Goal: Task Accomplishment & Management: Manage account settings

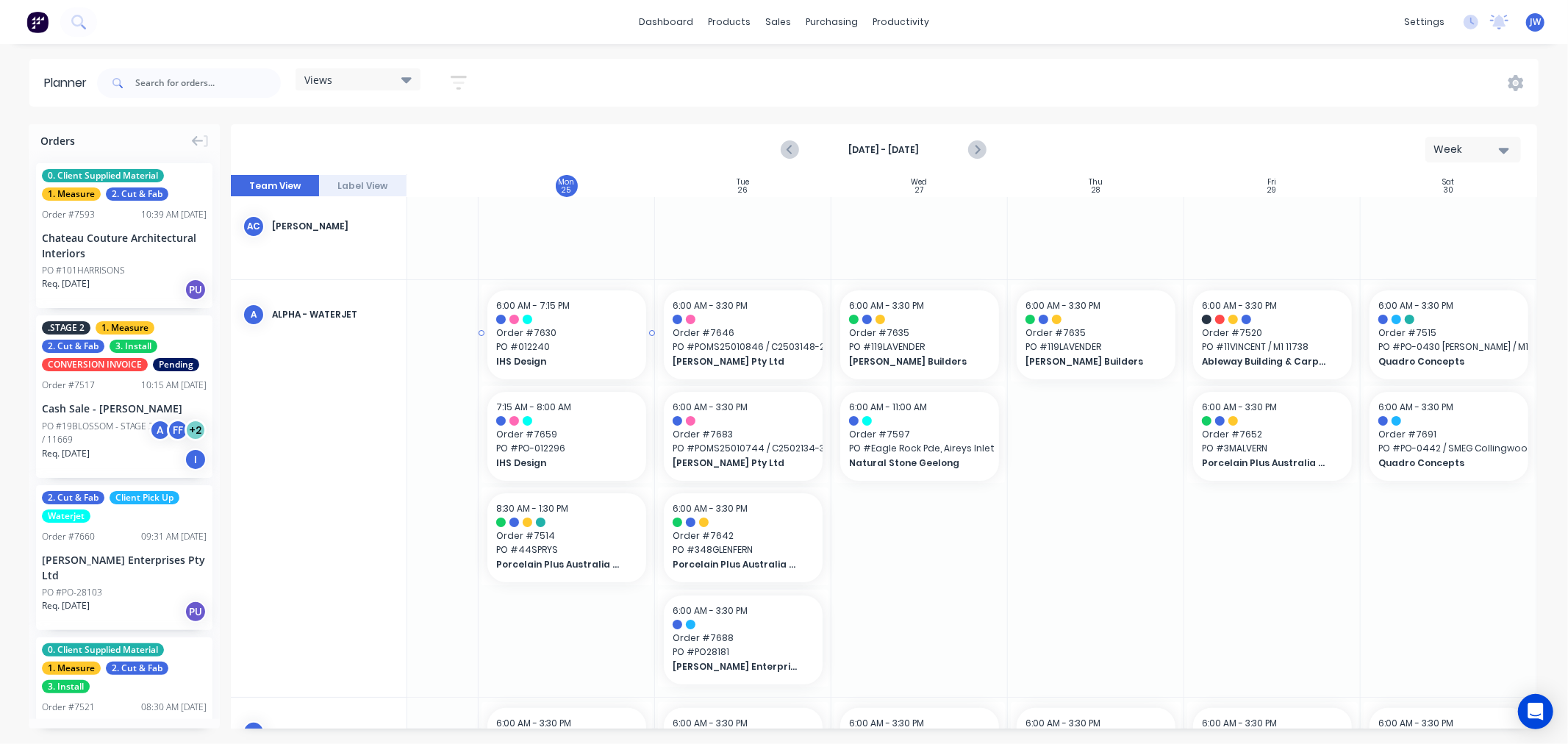
scroll to position [175, 111]
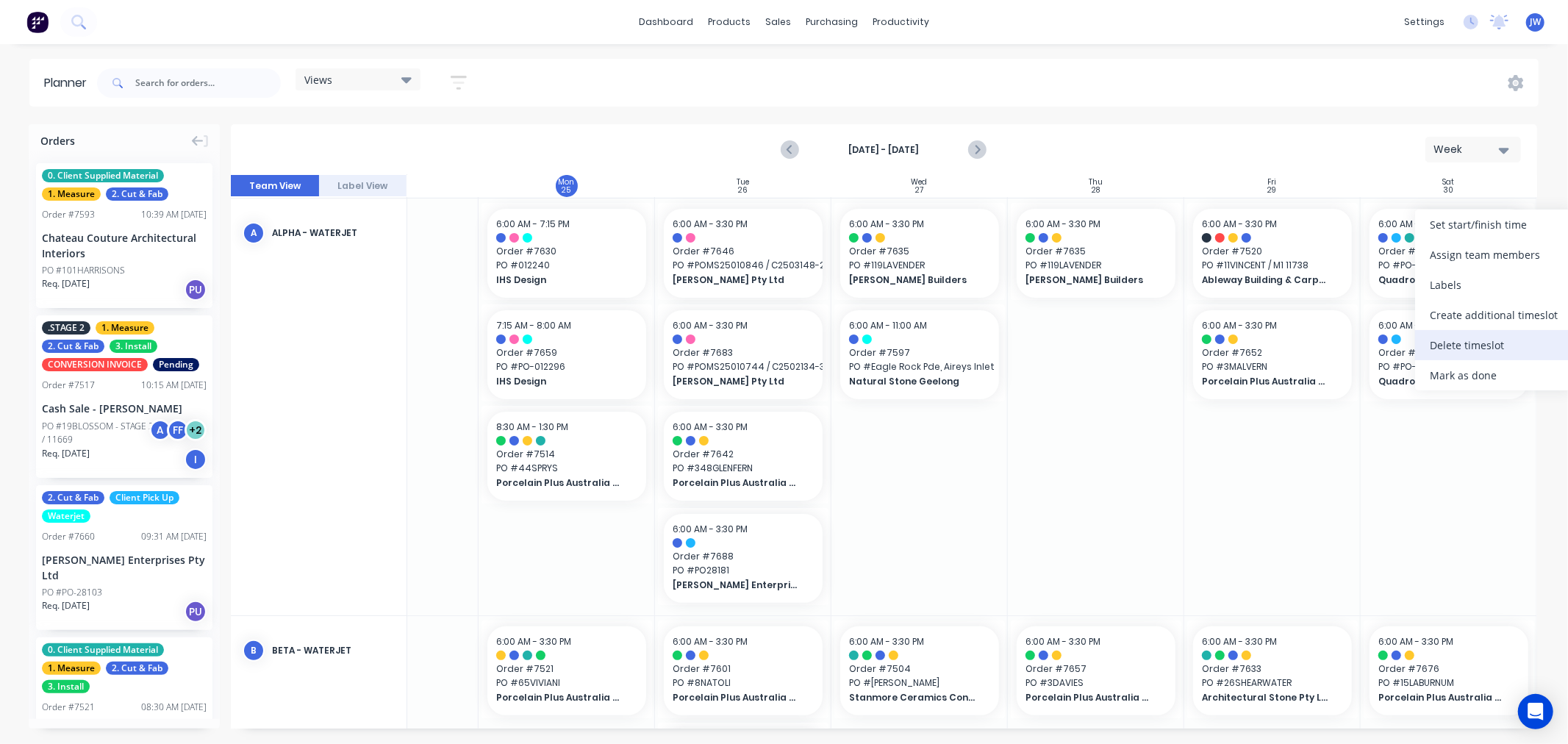
click at [1494, 347] on div "Delete timeslot" at bounding box center [1493, 345] width 157 height 30
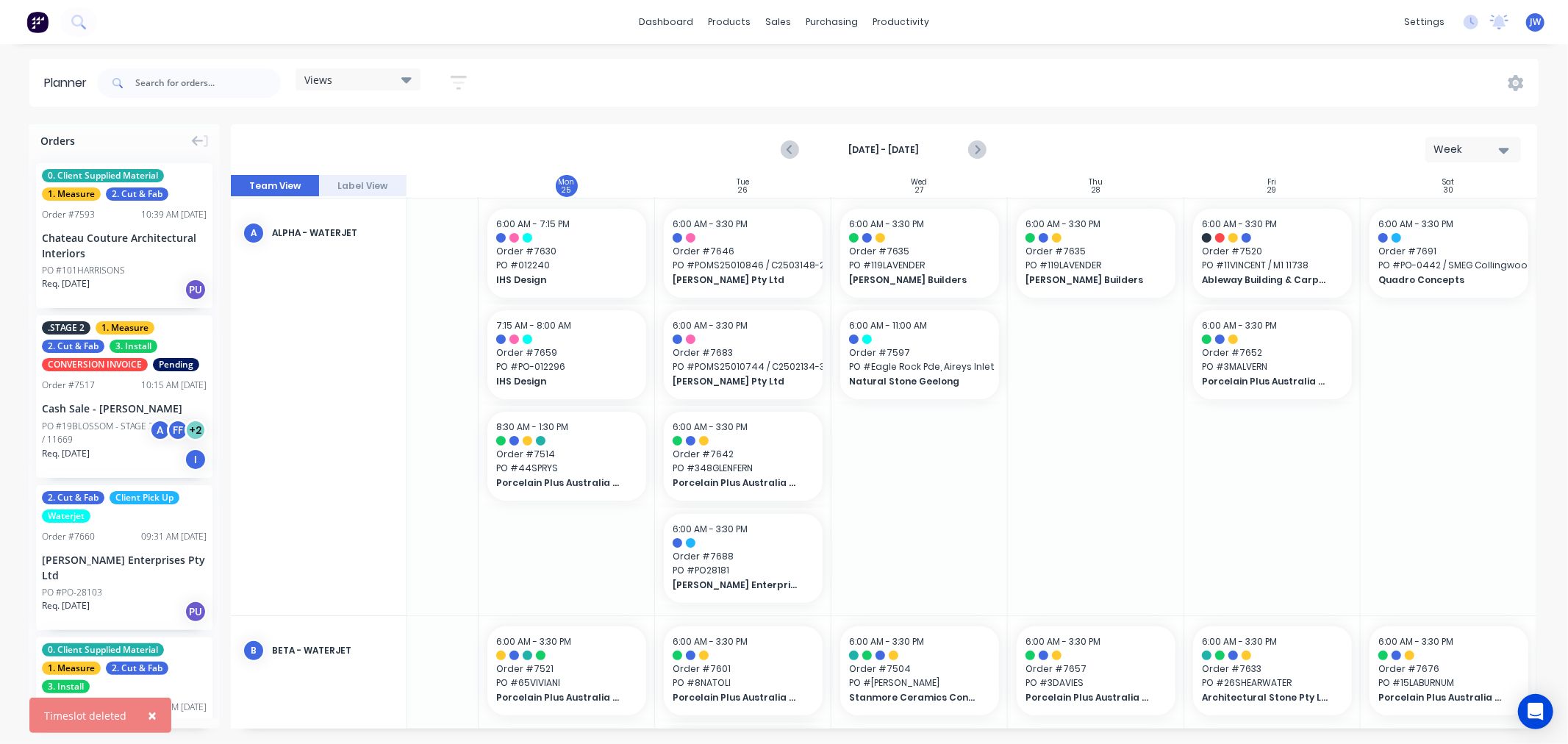
click at [1270, 503] on div at bounding box center [1272, 407] width 176 height 417
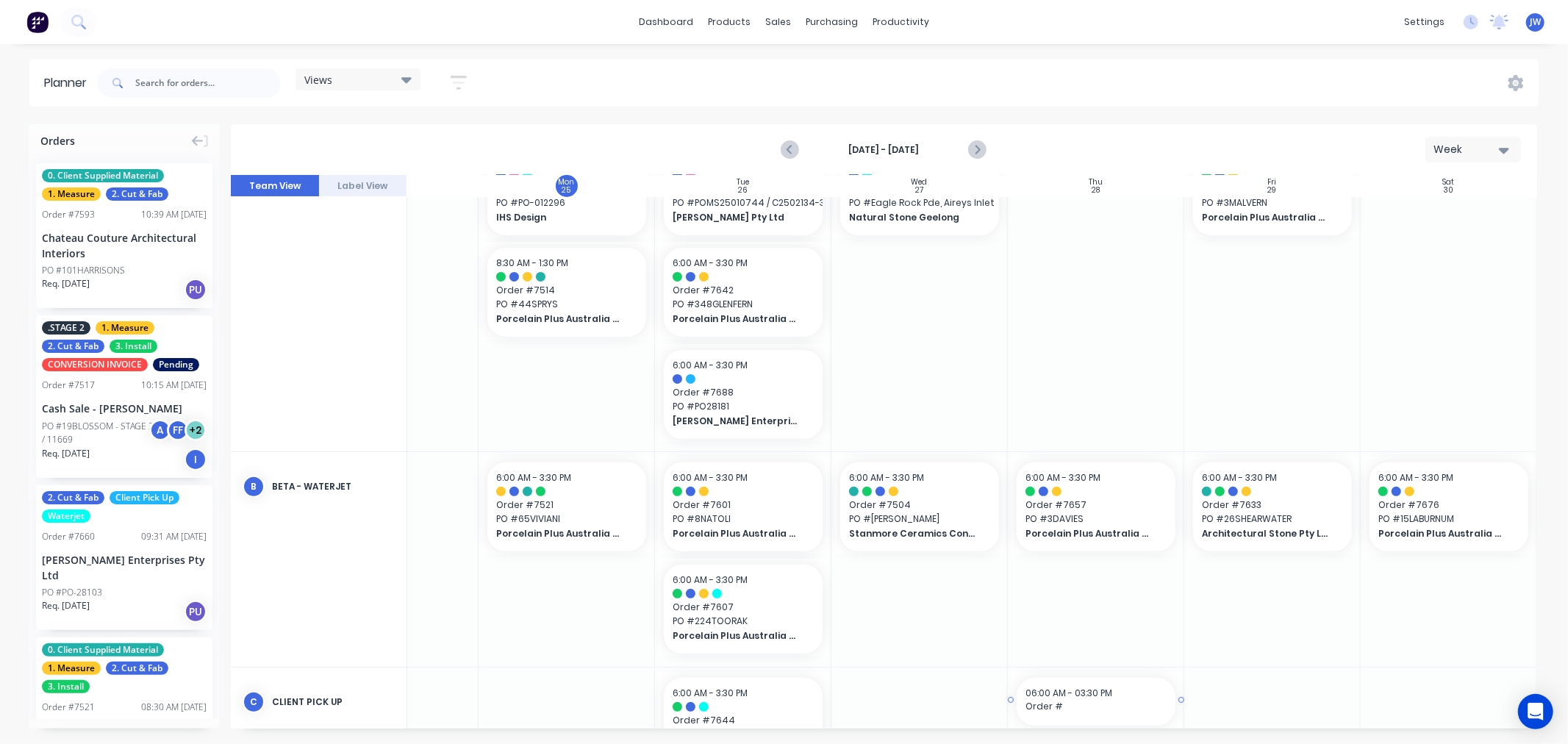
scroll to position [363, 111]
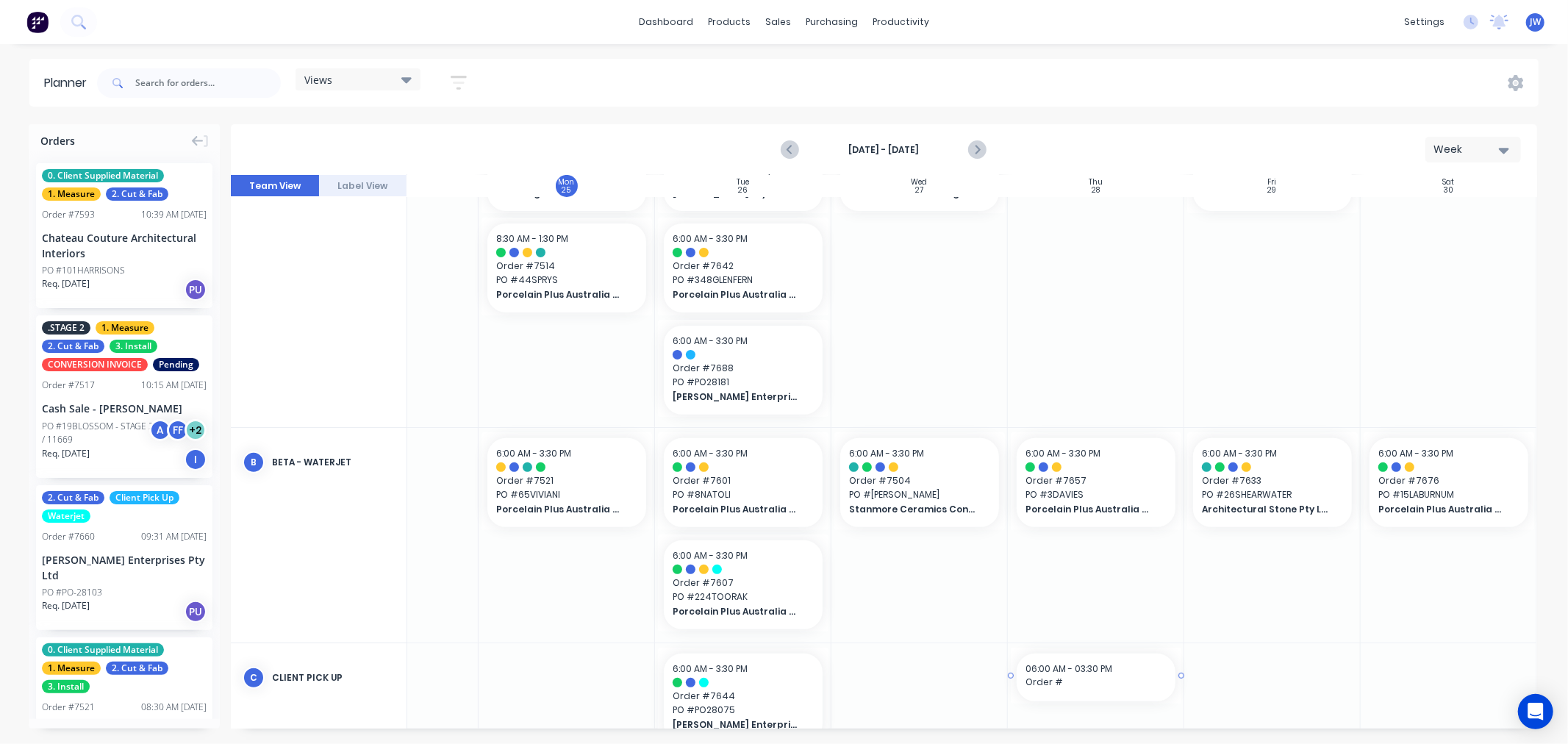
drag, startPoint x: 1074, startPoint y: 723, endPoint x: 1117, endPoint y: 722, distance: 43.0
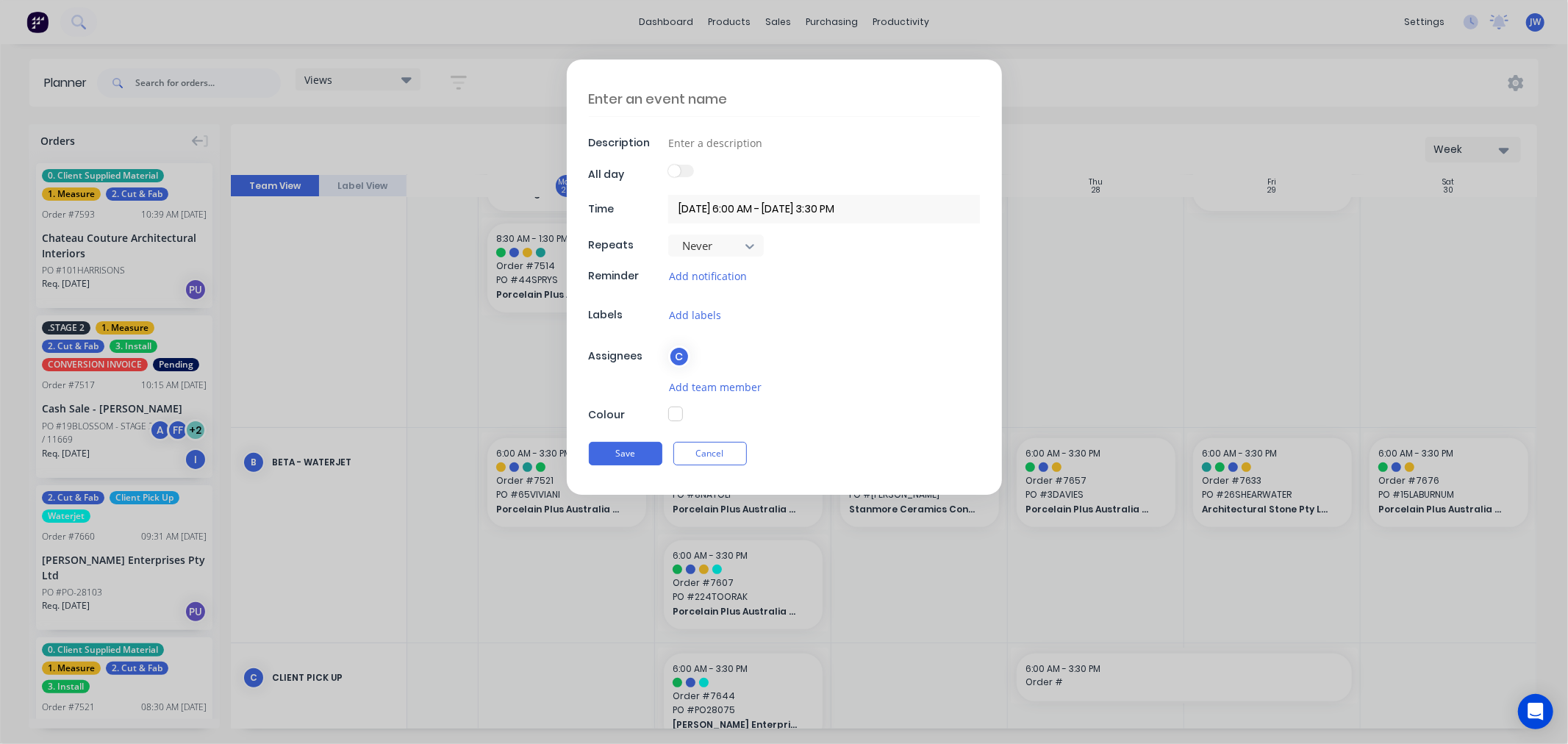
type textarea "x"
click at [717, 451] on button "Cancel" at bounding box center [710, 454] width 73 height 24
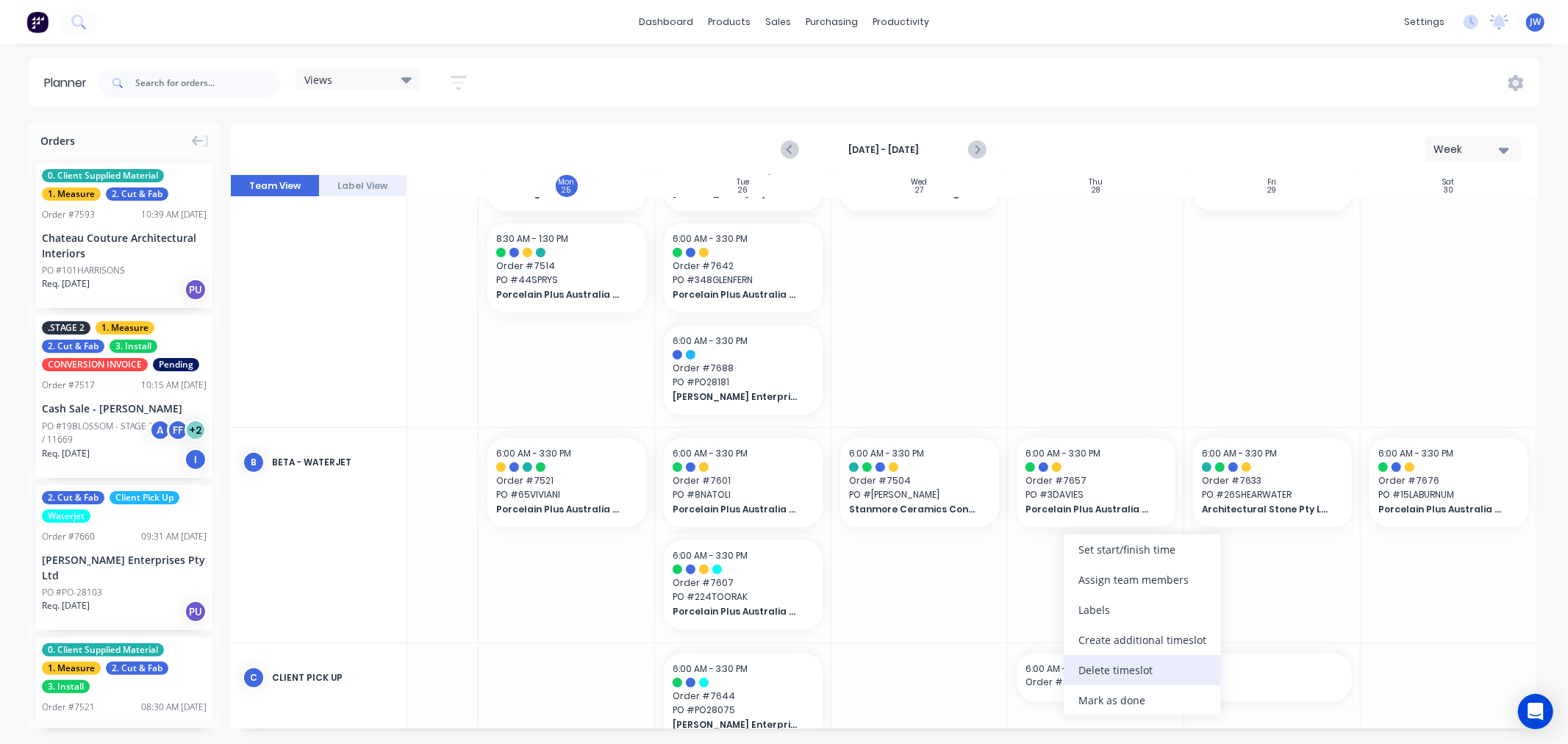
click at [1137, 672] on div "Delete timeslot" at bounding box center [1142, 669] width 157 height 30
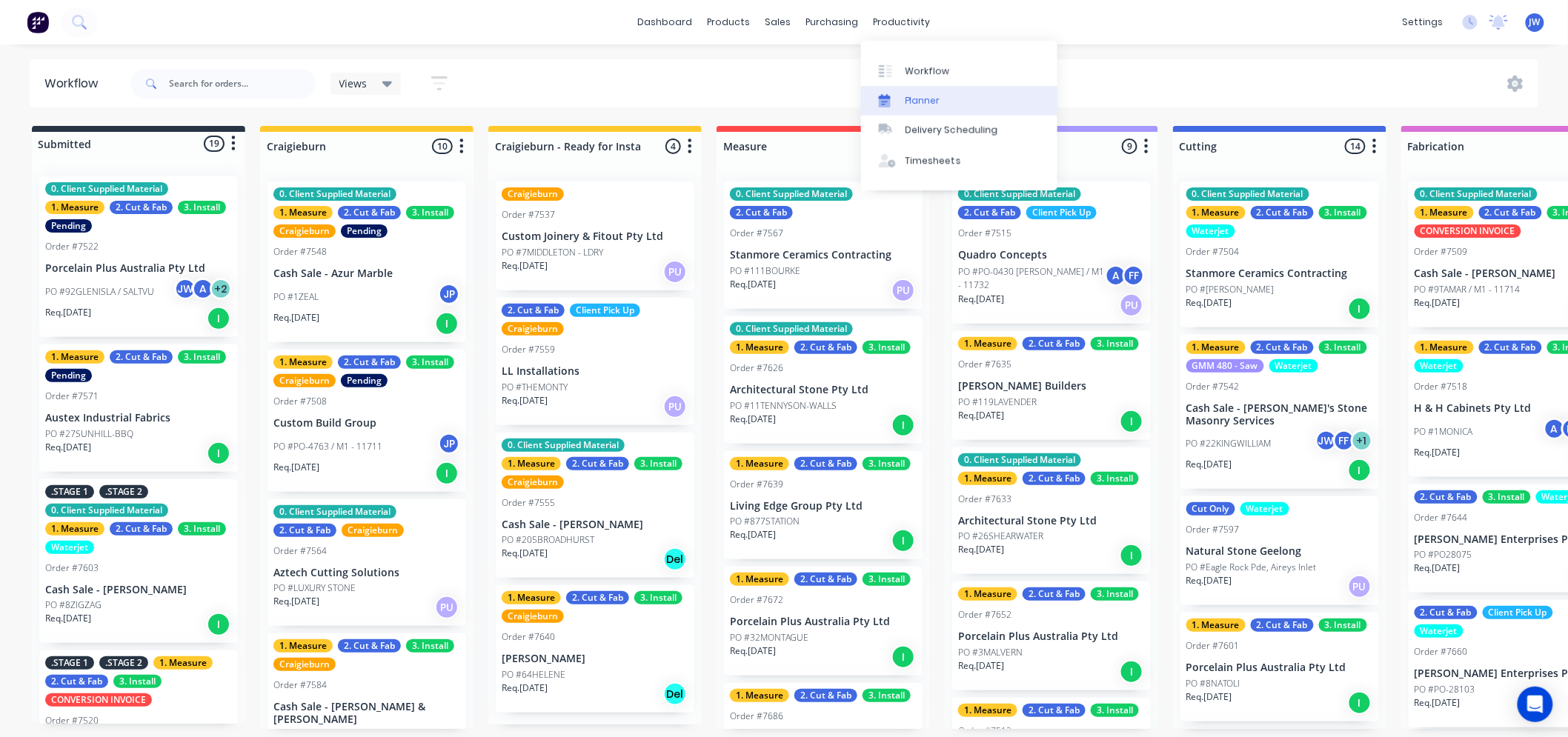
click at [930, 91] on link "Planner" at bounding box center [959, 100] width 197 height 30
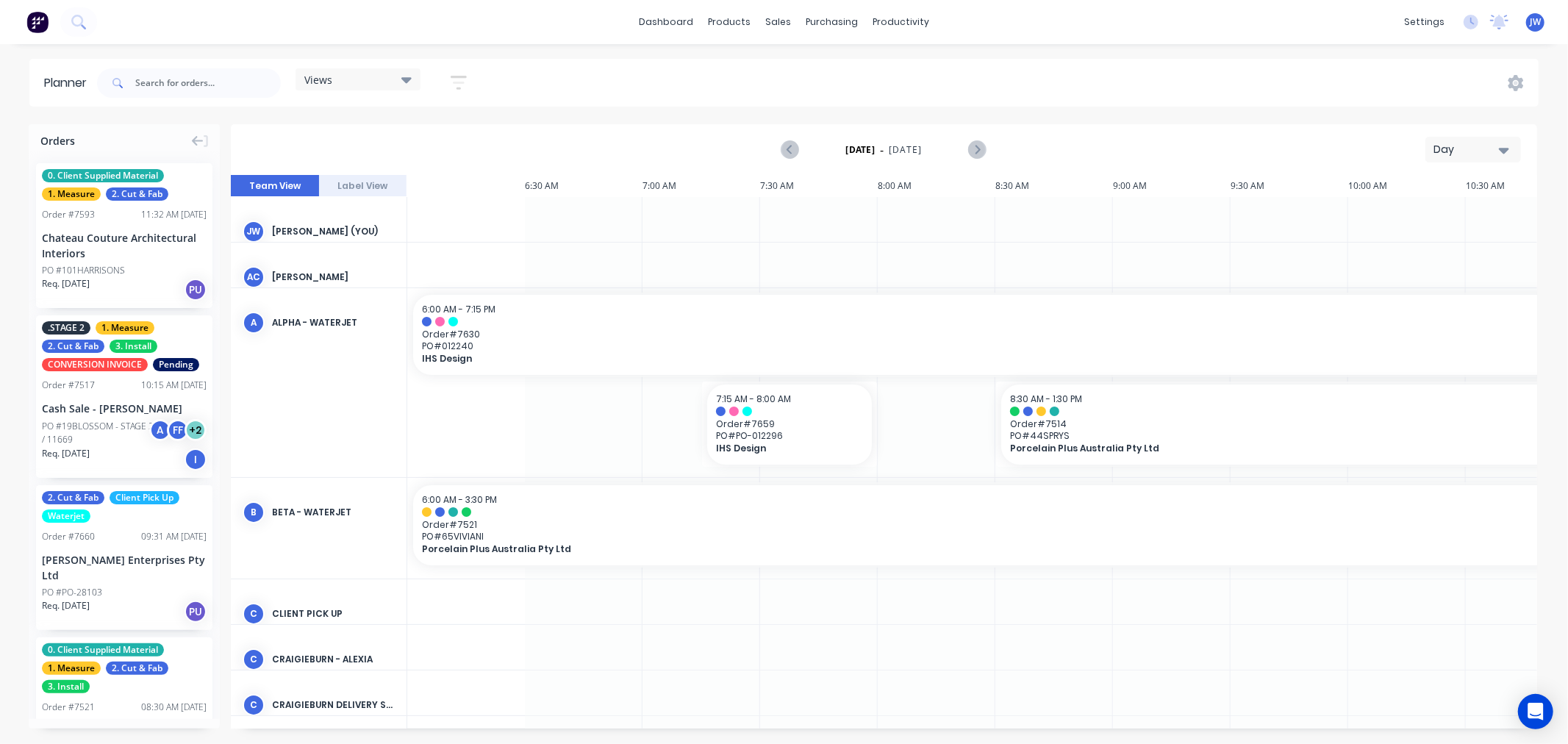
scroll to position [0, 1110]
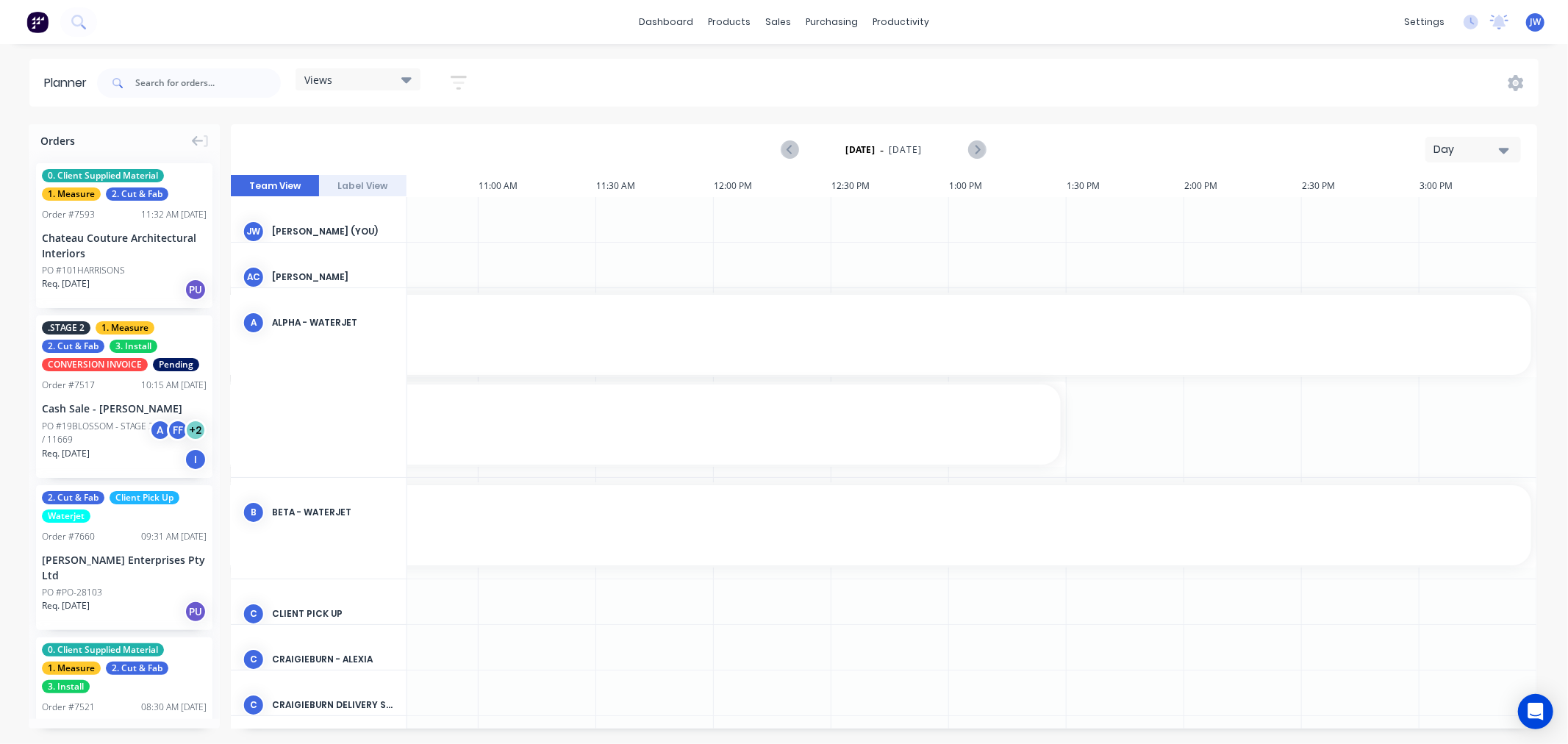
click at [412, 78] on icon at bounding box center [406, 79] width 10 height 16
click at [387, 295] on div "Install Schedule edit" at bounding box center [398, 306] width 184 height 30
click at [369, 301] on button "Install Schedule" at bounding box center [385, 306] width 157 height 17
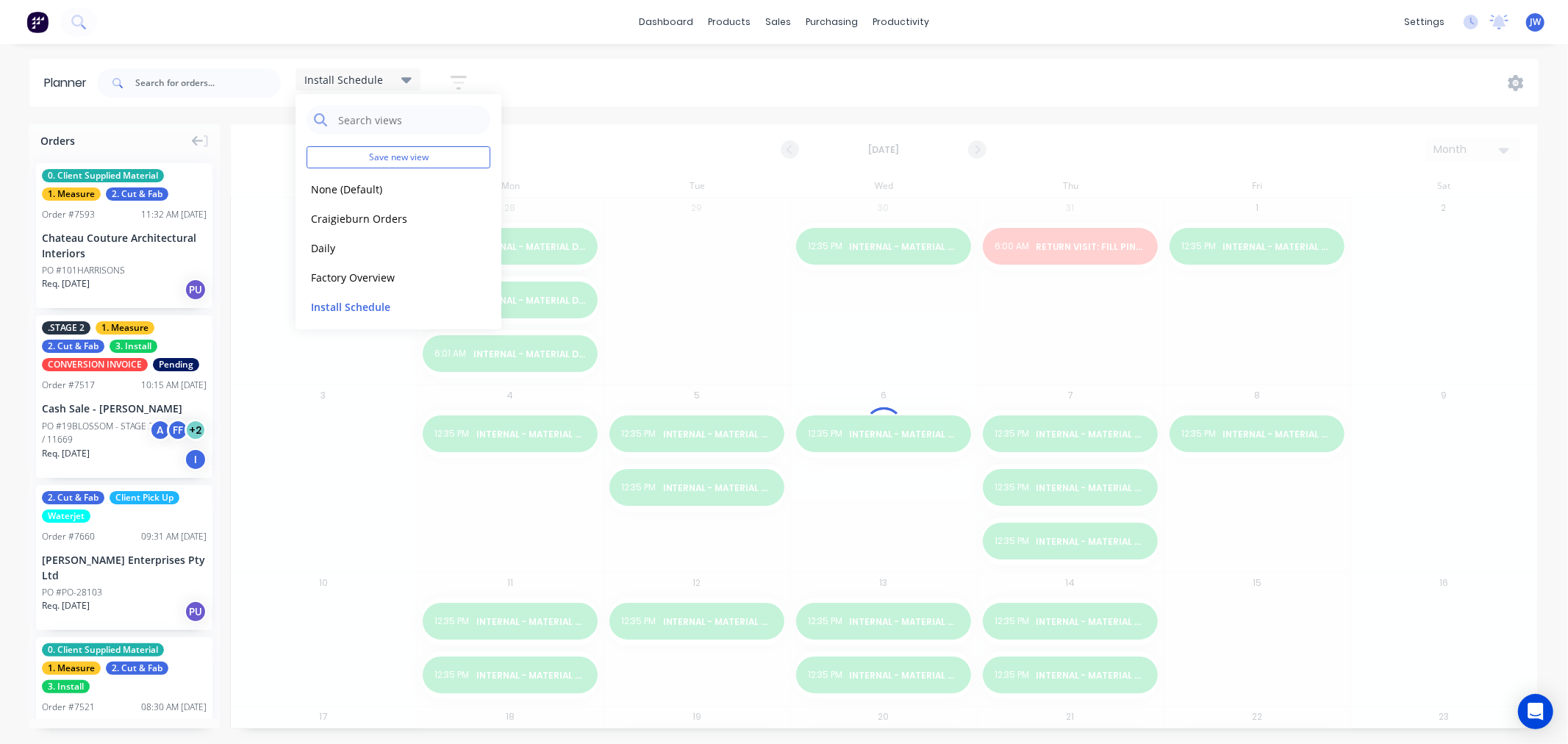
click at [577, 83] on div "Install Schedule Save new view None (Default) edit Craigieburn Orders edit Dail…" at bounding box center [816, 83] width 1445 height 44
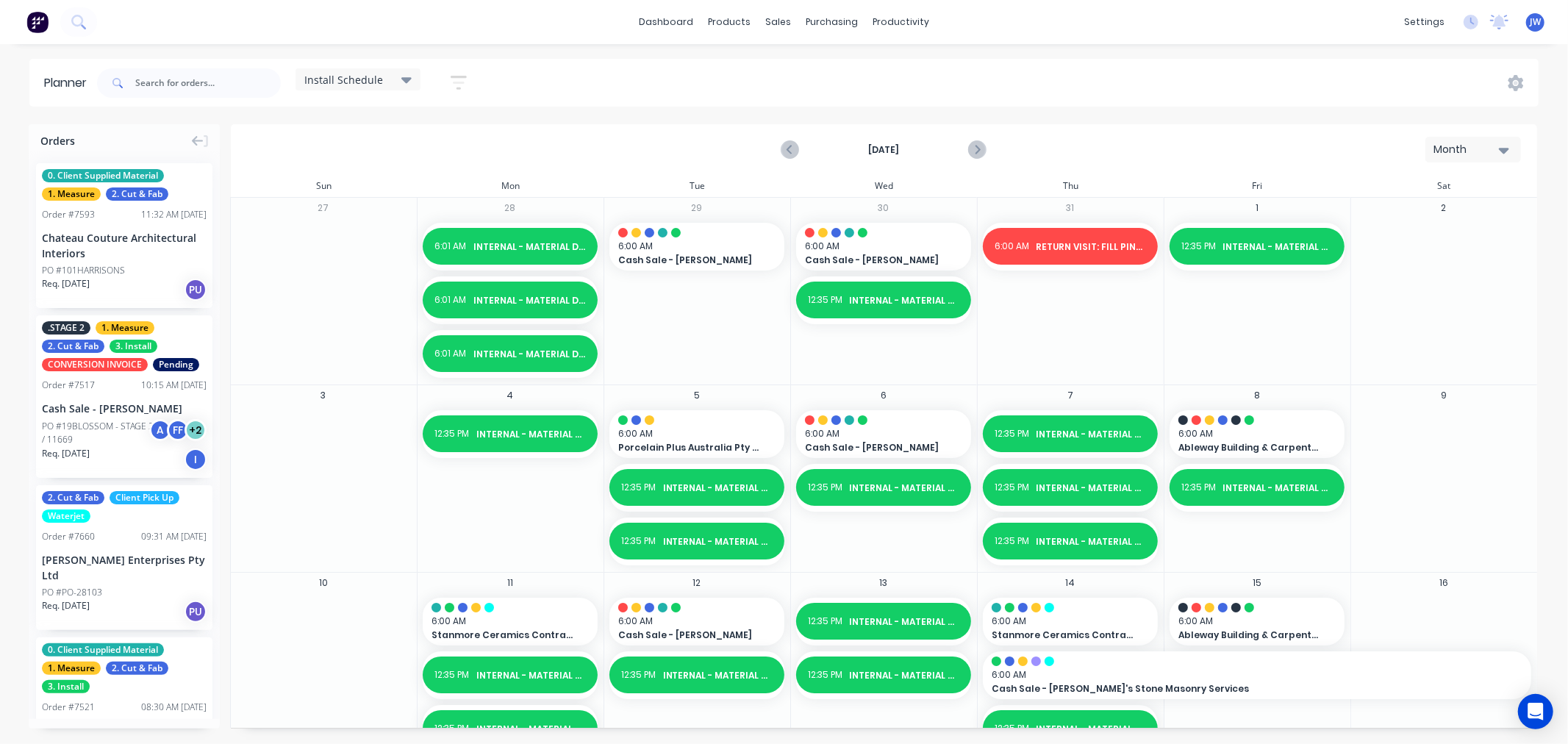
click at [409, 78] on icon at bounding box center [406, 80] width 10 height 6
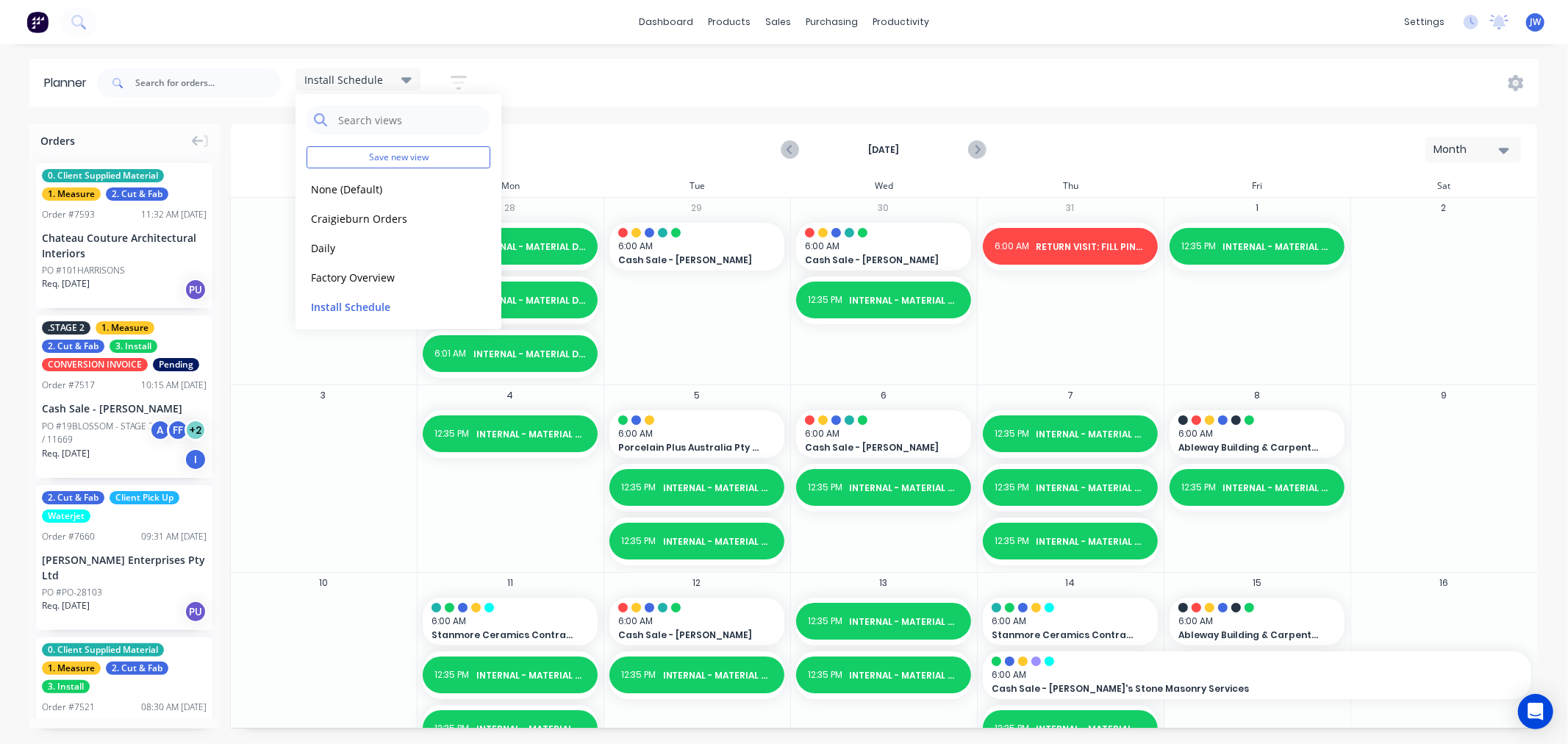
click at [592, 77] on div "Install Schedule Save new view None (Default) edit Craigieburn Orders edit Dail…" at bounding box center [816, 83] width 1445 height 44
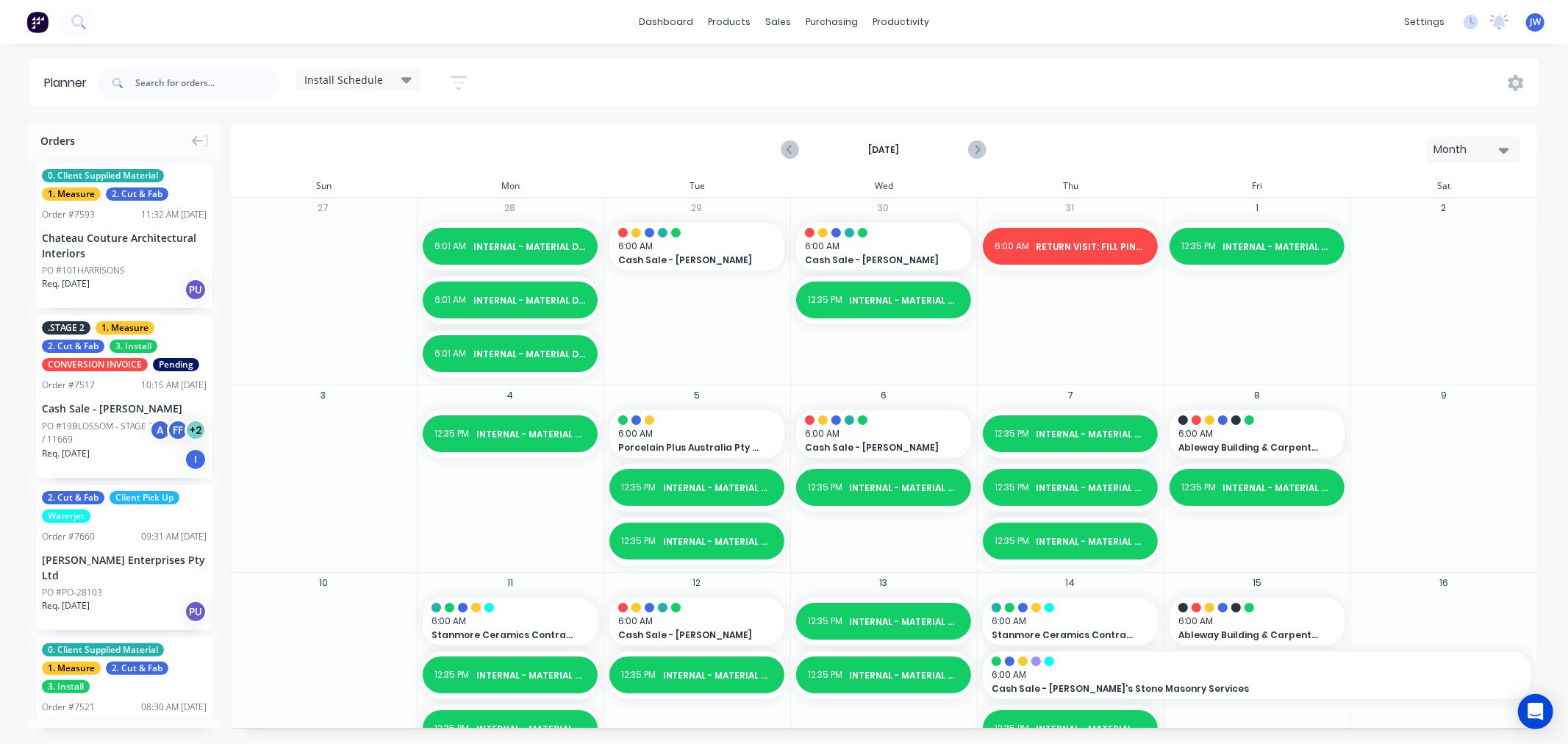
click at [468, 82] on button "button" at bounding box center [458, 83] width 47 height 29
click at [501, 69] on div "Install Schedule Save new view None (Default) edit Craigieburn Orders edit Dail…" at bounding box center [816, 83] width 1445 height 44
click at [398, 75] on div "Install Schedule" at bounding box center [358, 79] width 107 height 14
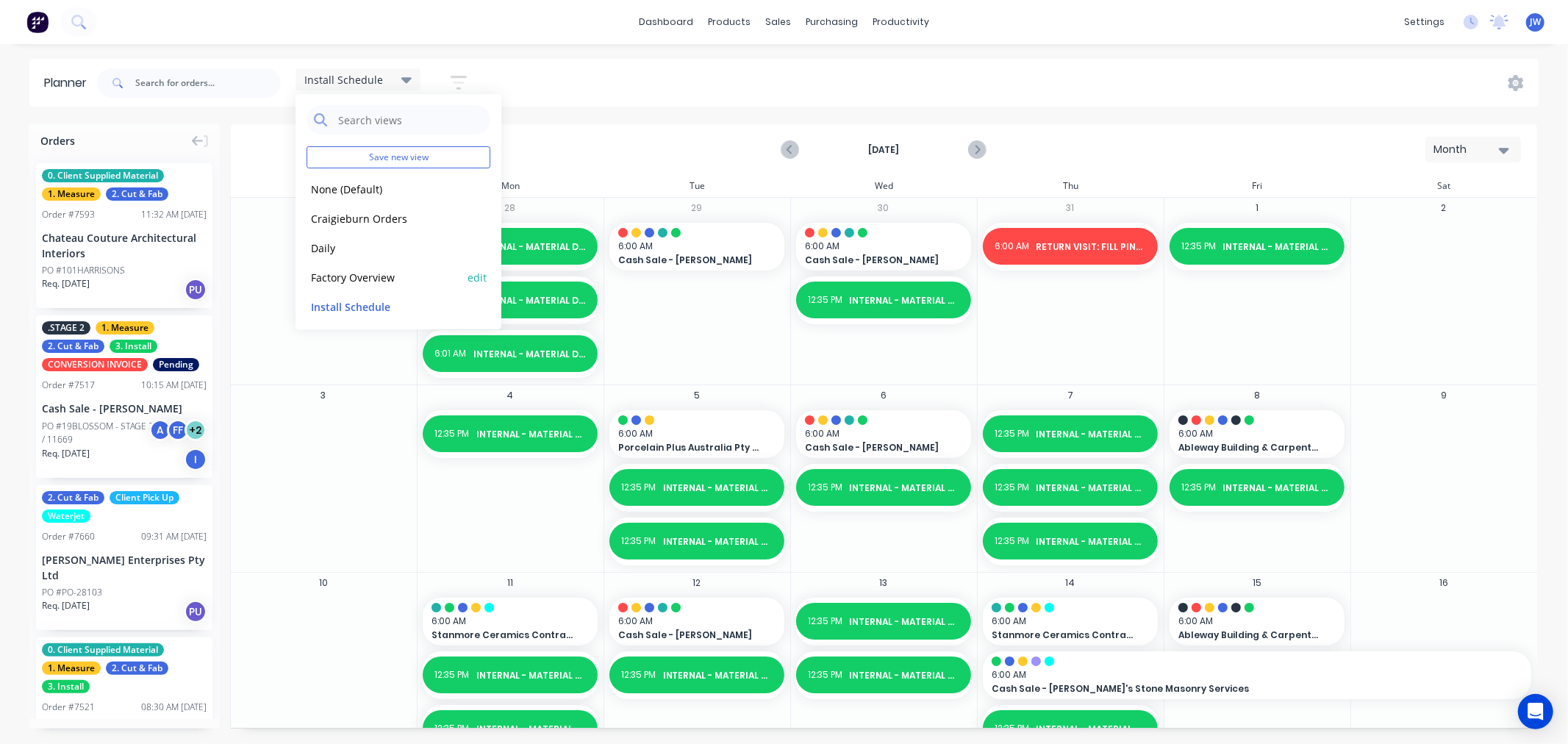
click at [366, 274] on button "Factory Overview" at bounding box center [385, 277] width 157 height 17
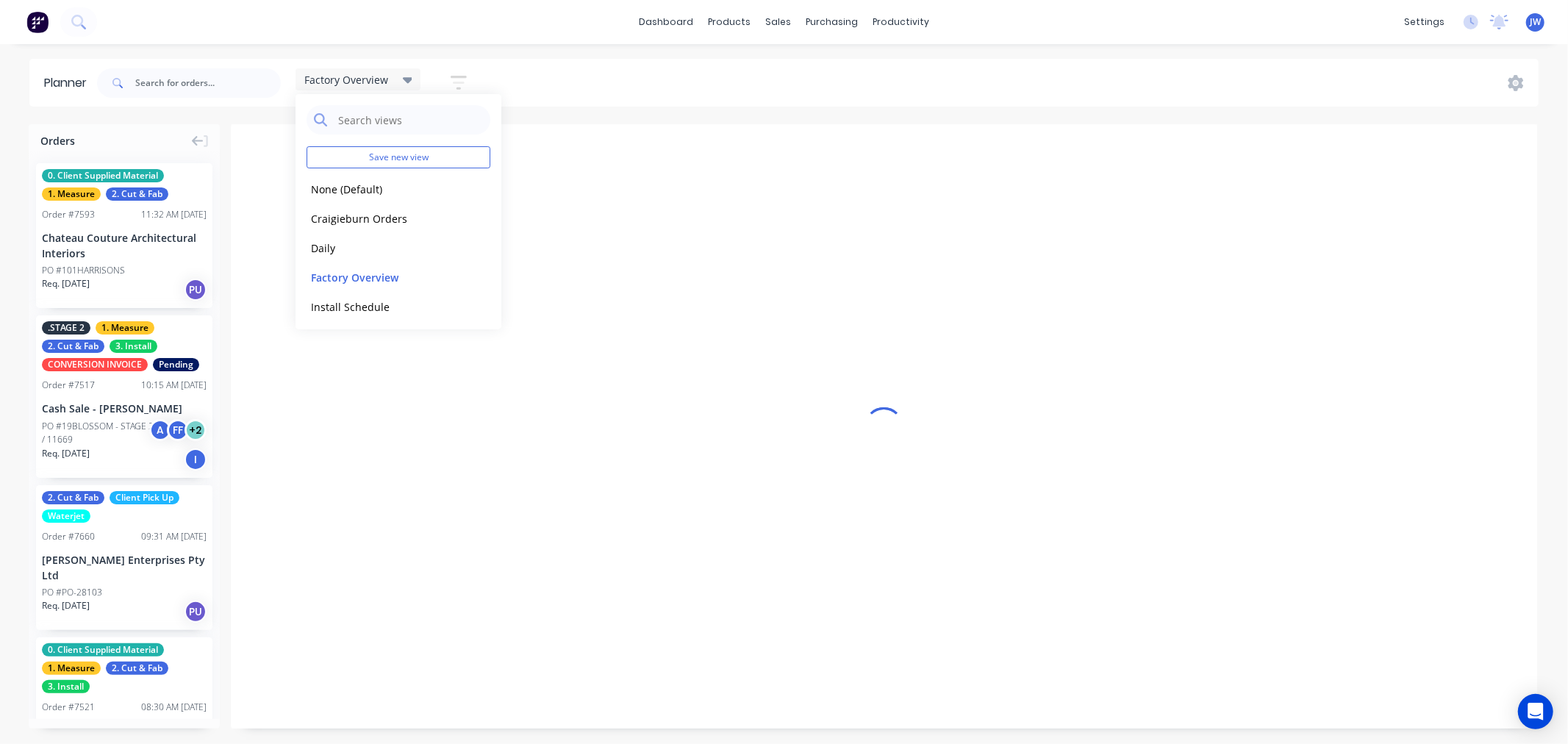
scroll to position [0, 1]
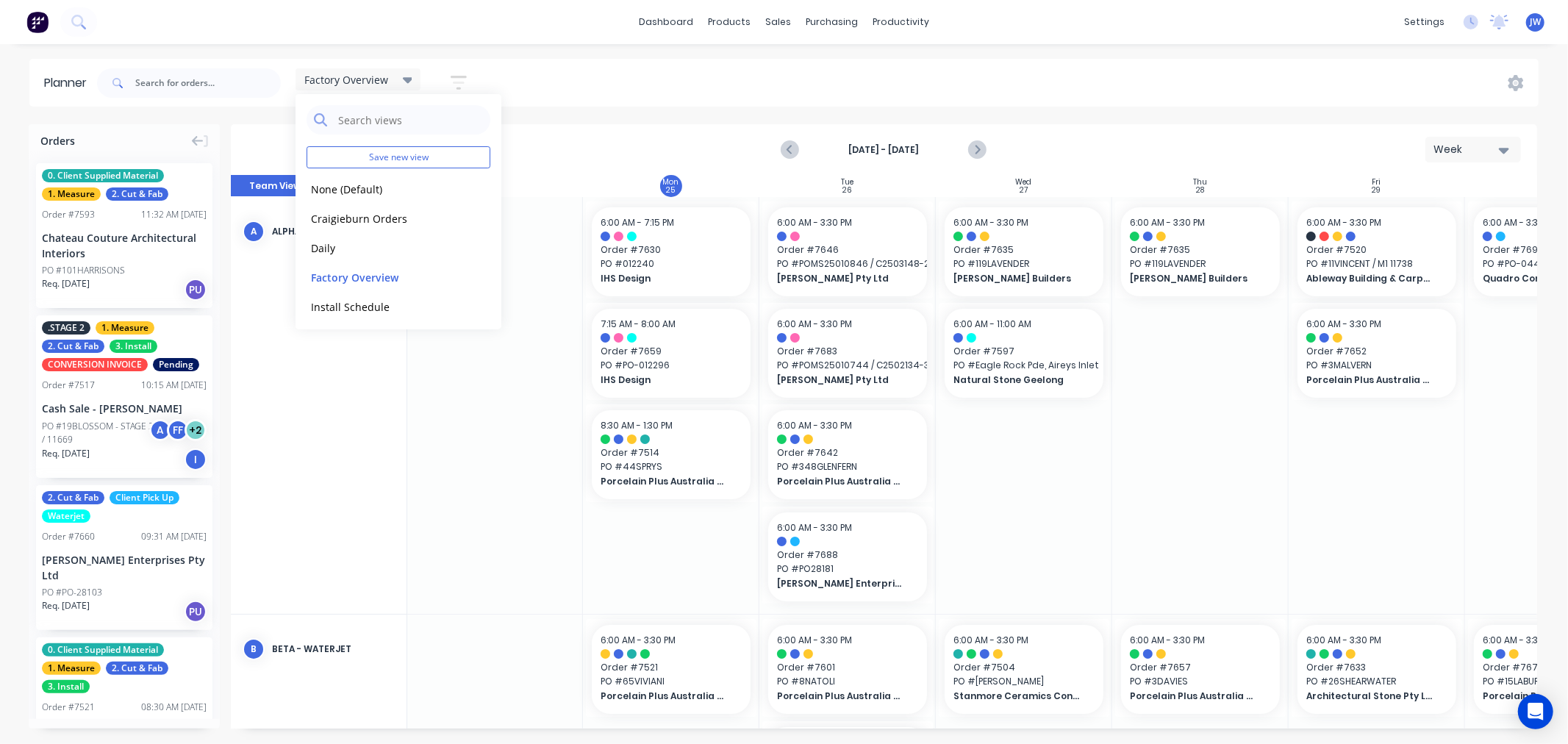
click at [928, 103] on div "Factory Overview Save new view None (Default) edit Craigieburn Orders edit Dail…" at bounding box center [816, 83] width 1445 height 44
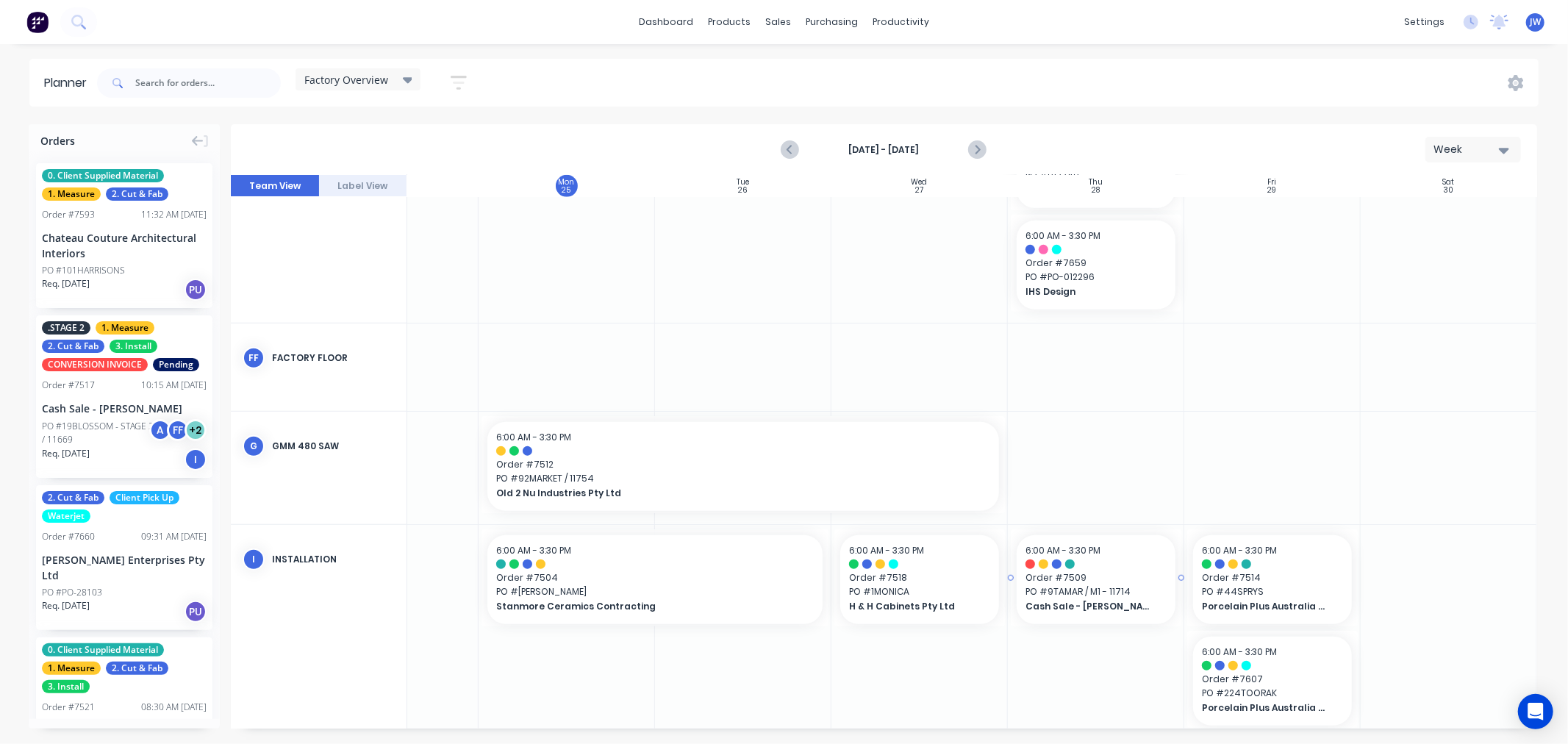
scroll to position [964, 111]
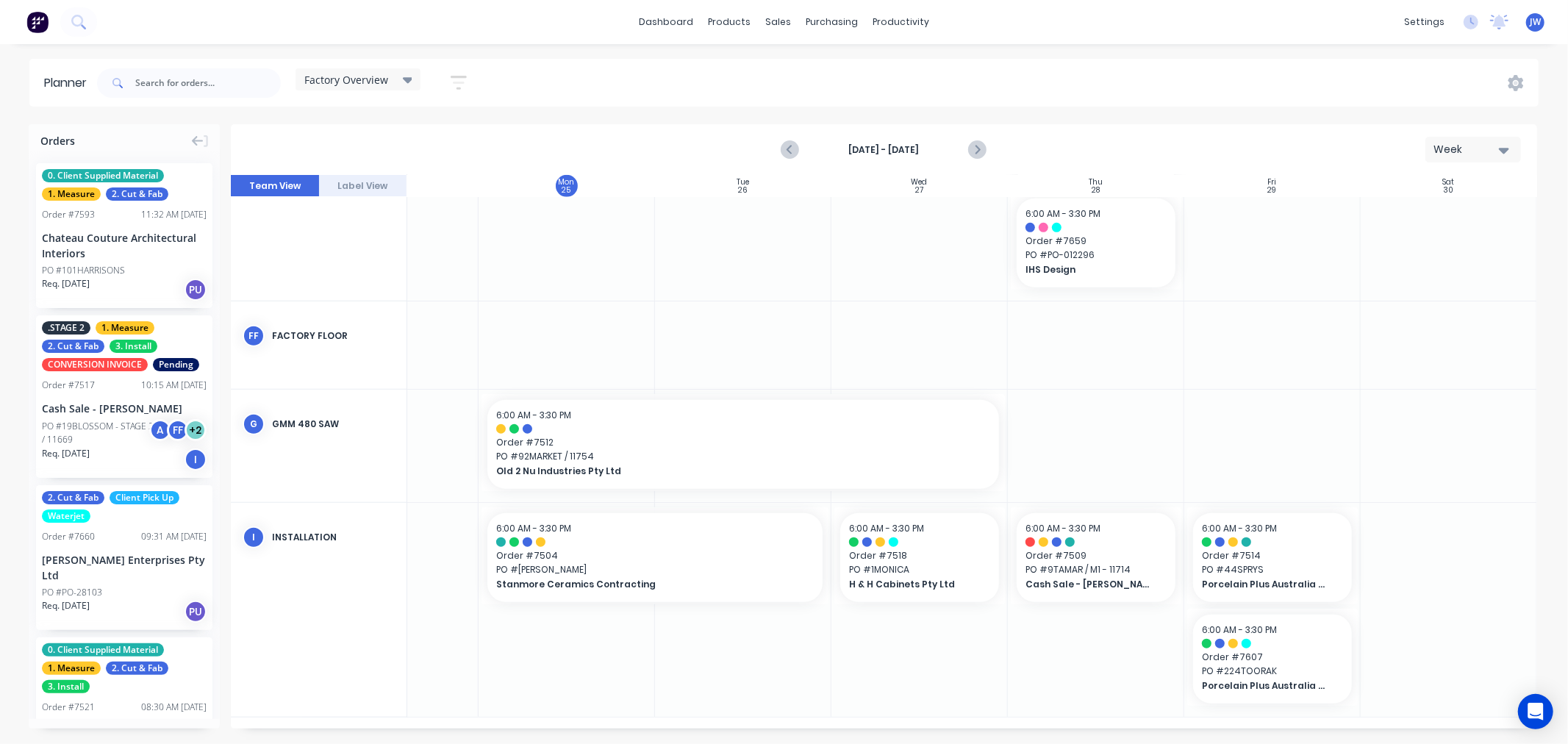
drag, startPoint x: 1070, startPoint y: 730, endPoint x: 913, endPoint y: 736, distance: 157.1
click at [913, 730] on div "Orders 0. Client Supplied Material 1. Measure 2. Cut & Fab Order # 7593 11:32 A…" at bounding box center [784, 433] width 1568 height 619
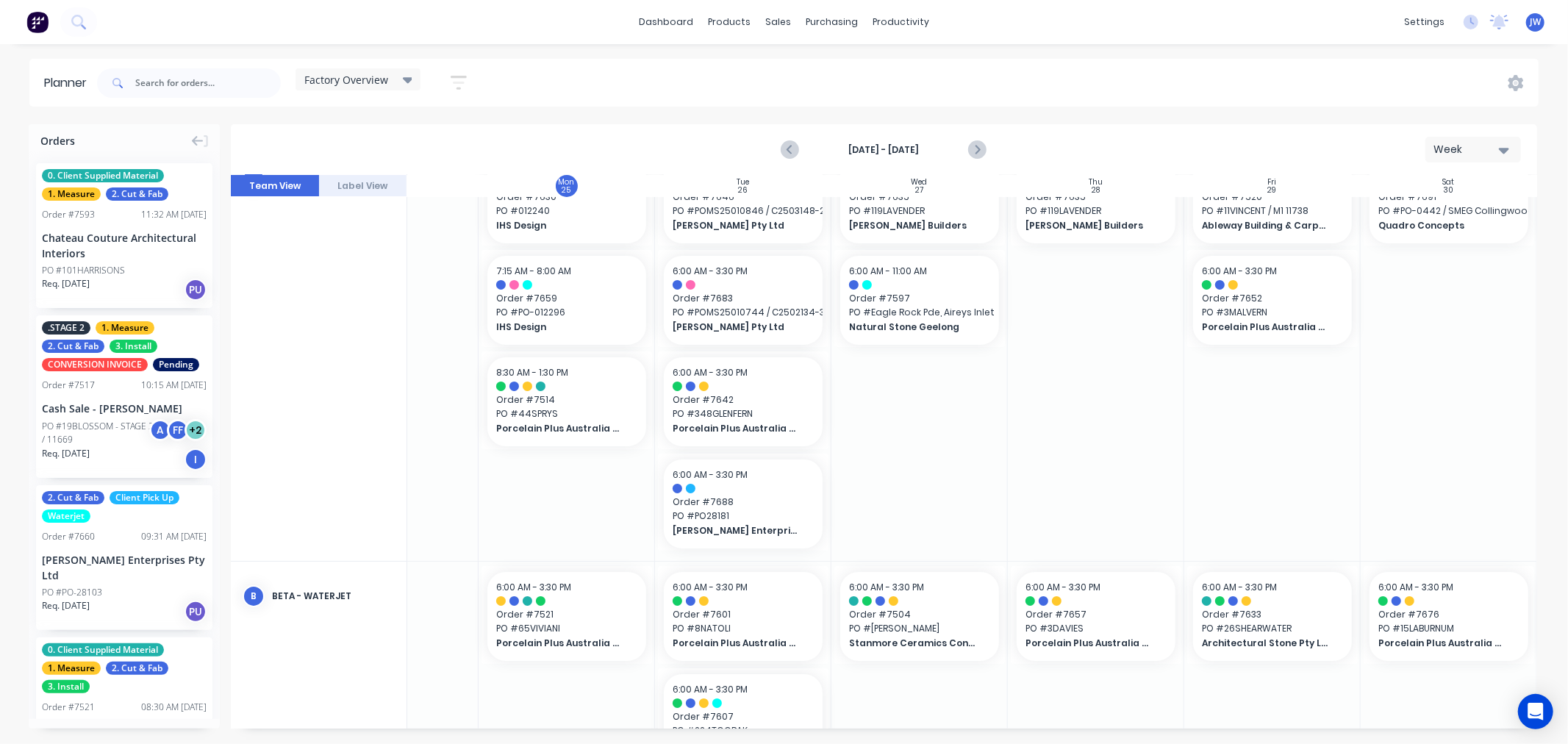
scroll to position [0, 111]
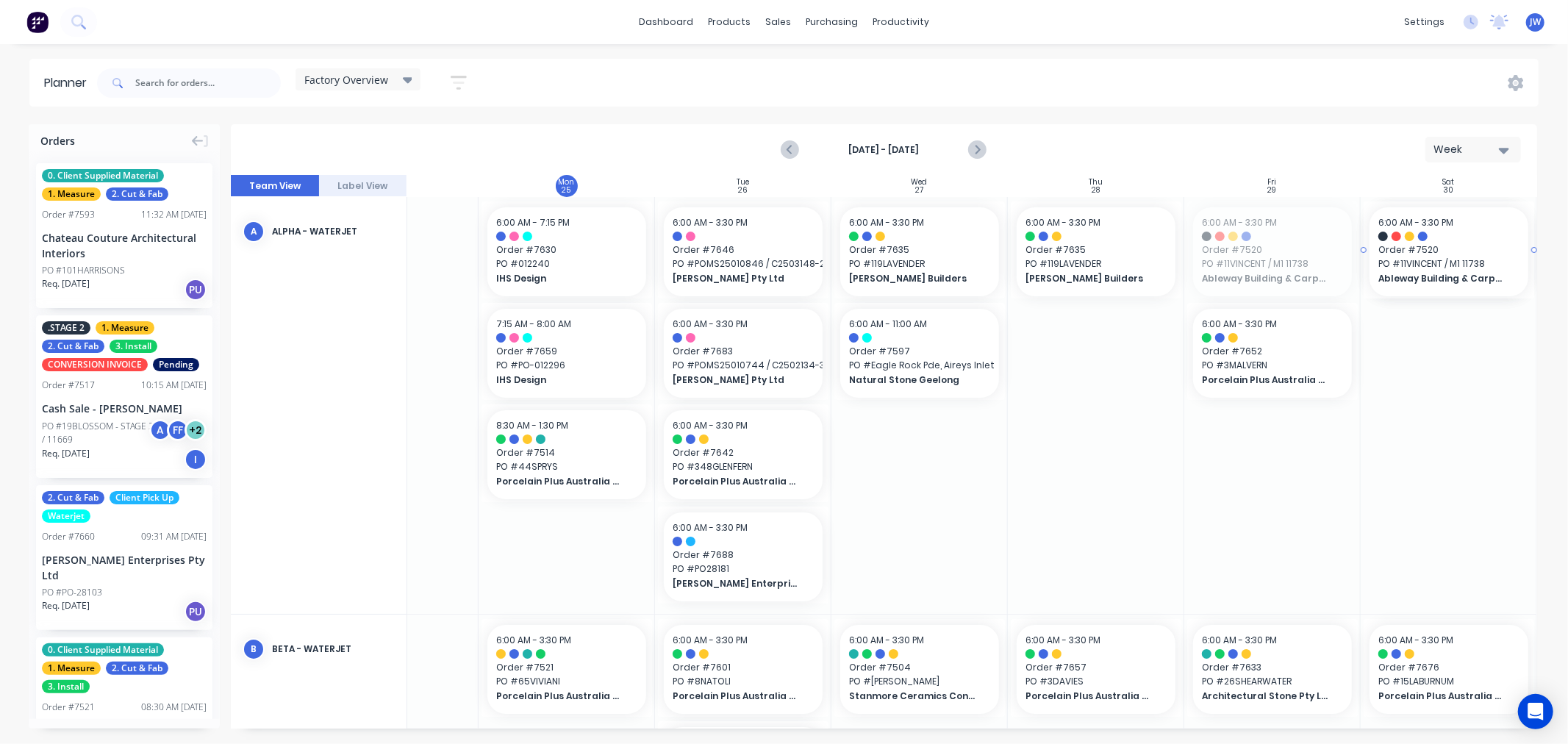
drag, startPoint x: 1262, startPoint y: 255, endPoint x: 1428, endPoint y: 331, distance: 182.6
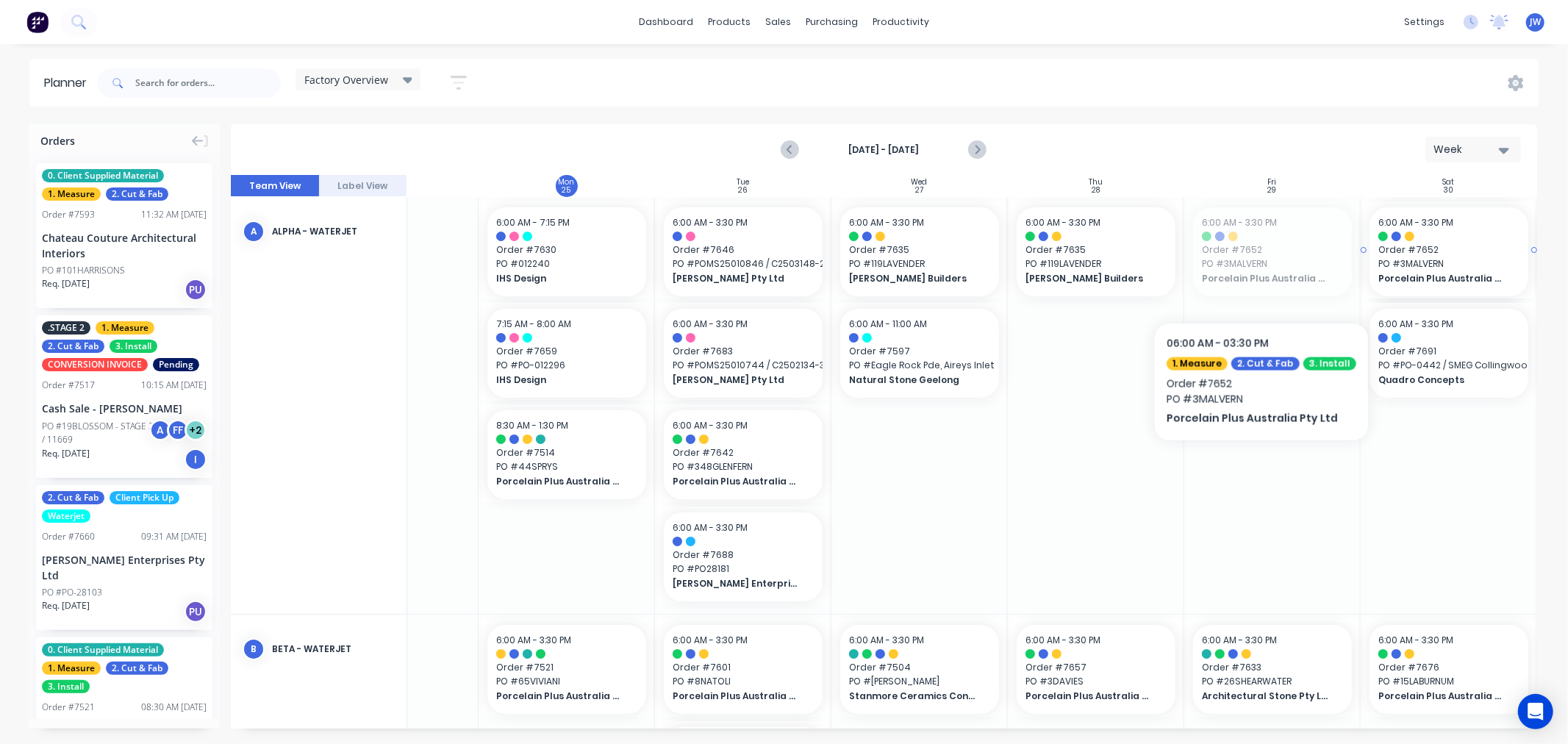
drag, startPoint x: 1236, startPoint y: 269, endPoint x: 1429, endPoint y: 346, distance: 207.8
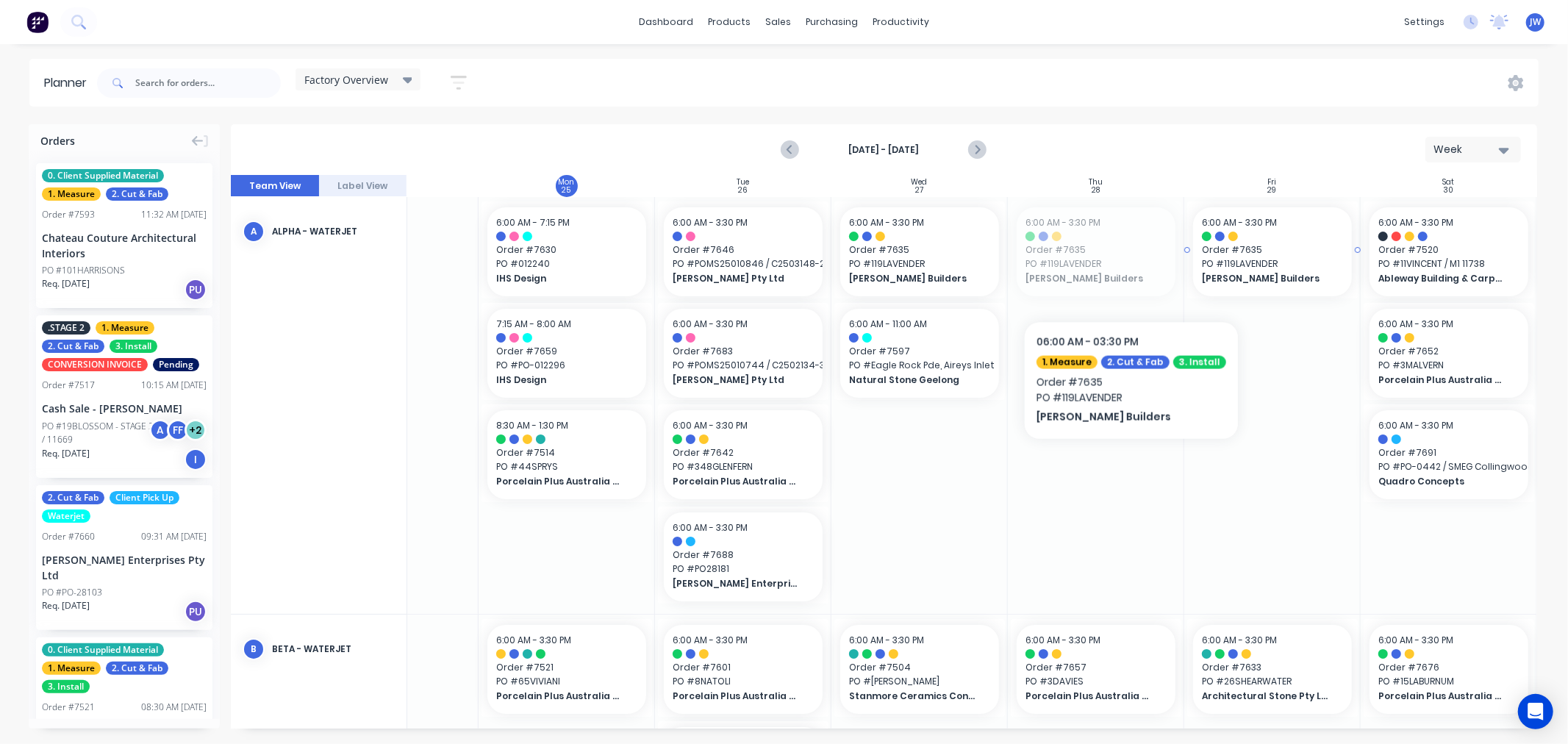
drag, startPoint x: 1099, startPoint y: 272, endPoint x: 1226, endPoint y: 272, distance: 127.0
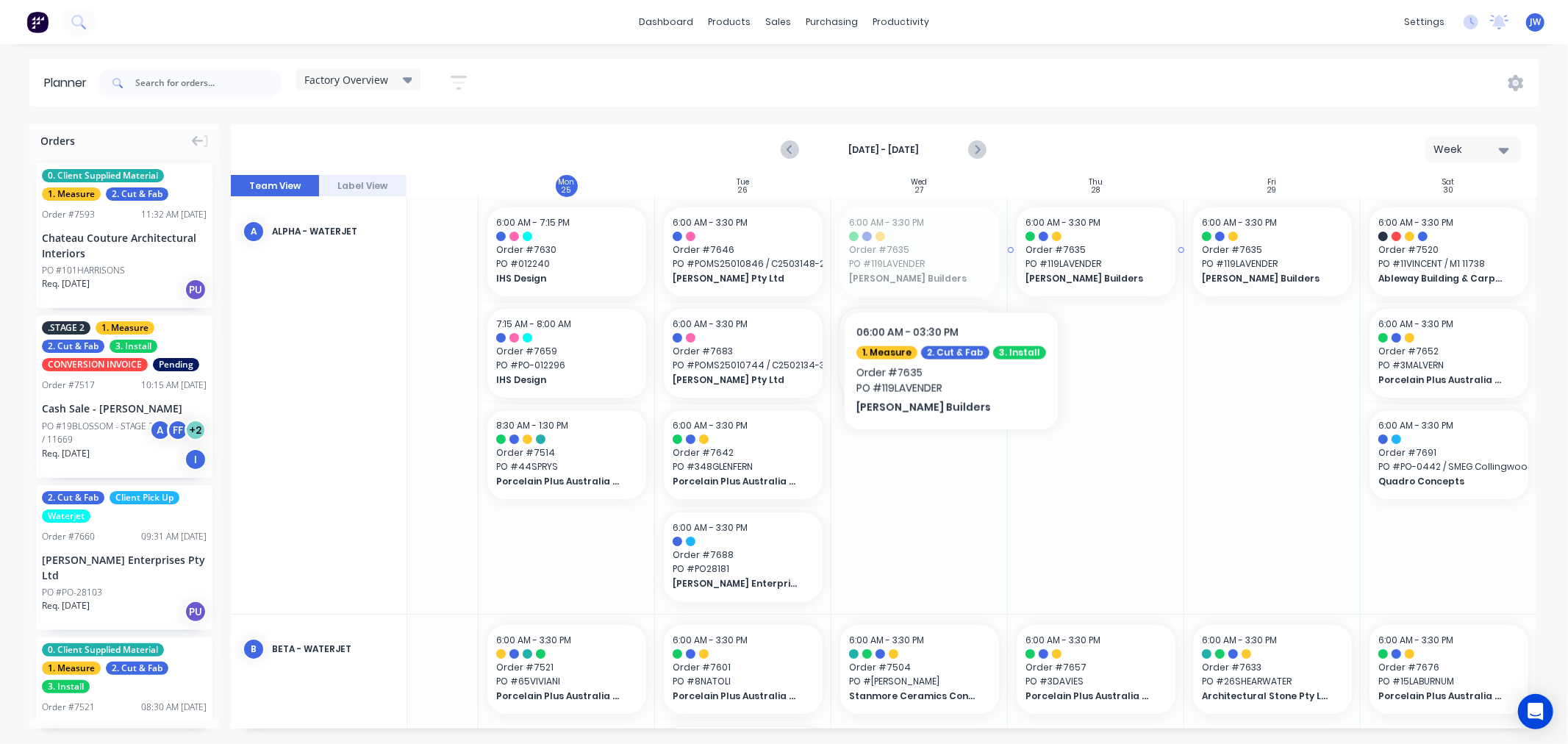
drag, startPoint x: 928, startPoint y: 266, endPoint x: 1102, endPoint y: 267, distance: 174.0
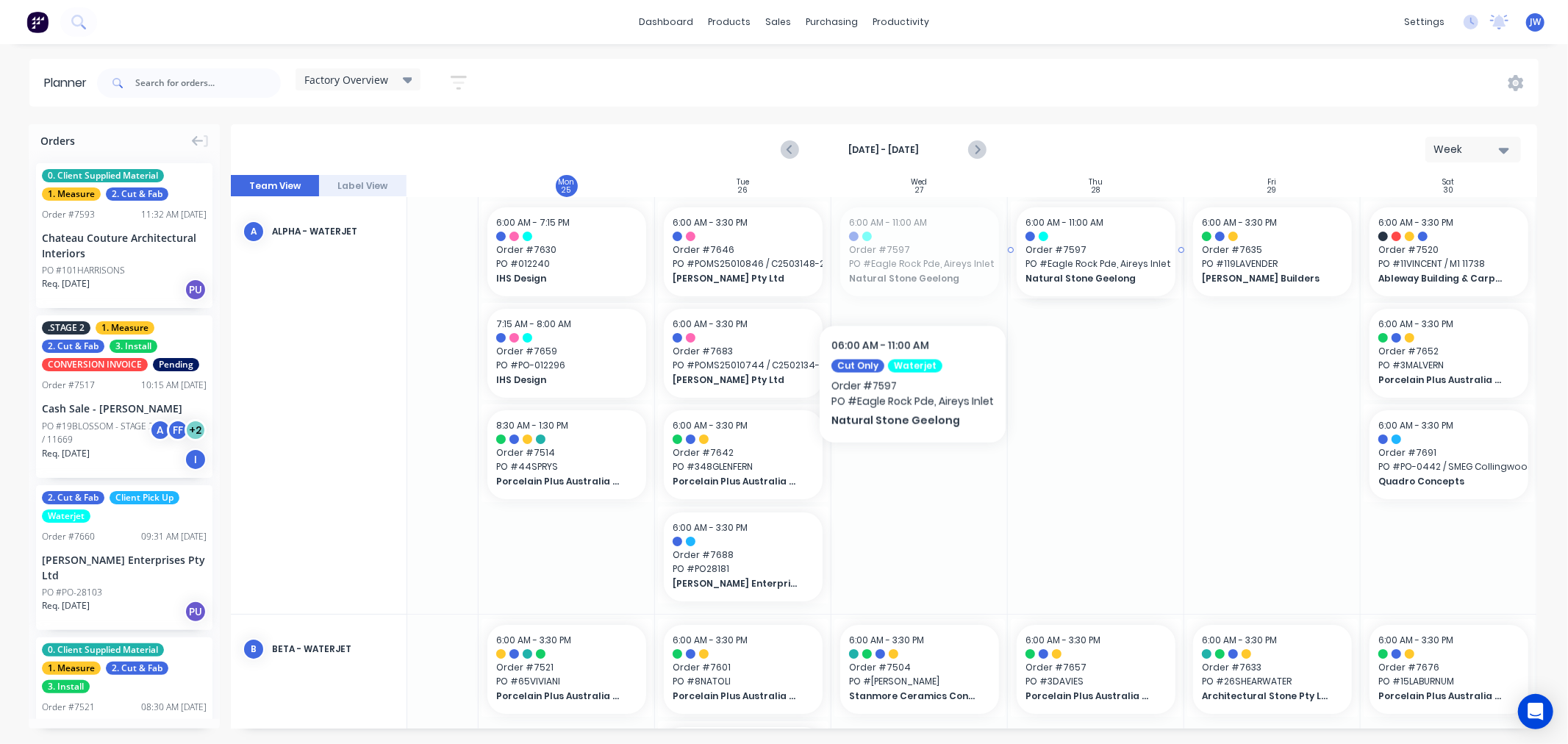
drag, startPoint x: 885, startPoint y: 272, endPoint x: 1101, endPoint y: 360, distance: 233.2
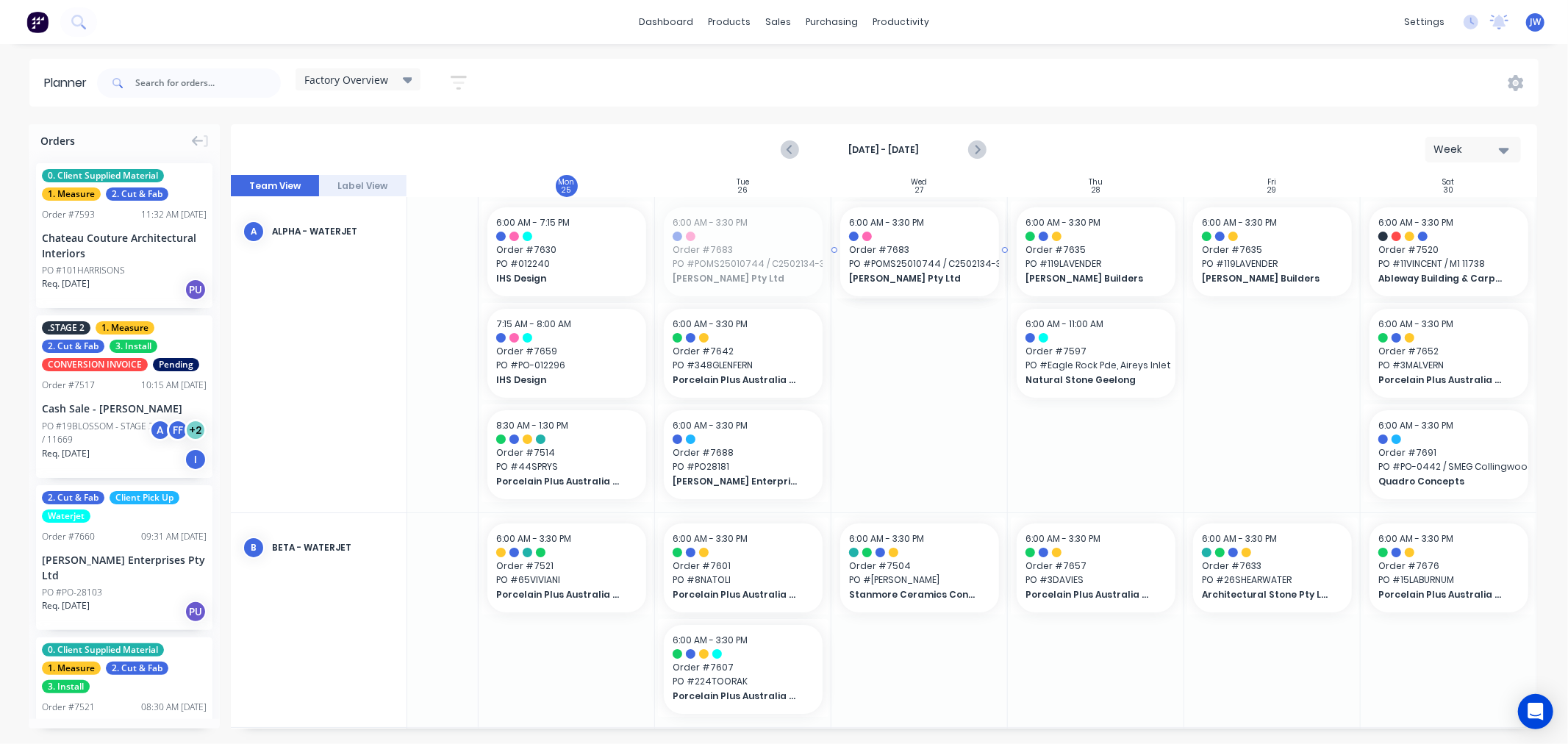
drag, startPoint x: 718, startPoint y: 253, endPoint x: 862, endPoint y: 318, distance: 158.0
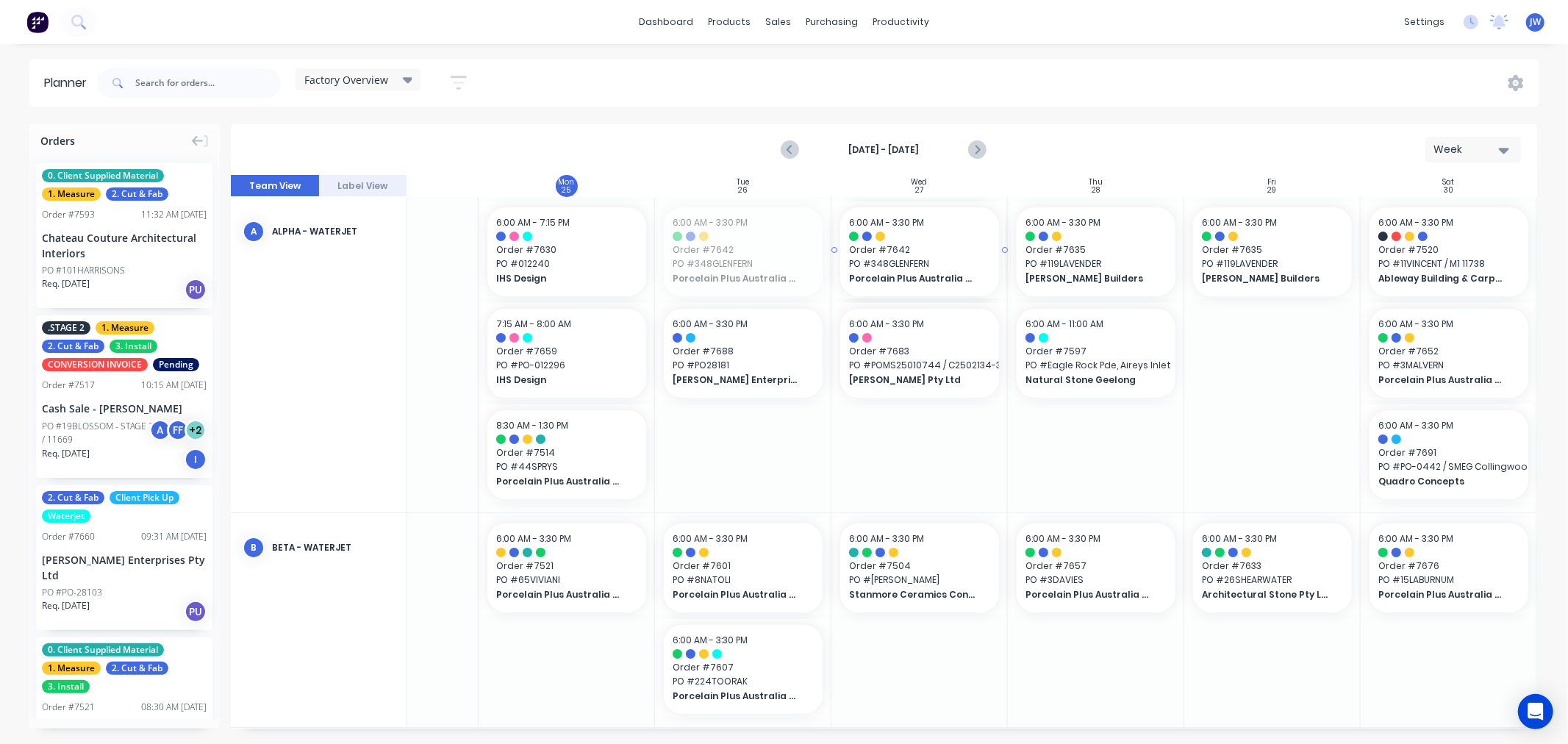
drag, startPoint x: 693, startPoint y: 249, endPoint x: 924, endPoint y: 313, distance: 239.7
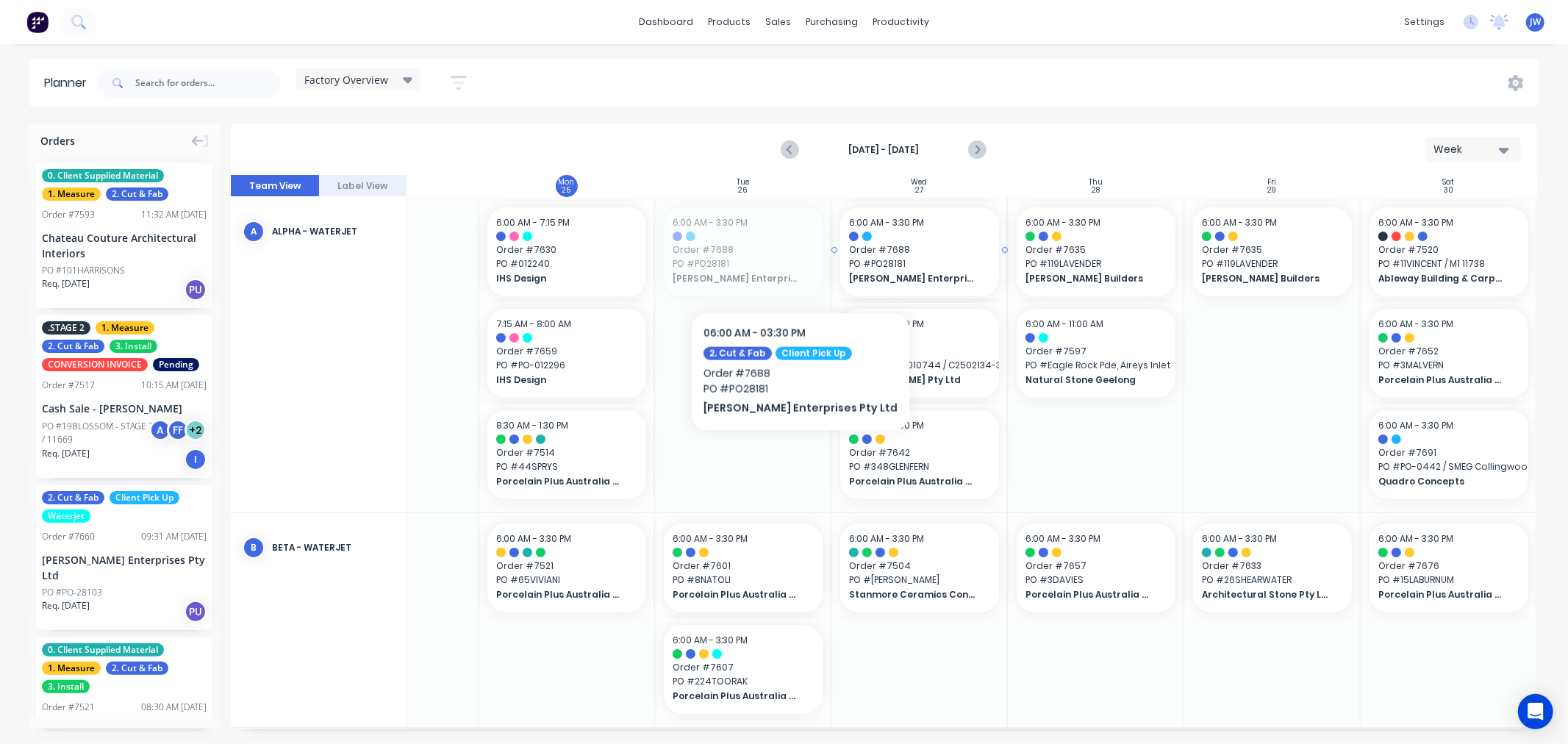
drag, startPoint x: 745, startPoint y: 271, endPoint x: 773, endPoint y: 267, distance: 28.3
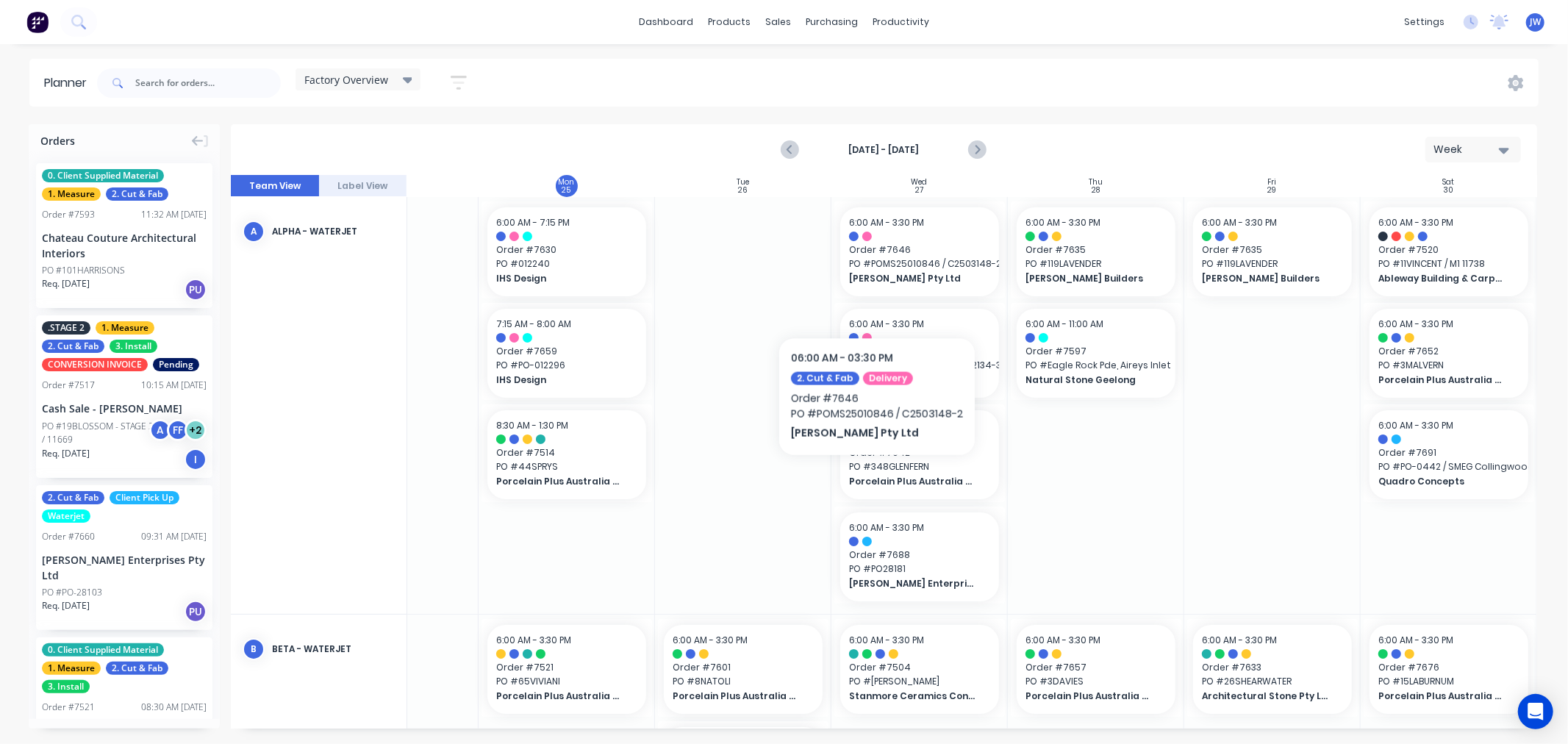
click at [758, 344] on div at bounding box center [742, 405] width 176 height 417
click at [753, 284] on div at bounding box center [742, 405] width 176 height 417
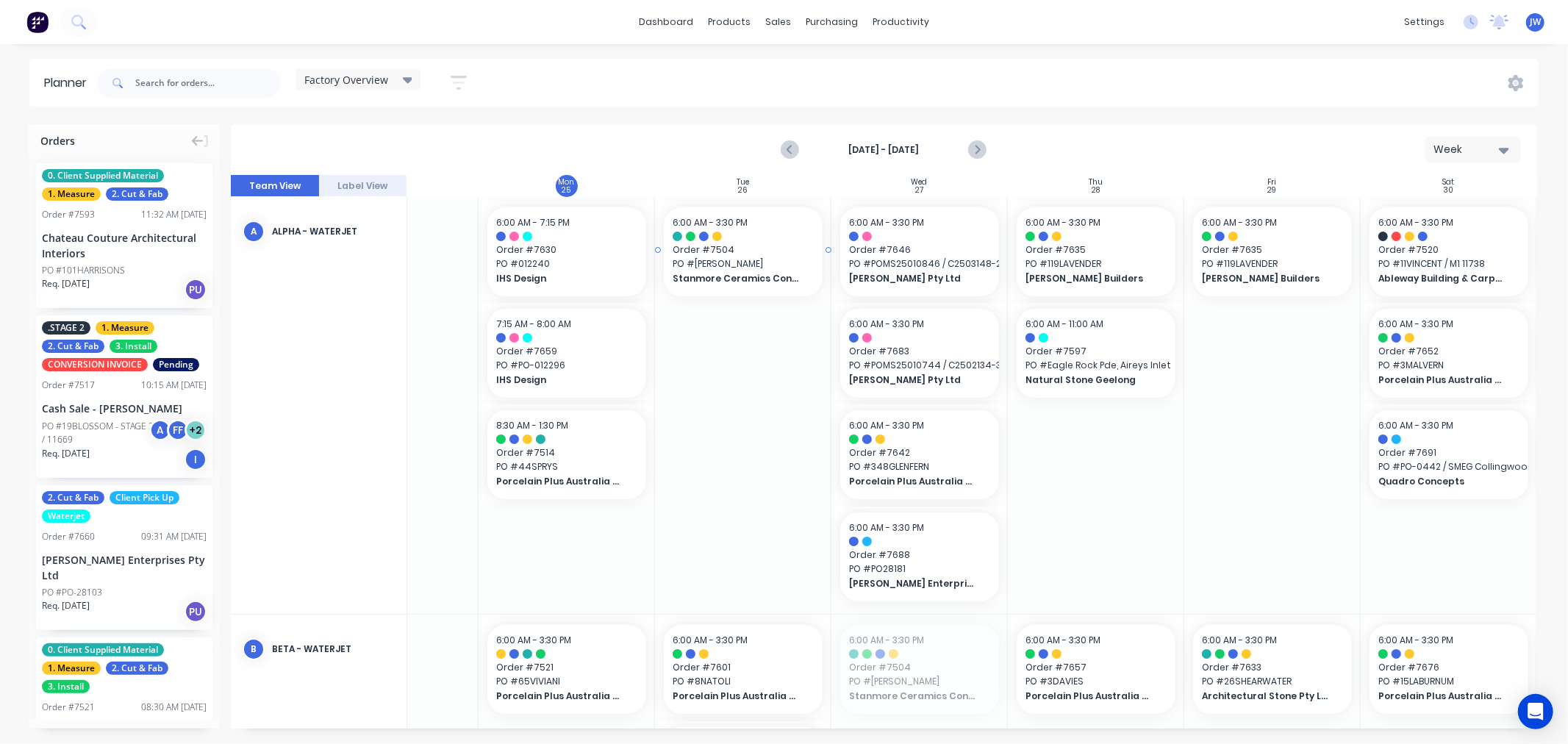
drag, startPoint x: 926, startPoint y: 684, endPoint x: 739, endPoint y: 402, distance: 338.4
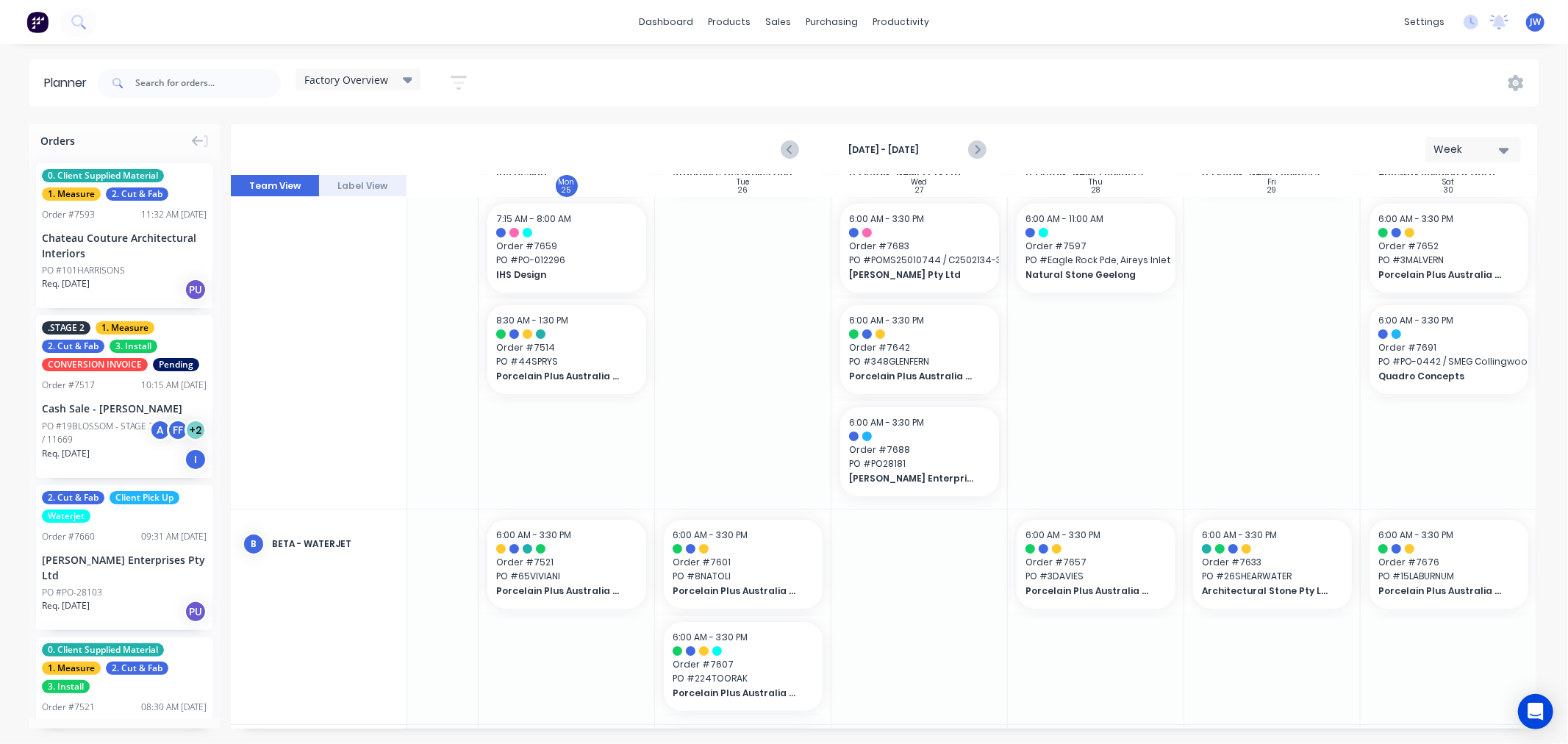
scroll to position [163, 111]
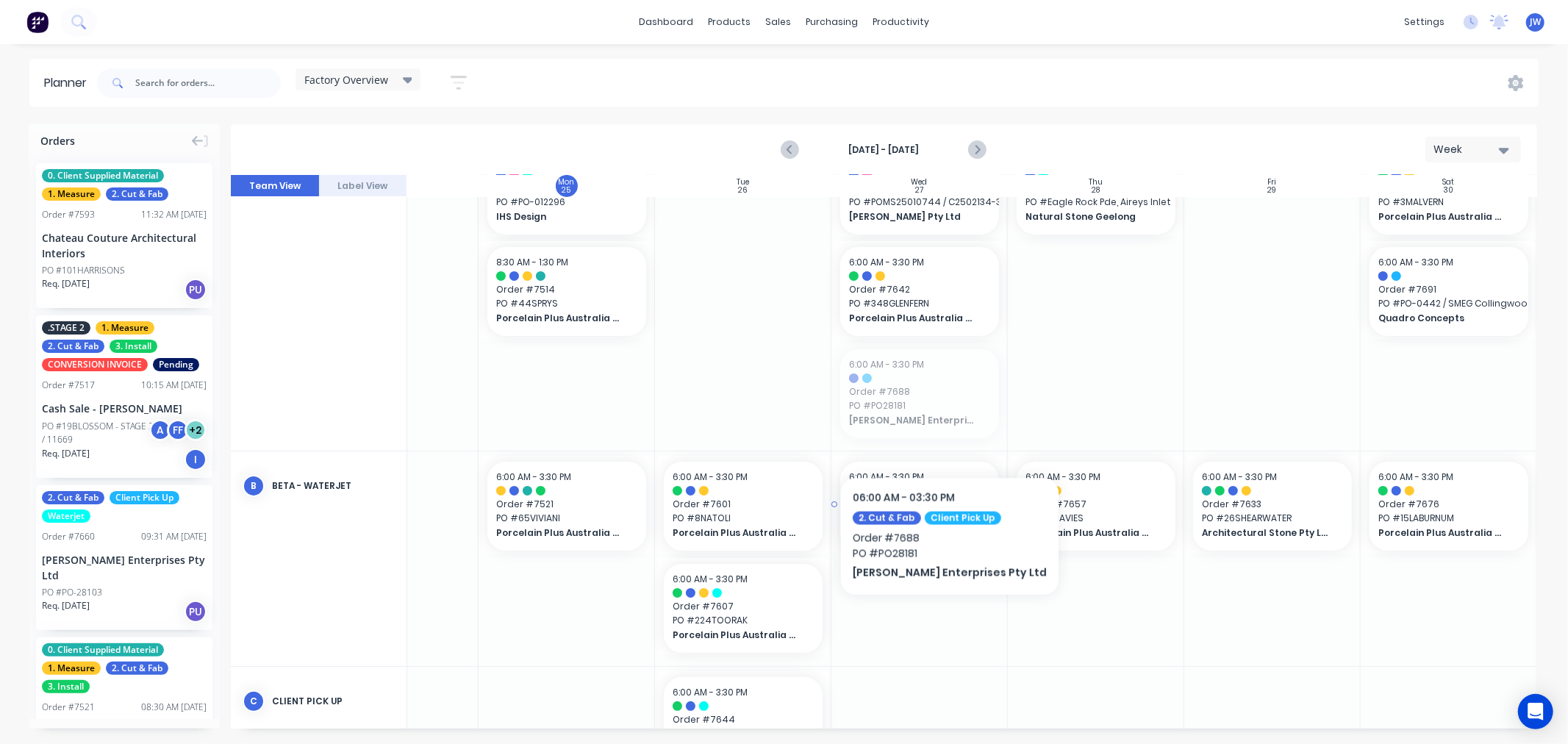
drag, startPoint x: 923, startPoint y: 393, endPoint x: 918, endPoint y: 510, distance: 117.1
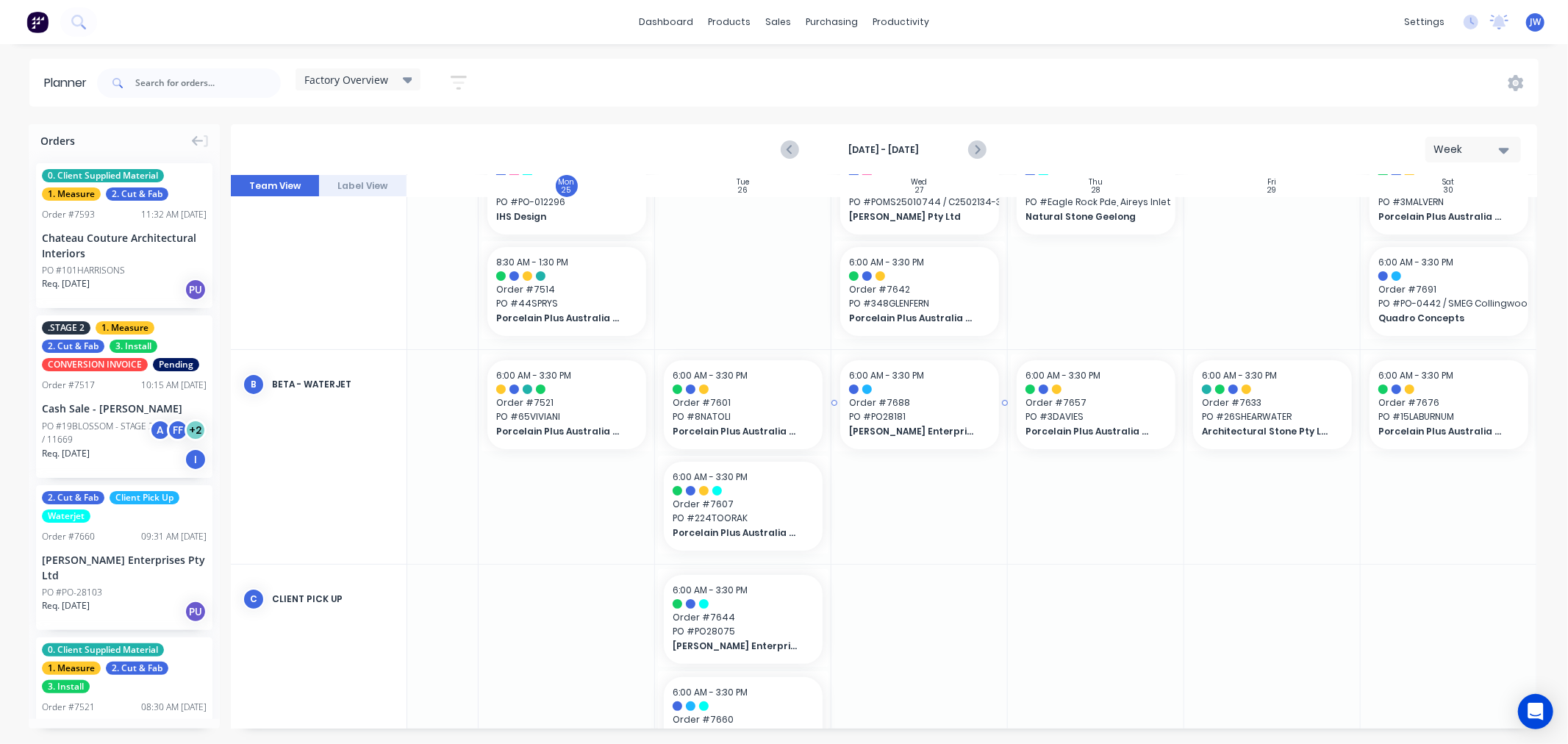
scroll to position [62, 111]
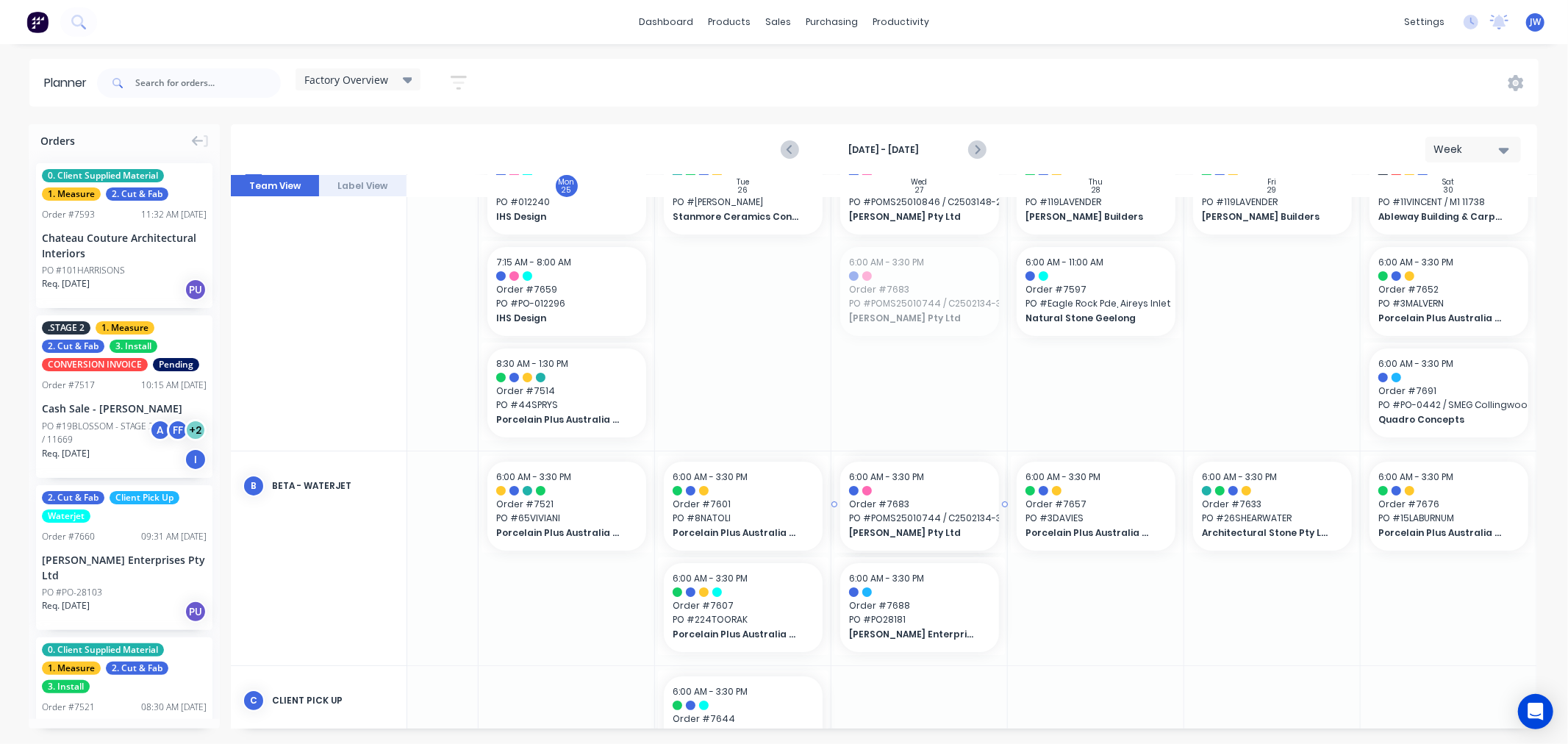
drag, startPoint x: 930, startPoint y: 312, endPoint x: 930, endPoint y: 576, distance: 264.0
drag, startPoint x: 913, startPoint y: 217, endPoint x: 913, endPoint y: 553, distance: 336.0
click at [913, 553] on div "Sun 24 [DATE] Mon 25 [DATE] Tue 26 [DATE] Wed 27 [DATE] Thu 28 [DATE] Fri 29 [D…" at bounding box center [884, 451] width 1306 height 553
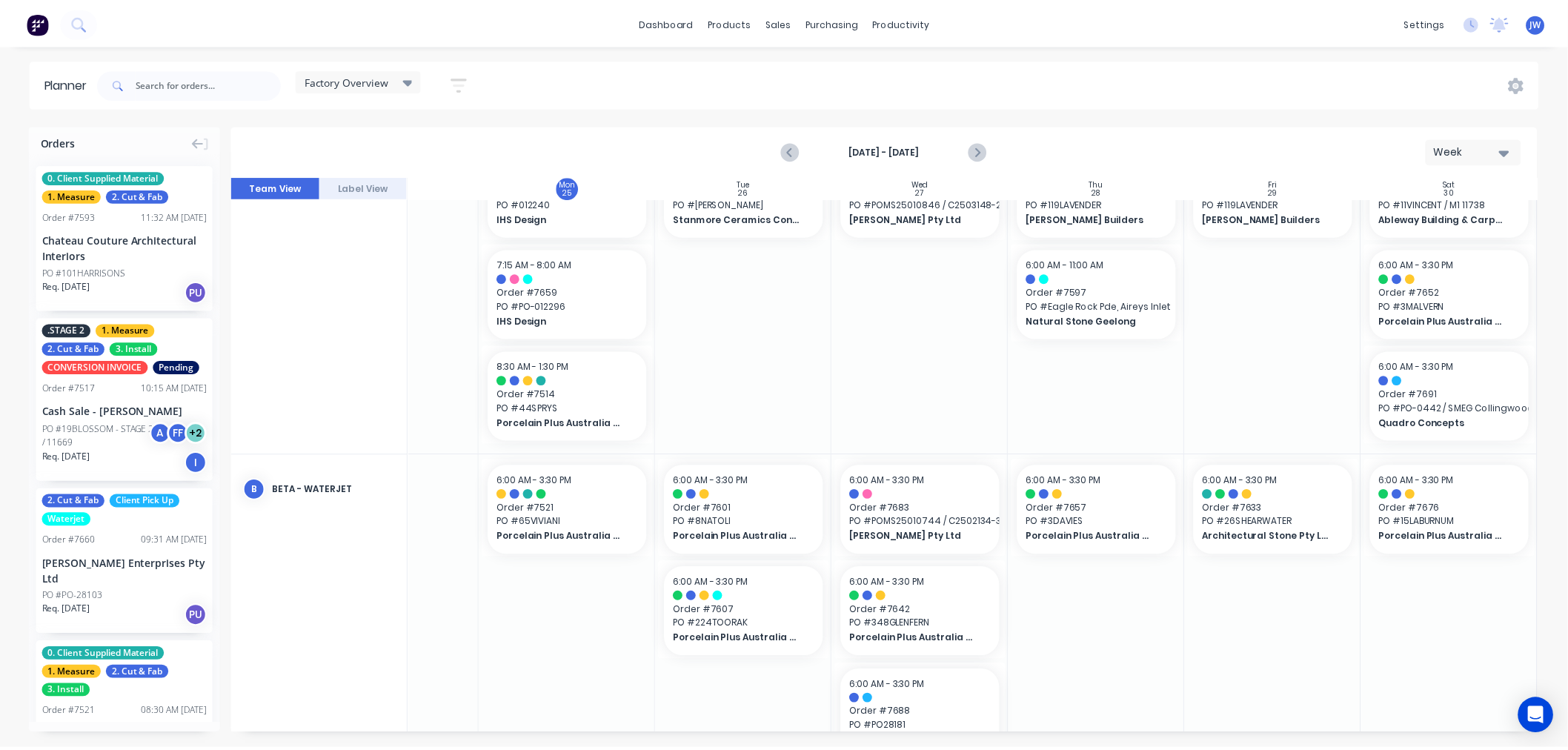
scroll to position [0, 112]
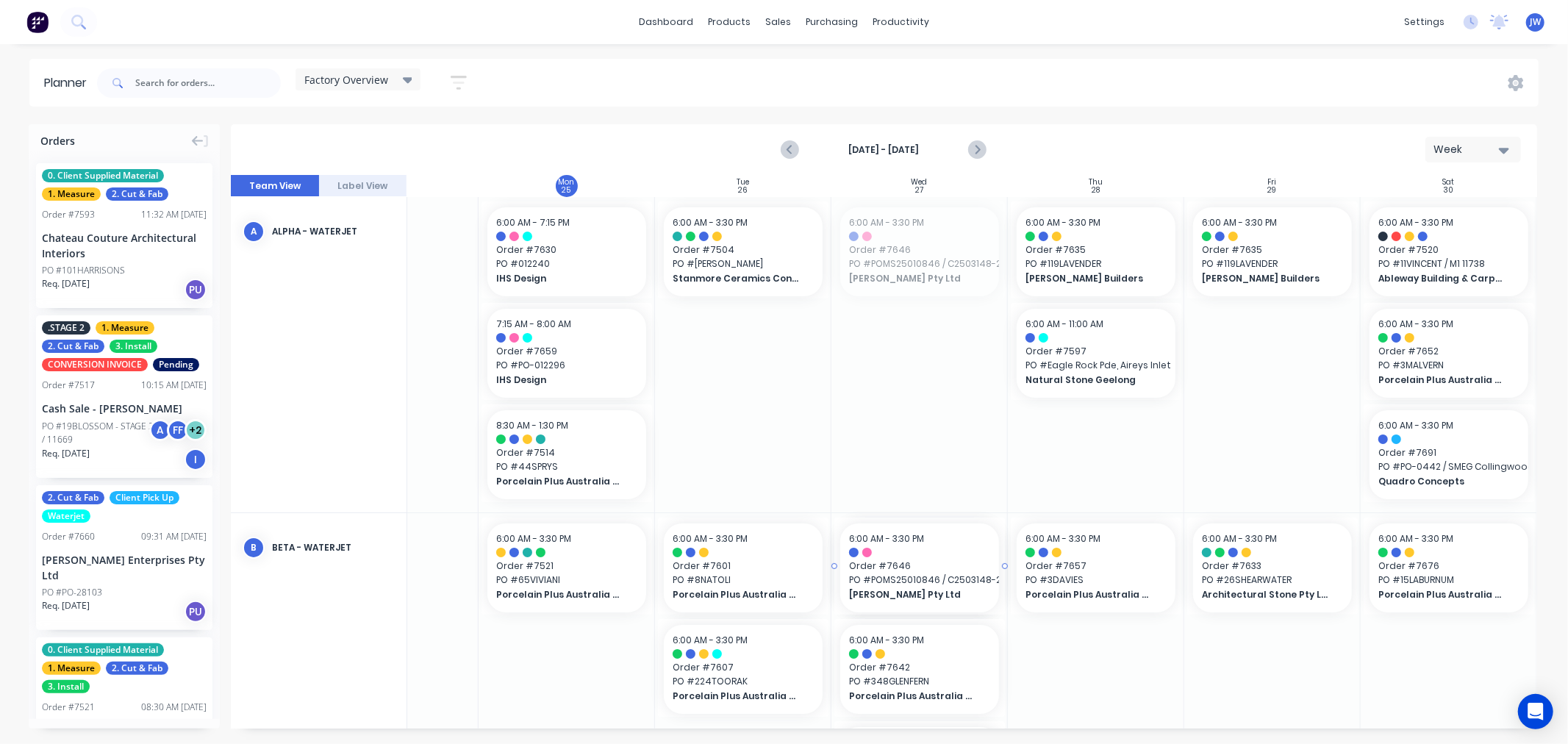
drag, startPoint x: 893, startPoint y: 269, endPoint x: 908, endPoint y: 541, distance: 272.4
click at [943, 399] on div at bounding box center [919, 354] width 176 height 315
click at [1112, 453] on div at bounding box center [1096, 354] width 176 height 315
drag, startPoint x: 1082, startPoint y: 257, endPoint x: 951, endPoint y: 262, distance: 131.1
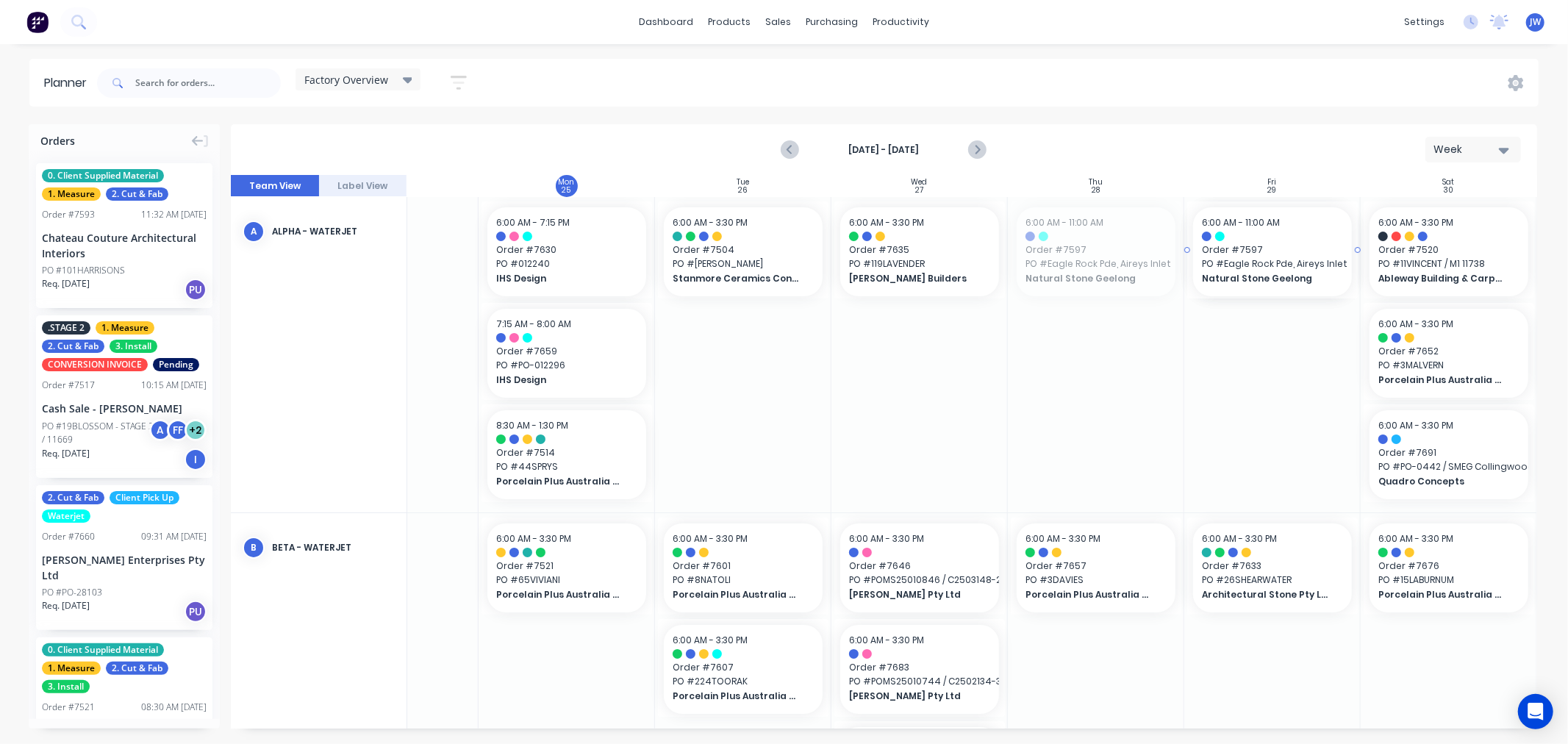
drag, startPoint x: 1086, startPoint y: 267, endPoint x: 1236, endPoint y: 364, distance: 178.6
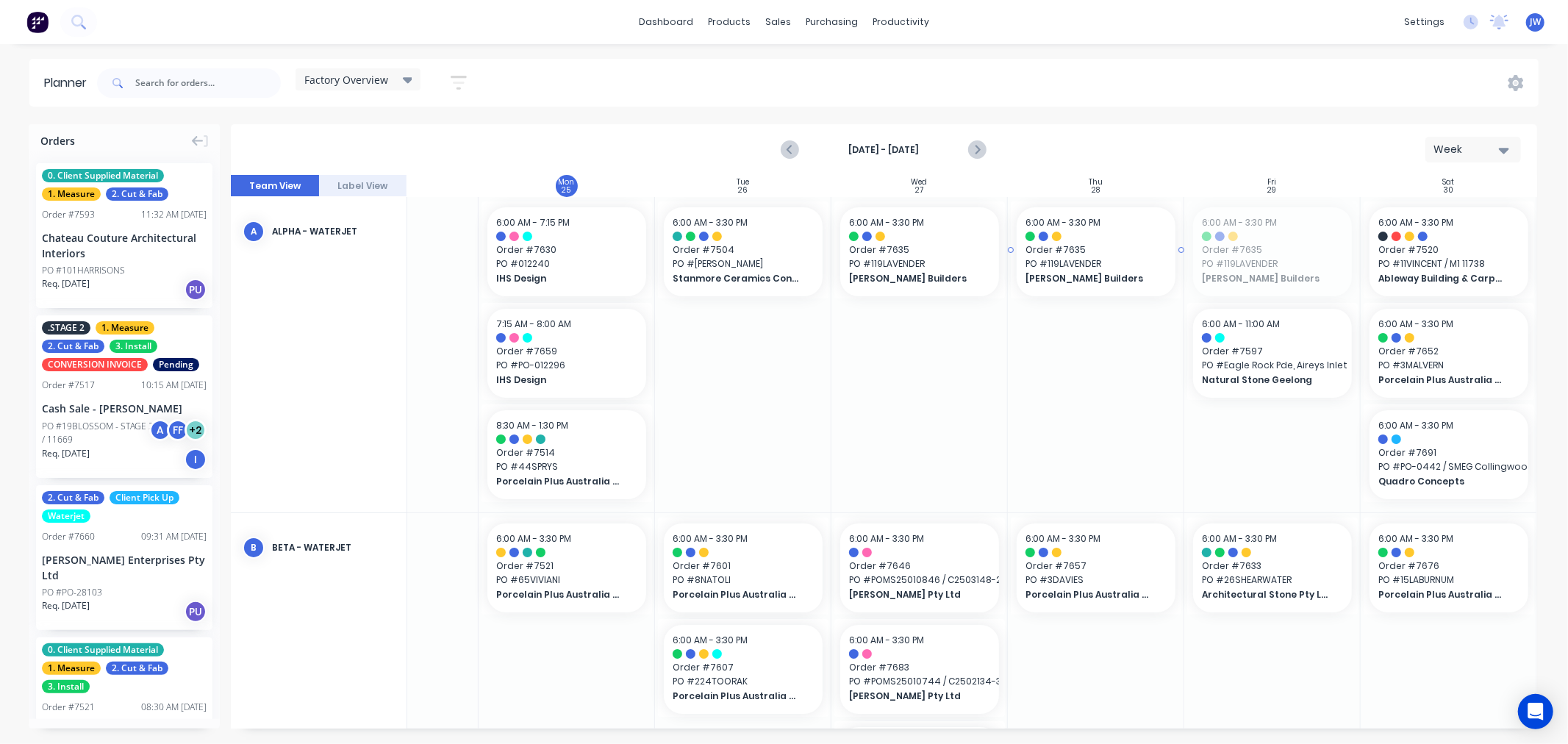
drag, startPoint x: 1240, startPoint y: 266, endPoint x: 1097, endPoint y: 266, distance: 143.0
drag, startPoint x: 1273, startPoint y: 261, endPoint x: 1094, endPoint y: 387, distance: 218.9
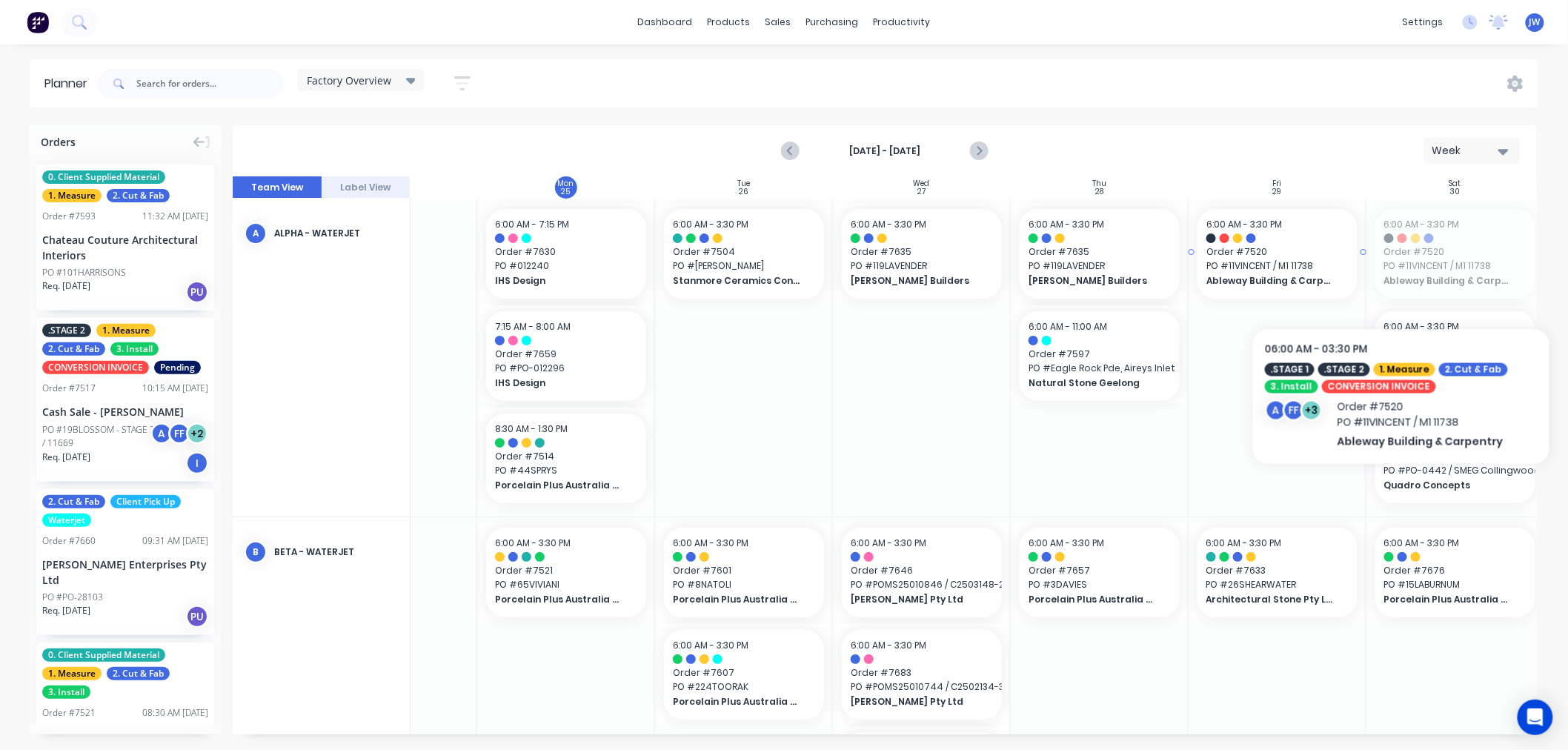
drag, startPoint x: 1447, startPoint y: 269, endPoint x: 1402, endPoint y: 277, distance: 45.7
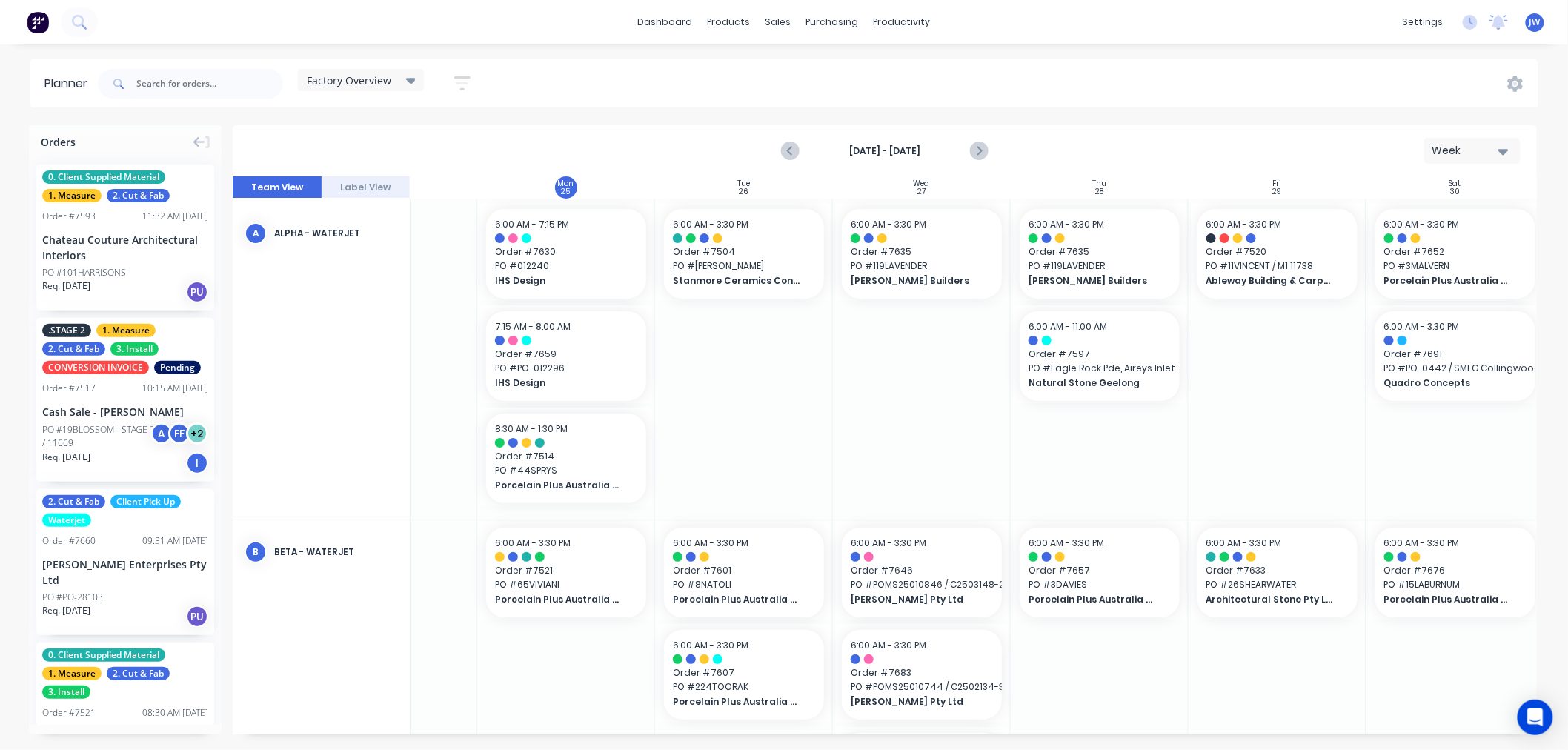
click at [1283, 440] on div at bounding box center [1277, 357] width 178 height 318
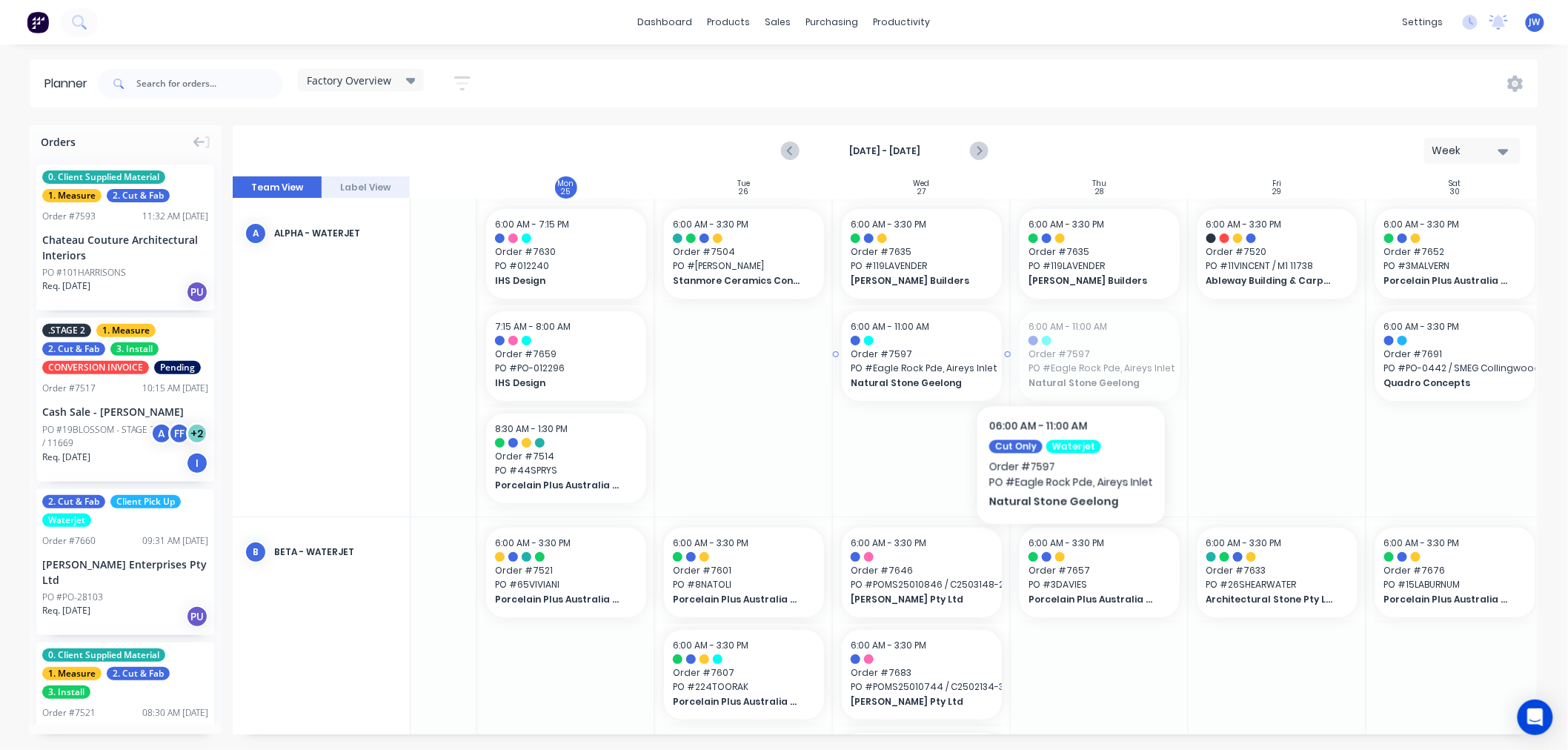
drag, startPoint x: 1115, startPoint y: 371, endPoint x: 923, endPoint y: 342, distance: 194.2
drag, startPoint x: 930, startPoint y: 257, endPoint x: 971, endPoint y: 432, distance: 179.7
click at [1099, 419] on div at bounding box center [1099, 357] width 178 height 318
click at [742, 388] on div at bounding box center [743, 357] width 178 height 318
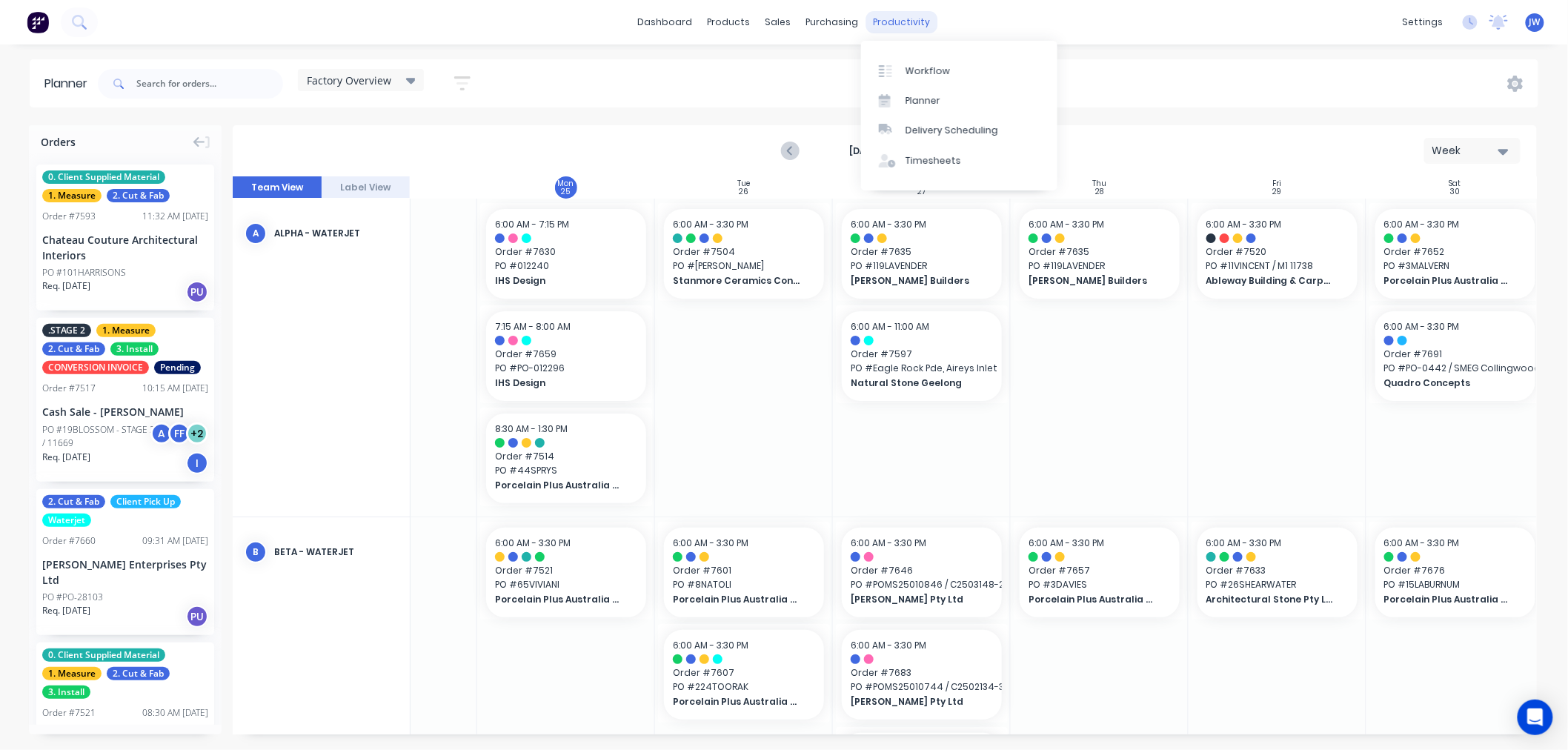
click at [898, 25] on div "productivity" at bounding box center [902, 22] width 72 height 22
click at [920, 98] on div "Planner" at bounding box center [923, 101] width 35 height 14
click at [972, 149] on icon "Next page" at bounding box center [978, 151] width 18 height 18
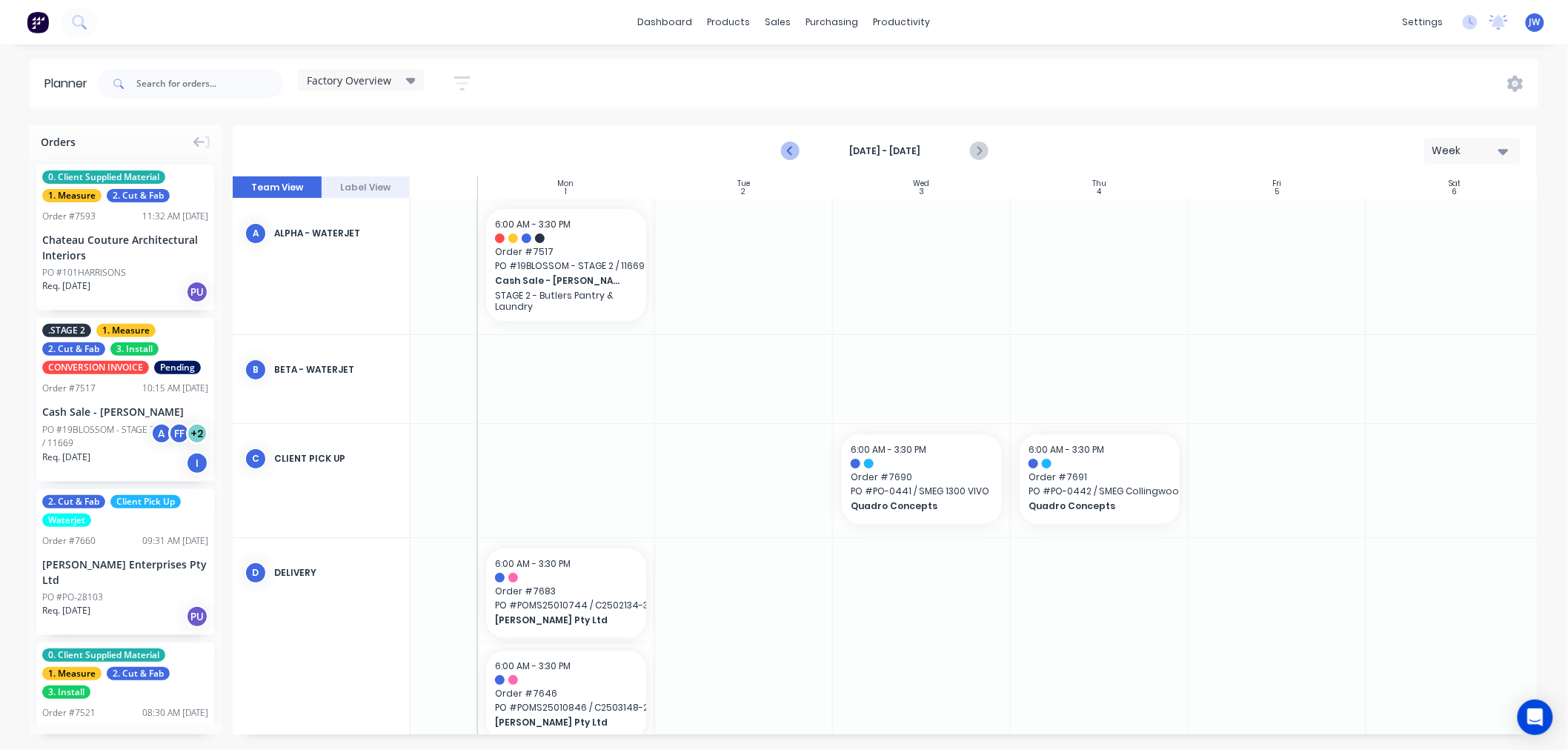
click at [797, 150] on icon "Previous page" at bounding box center [791, 151] width 18 height 18
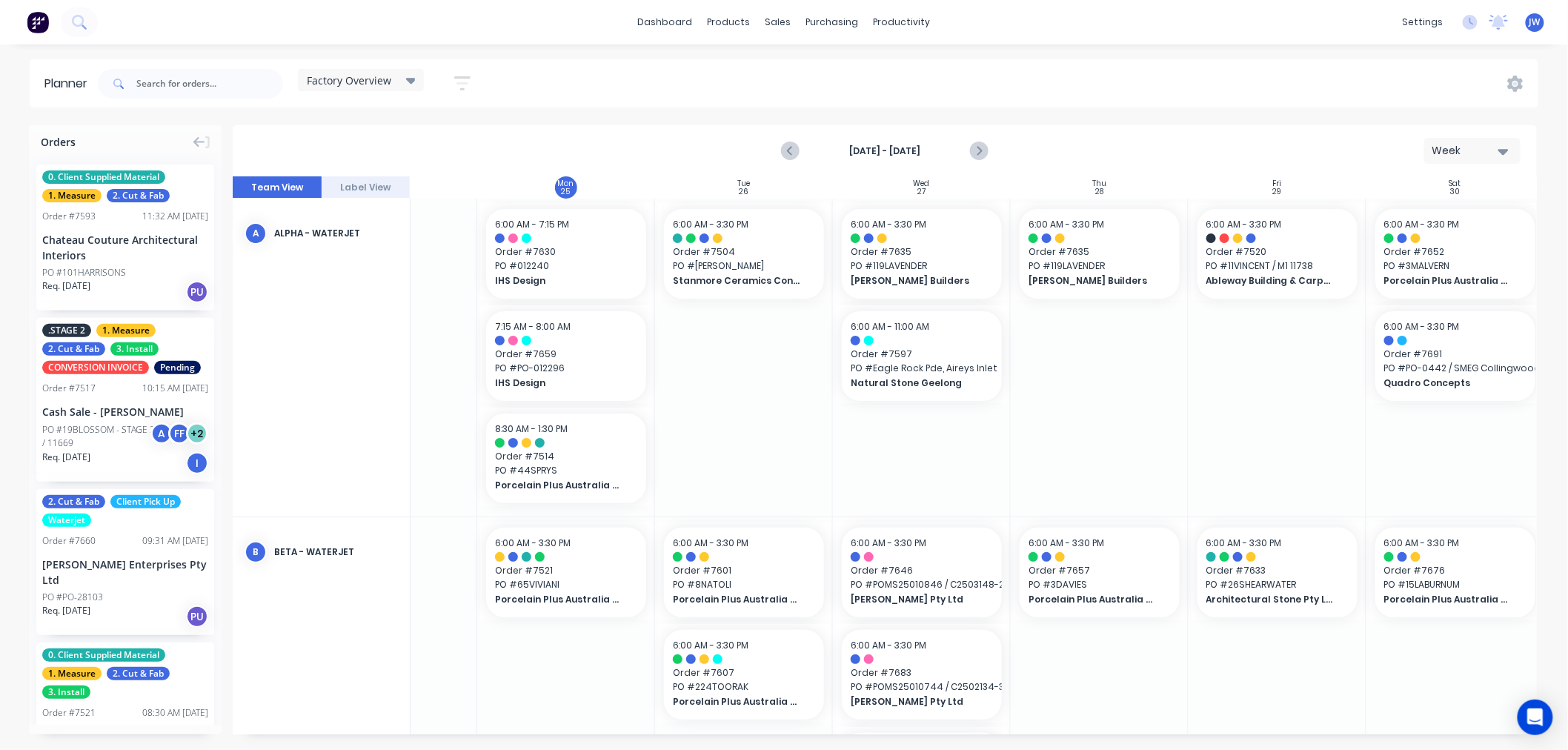
click at [929, 467] on div at bounding box center [921, 357] width 178 height 318
click at [1115, 427] on div at bounding box center [1099, 357] width 178 height 318
click at [927, 448] on div at bounding box center [921, 357] width 178 height 318
click at [1089, 455] on div at bounding box center [1099, 357] width 178 height 318
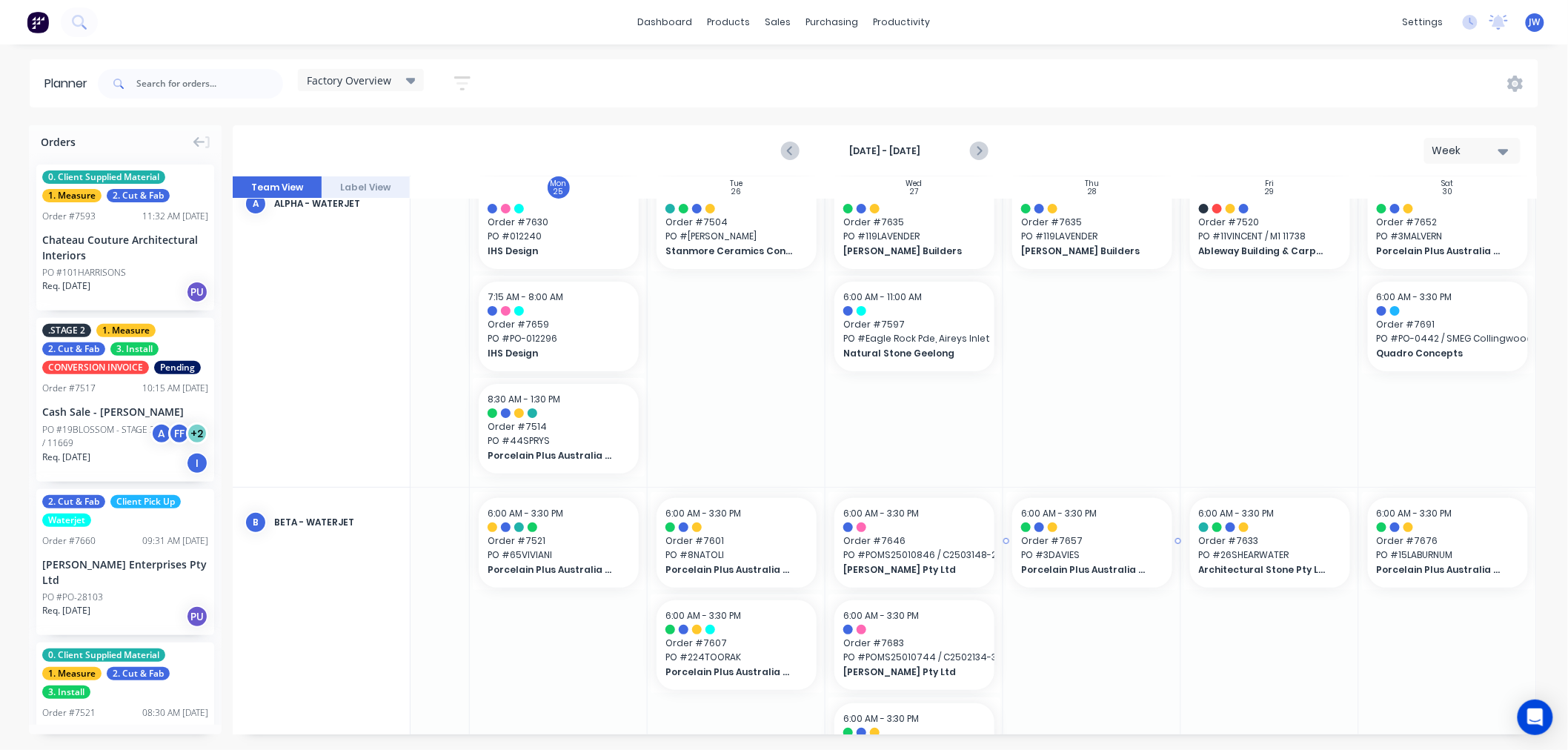
scroll to position [0, 123]
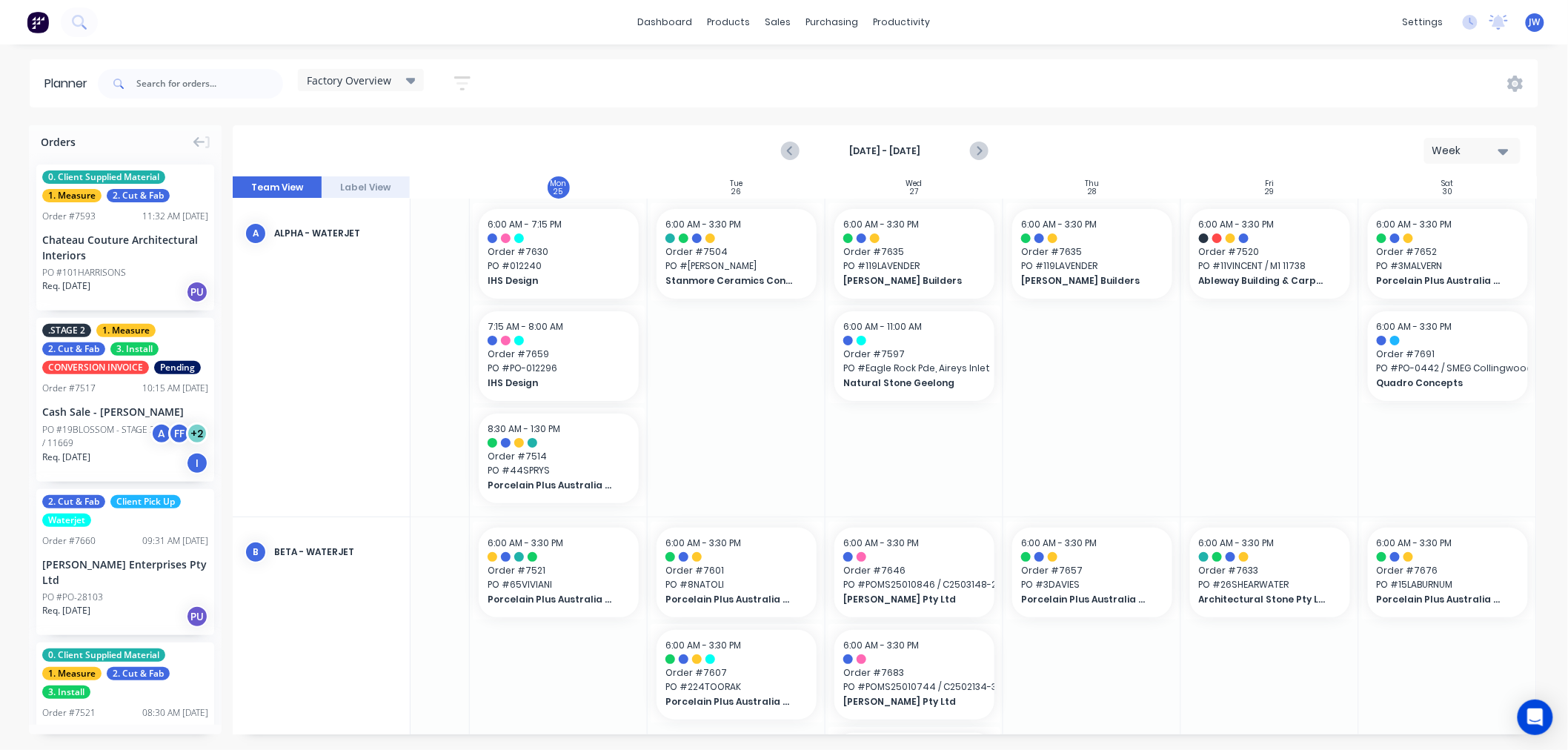
click at [935, 457] on div at bounding box center [914, 357] width 178 height 318
click at [799, 54] on div "dashboard products sales purchasing productivity dashboard products Product Cat…" at bounding box center [784, 375] width 1568 height 750
click at [507, 114] on div "Planner Factory Overview Save new view None (Default) edit Craigieburn Orders e…" at bounding box center [784, 404] width 1568 height 690
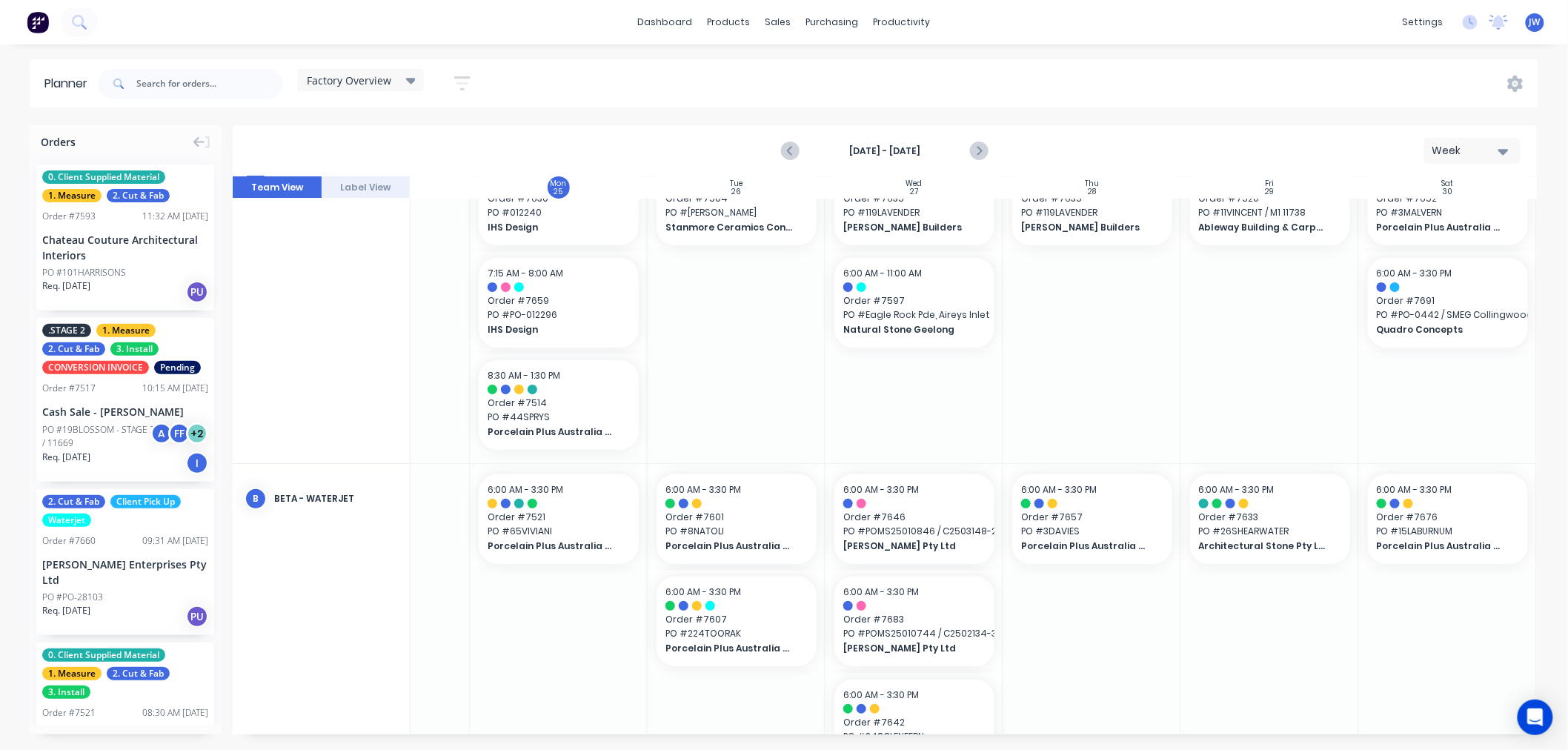
scroll to position [82, 123]
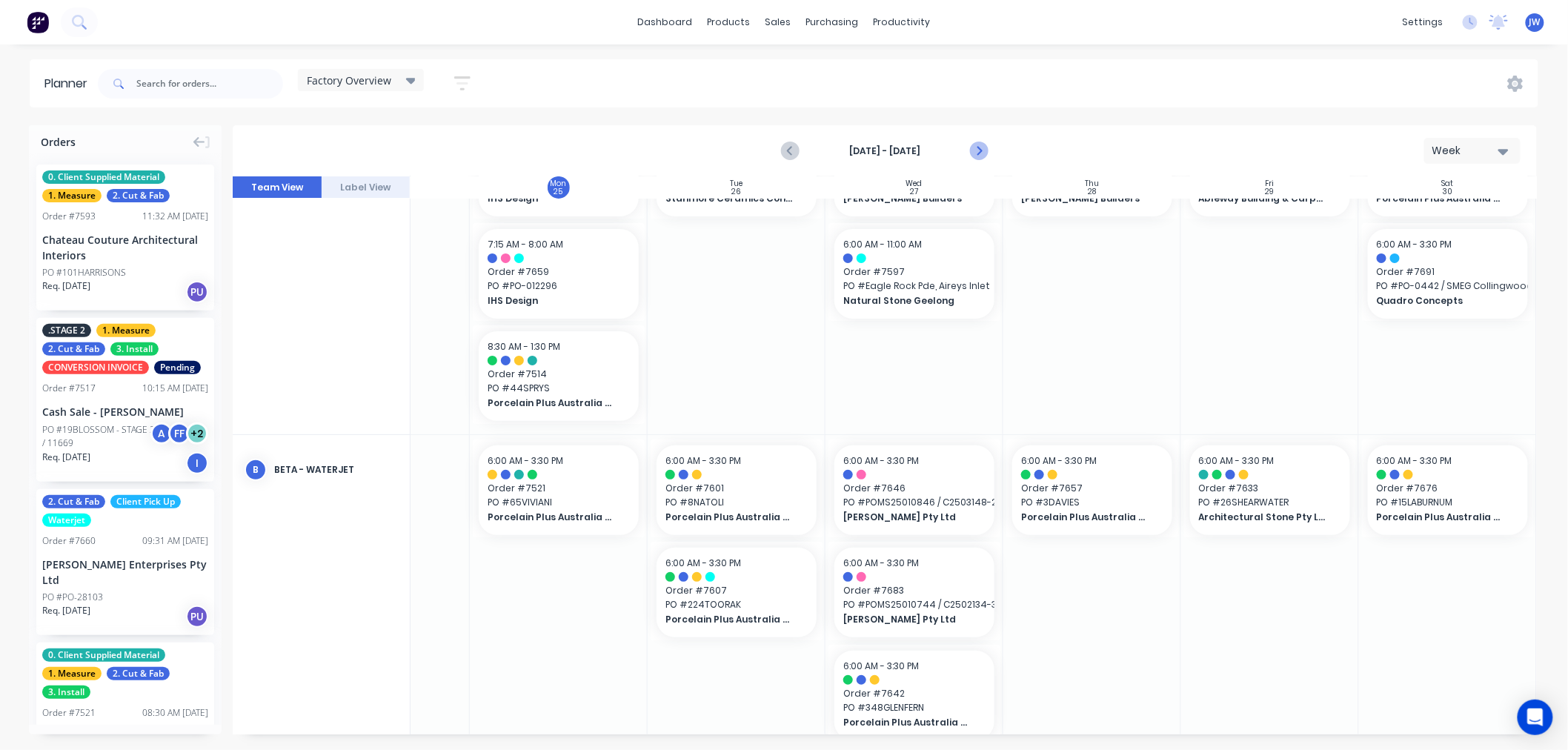
click at [982, 149] on icon "Next page" at bounding box center [978, 151] width 18 height 18
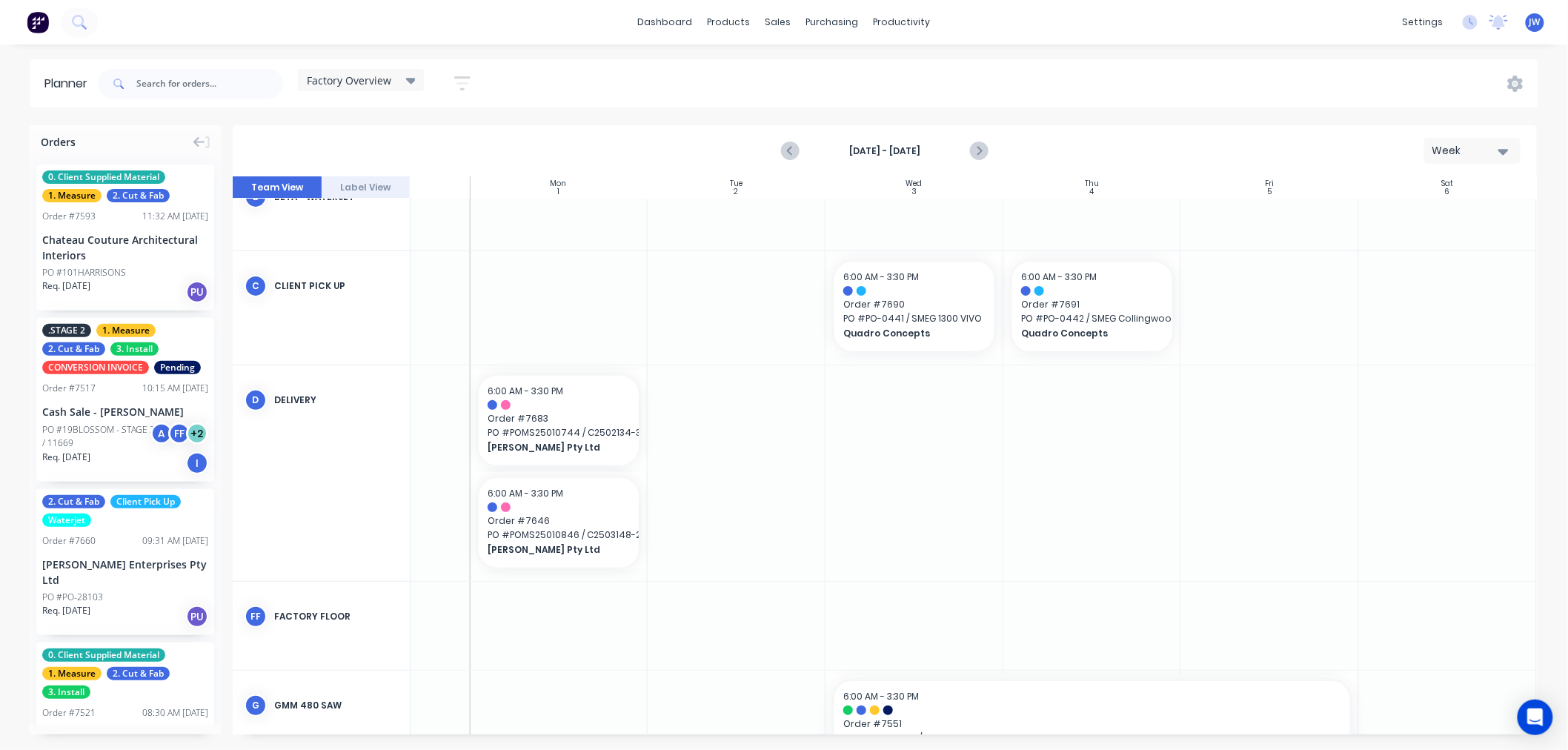
scroll to position [456, 123]
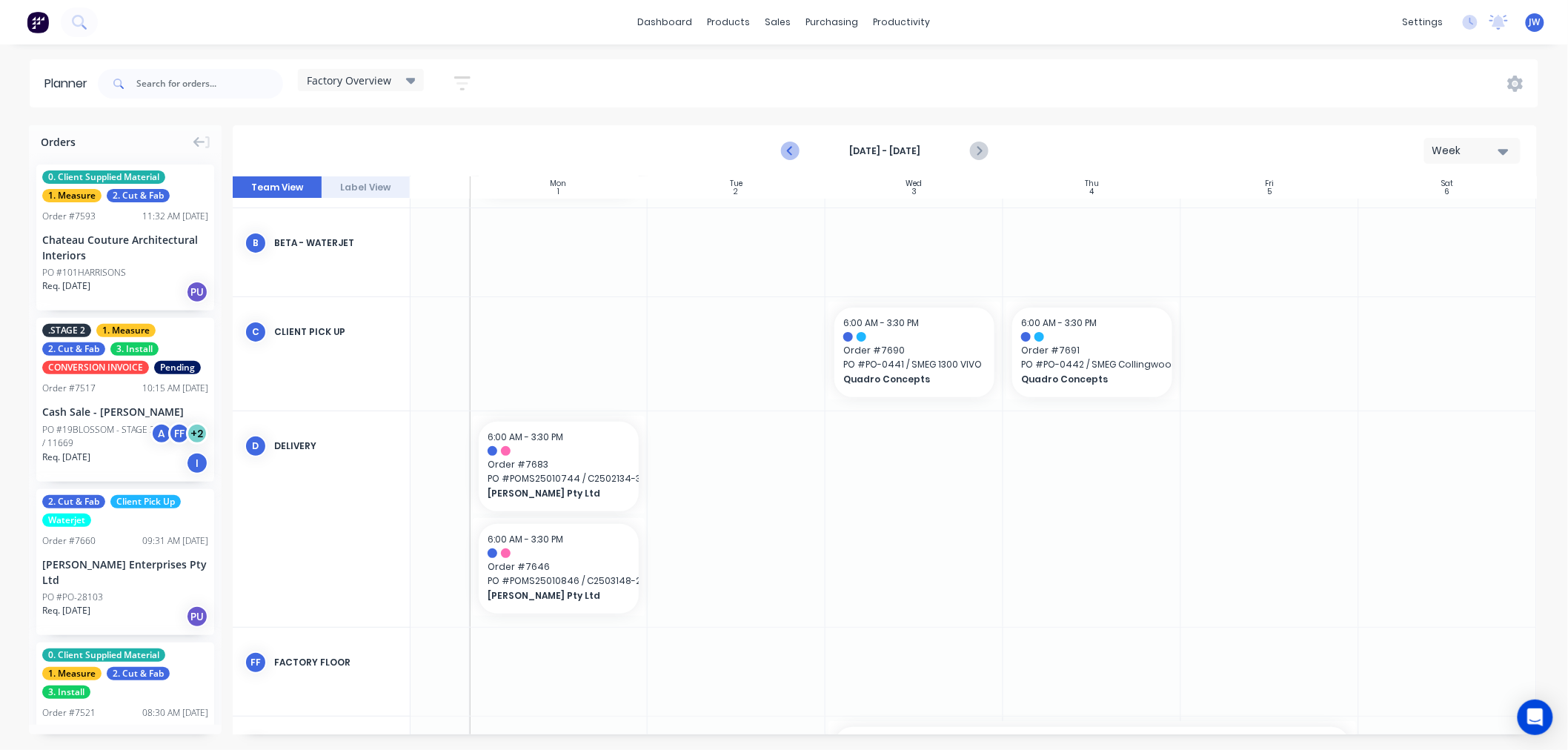
click at [790, 149] on icon "Previous page" at bounding box center [791, 151] width 7 height 12
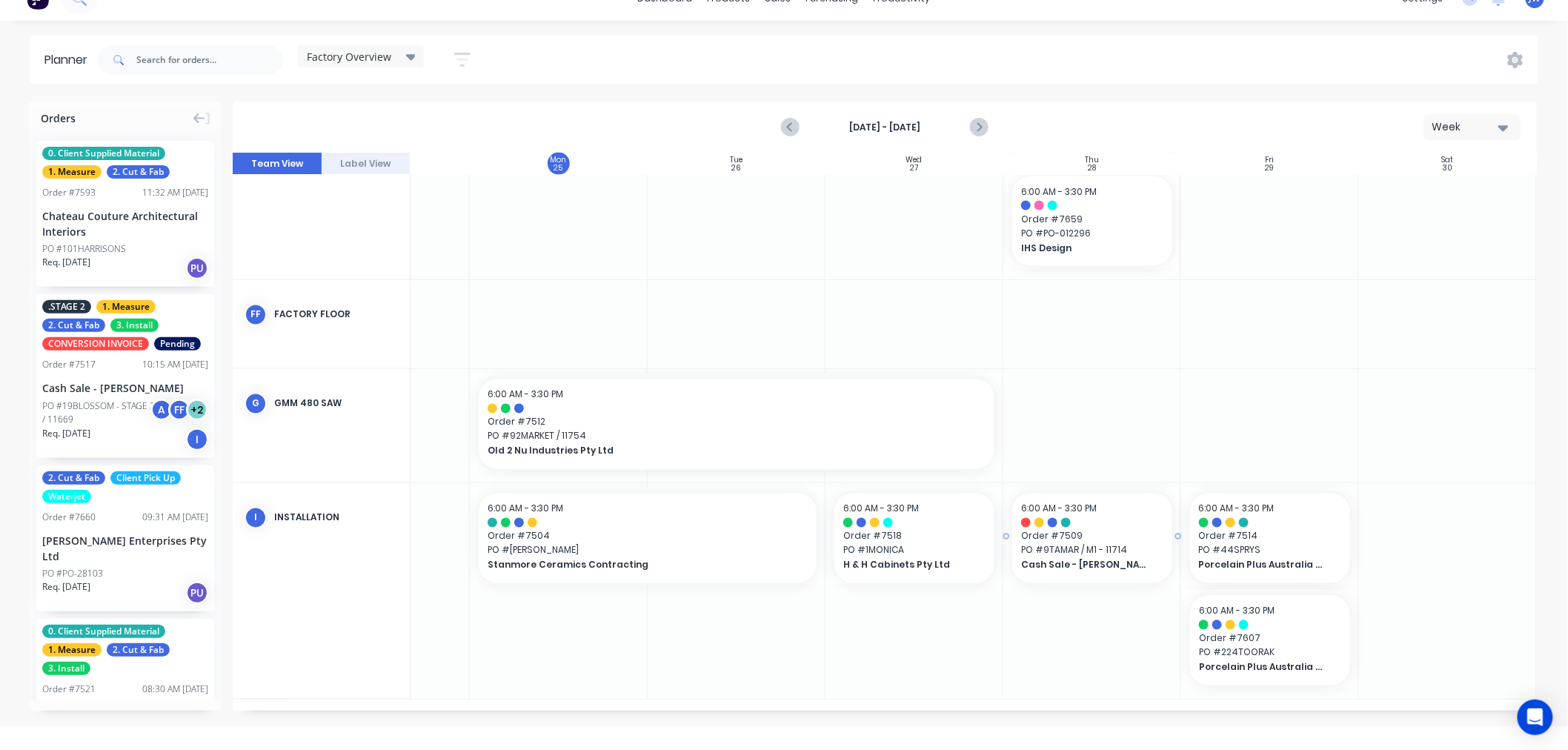
scroll to position [37, 0]
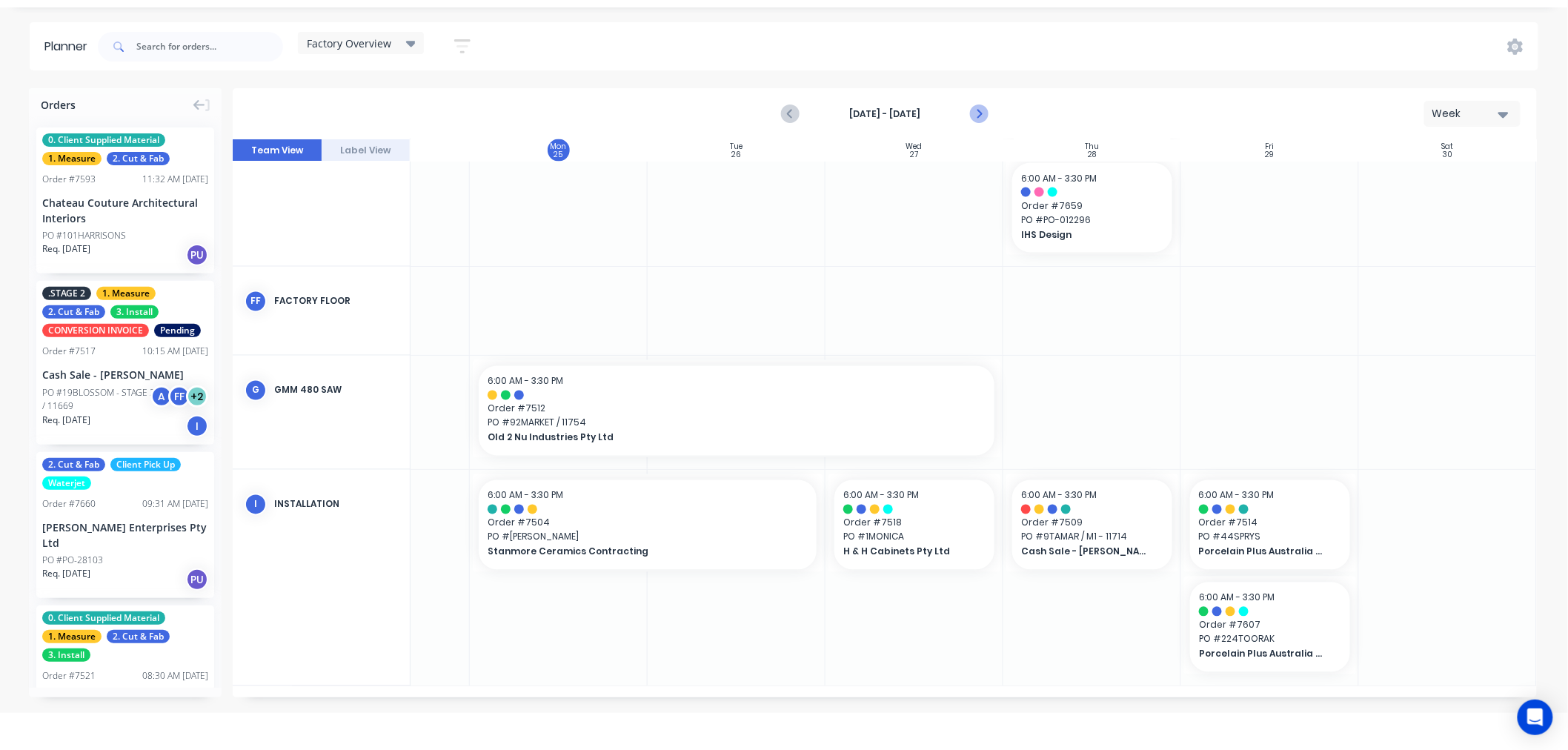
click at [985, 112] on icon "Next page" at bounding box center [978, 114] width 18 height 18
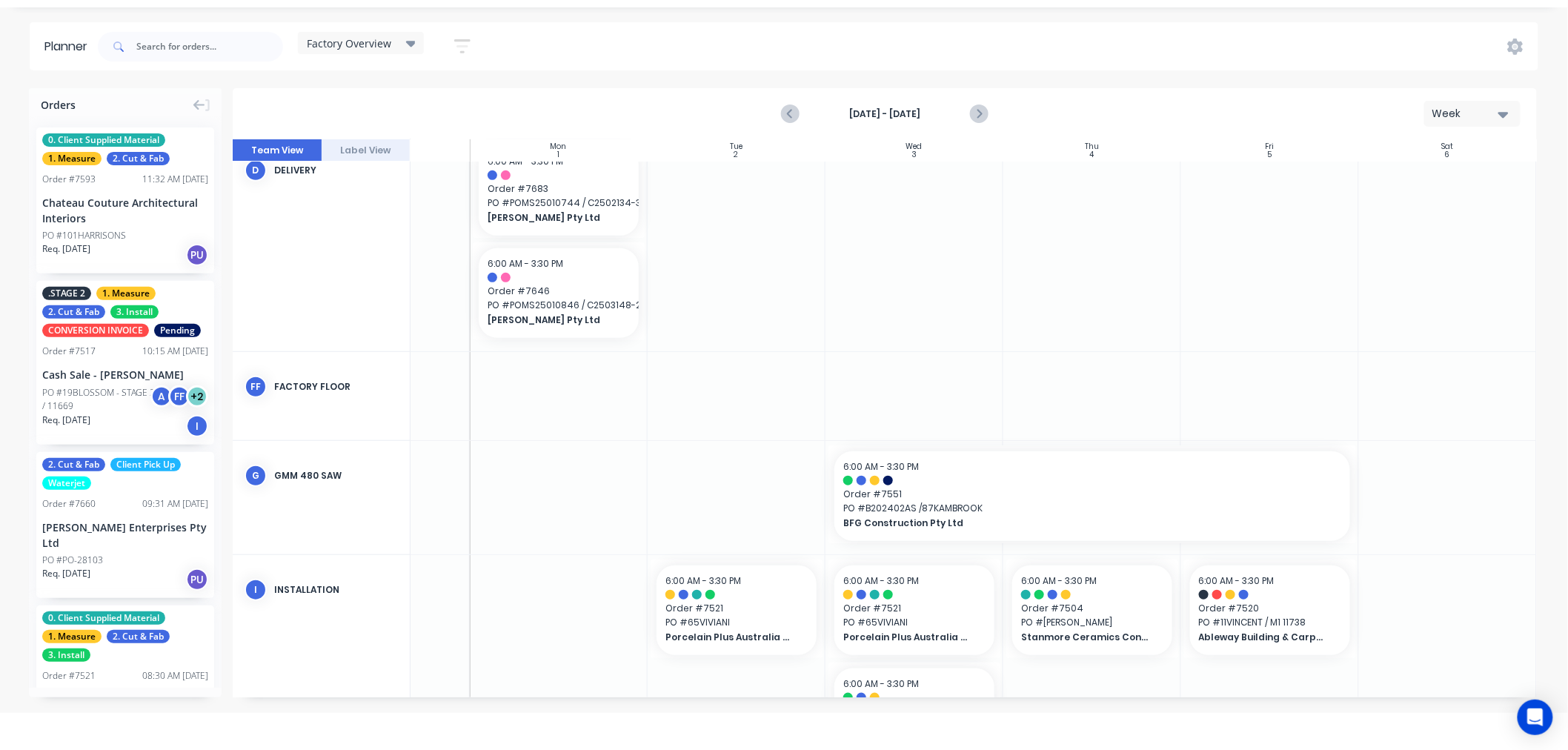
scroll to position [456, 123]
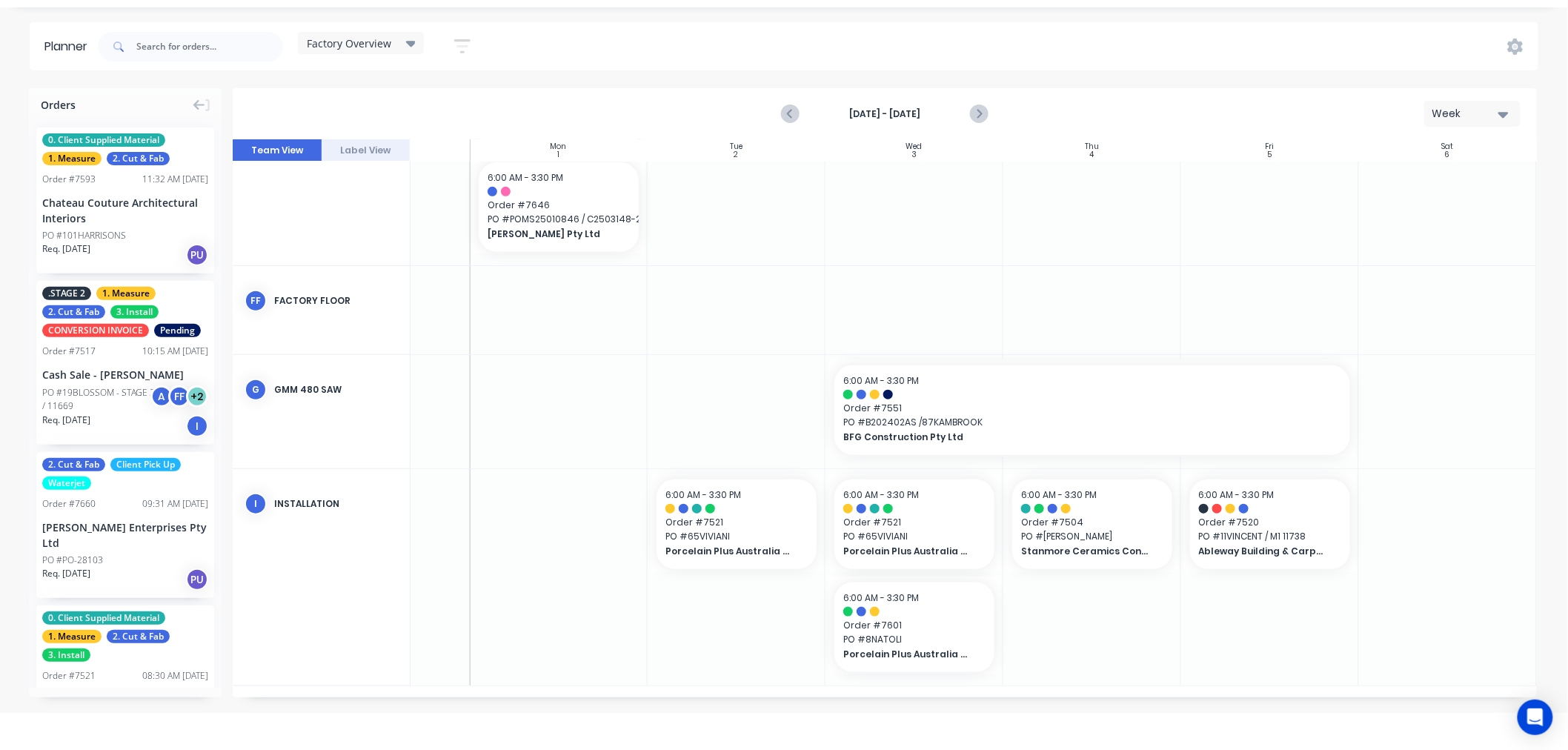
click at [564, 559] on div at bounding box center [558, 577] width 178 height 215
click at [560, 426] on div at bounding box center [558, 412] width 178 height 113
drag, startPoint x: 558, startPoint y: 305, endPoint x: 795, endPoint y: 309, distance: 237.0
click at [560, 305] on div at bounding box center [558, 310] width 178 height 88
click at [795, 309] on div at bounding box center [736, 310] width 178 height 88
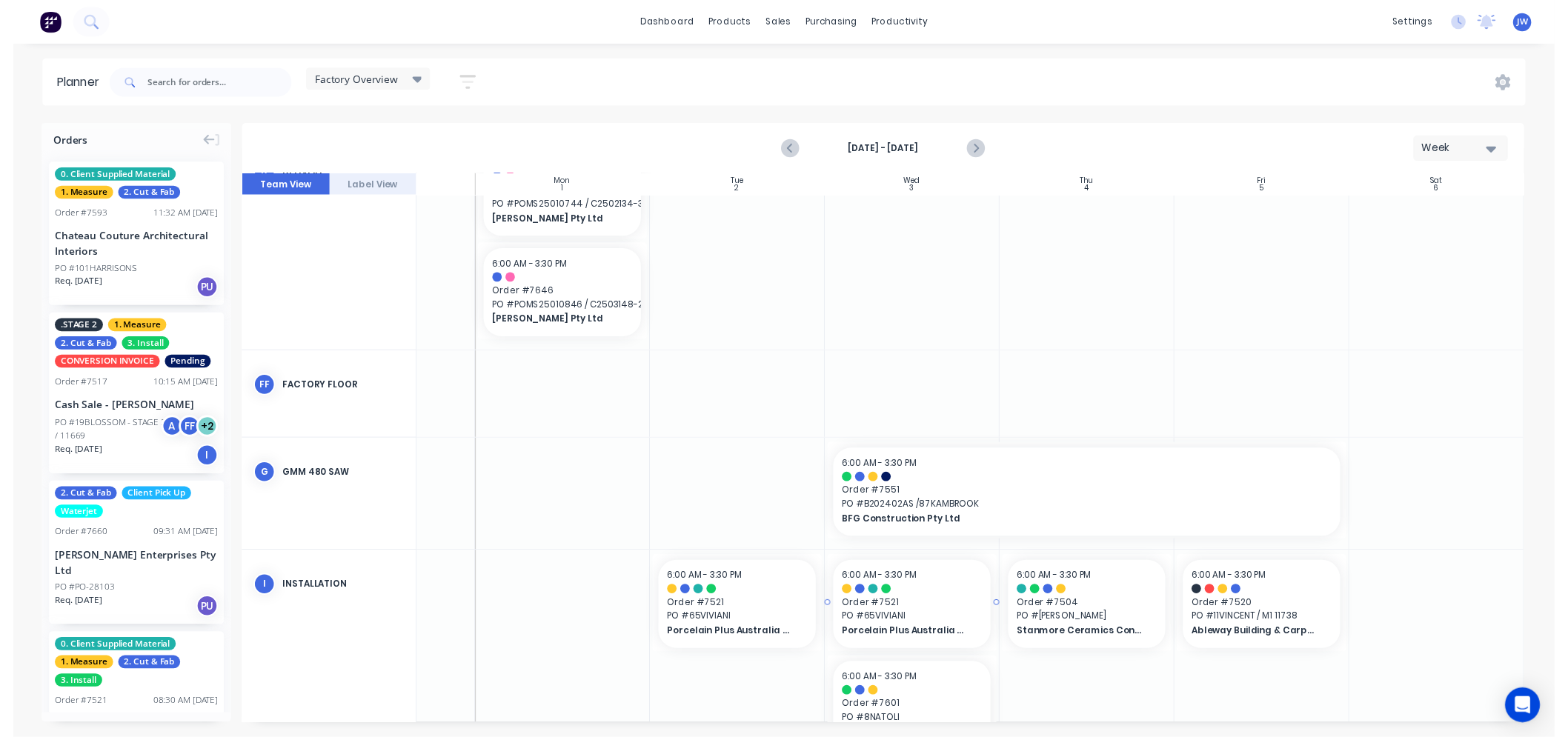
scroll to position [411, 123]
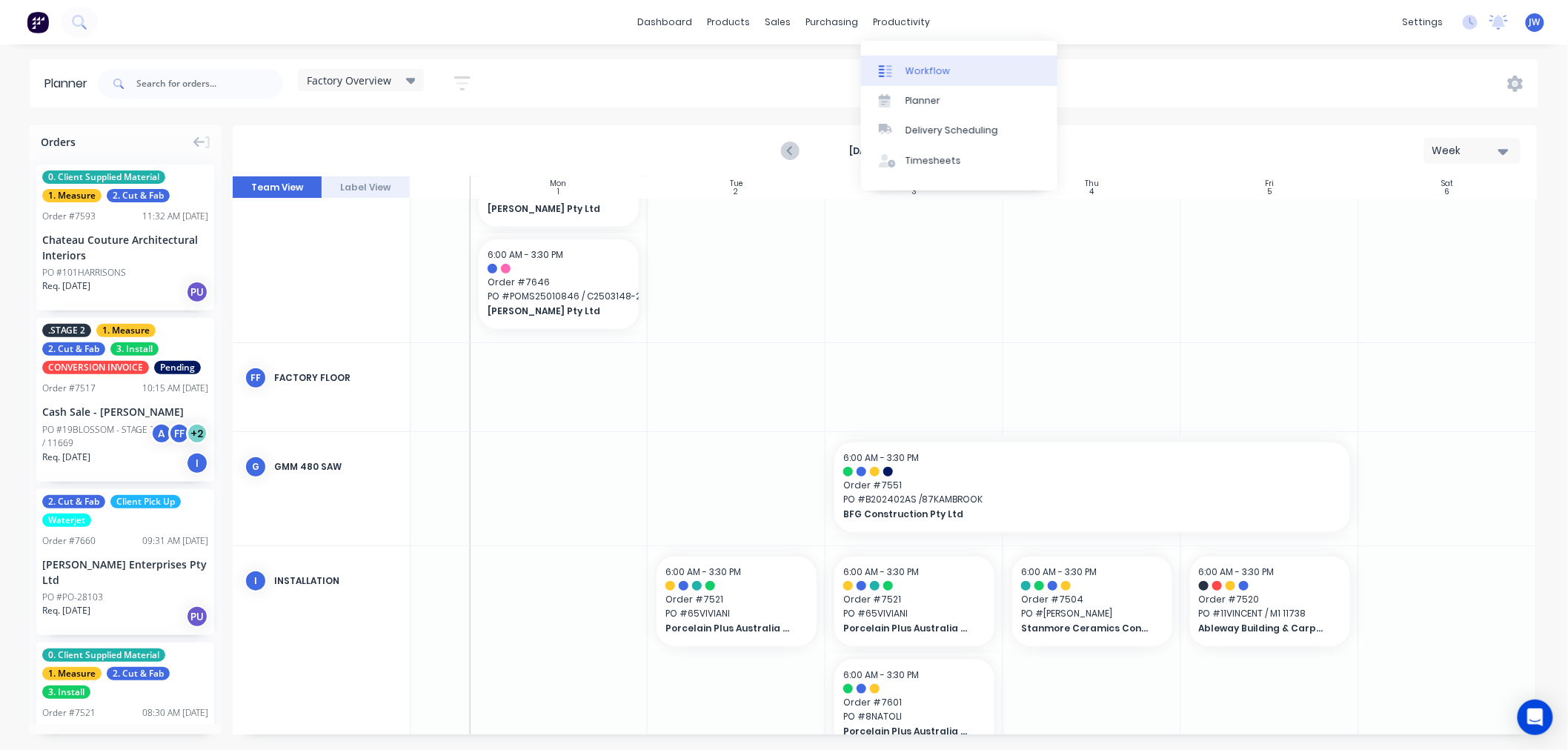
click at [954, 79] on link "Workflow" at bounding box center [959, 70] width 197 height 30
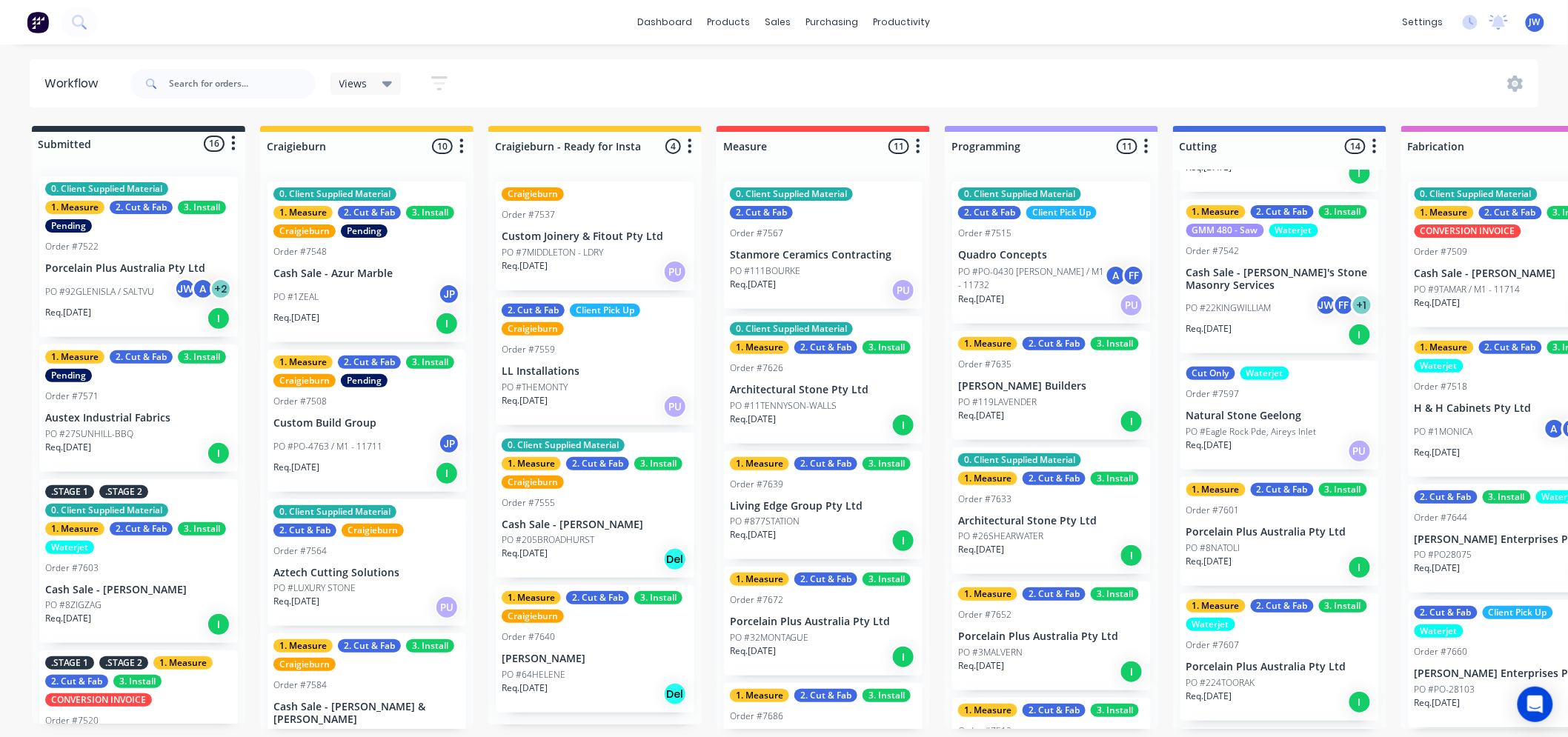
scroll to position [165, 0]
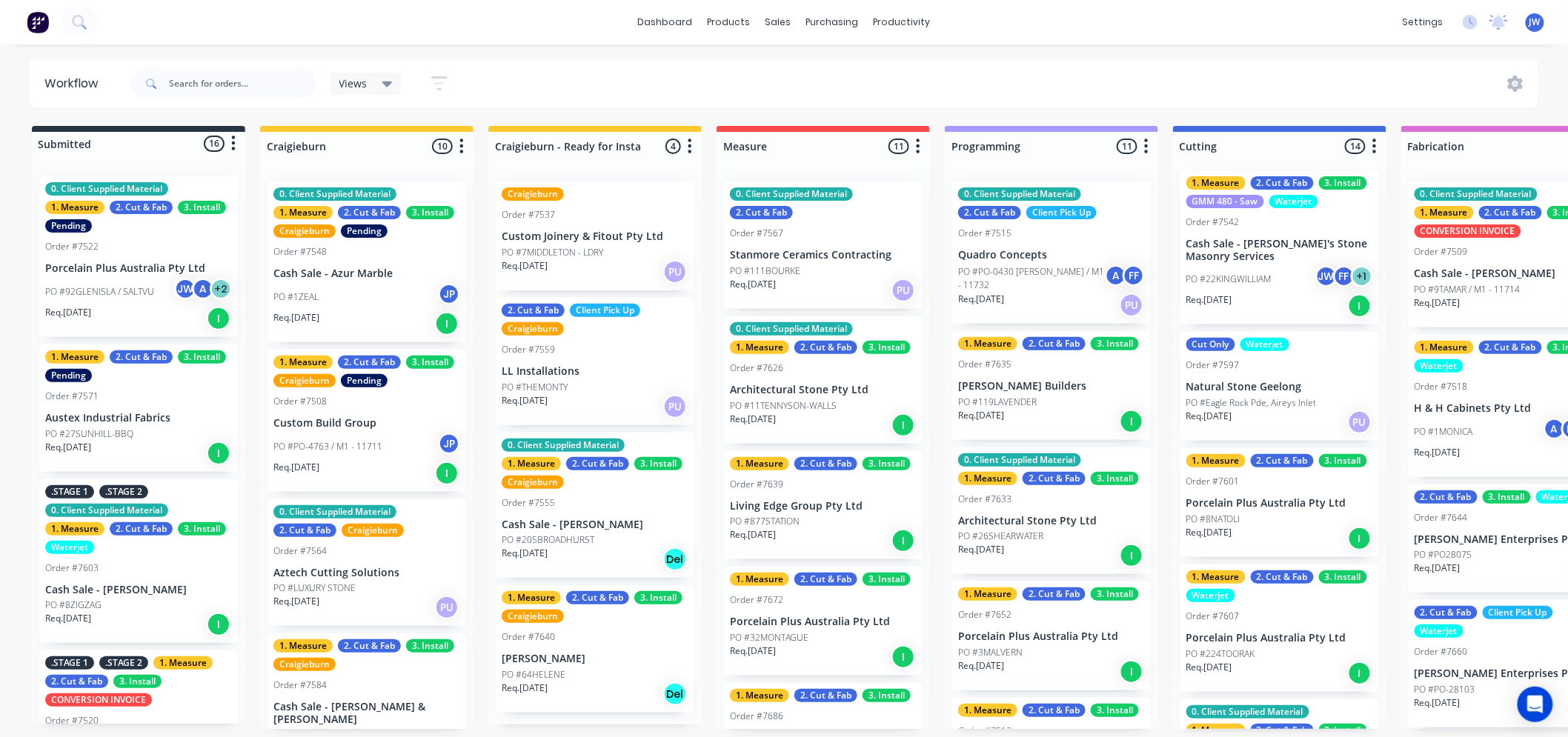
click at [1250, 399] on p "PO #Eagle Rock Pde, Aireys Inlet" at bounding box center [1251, 403] width 130 height 14
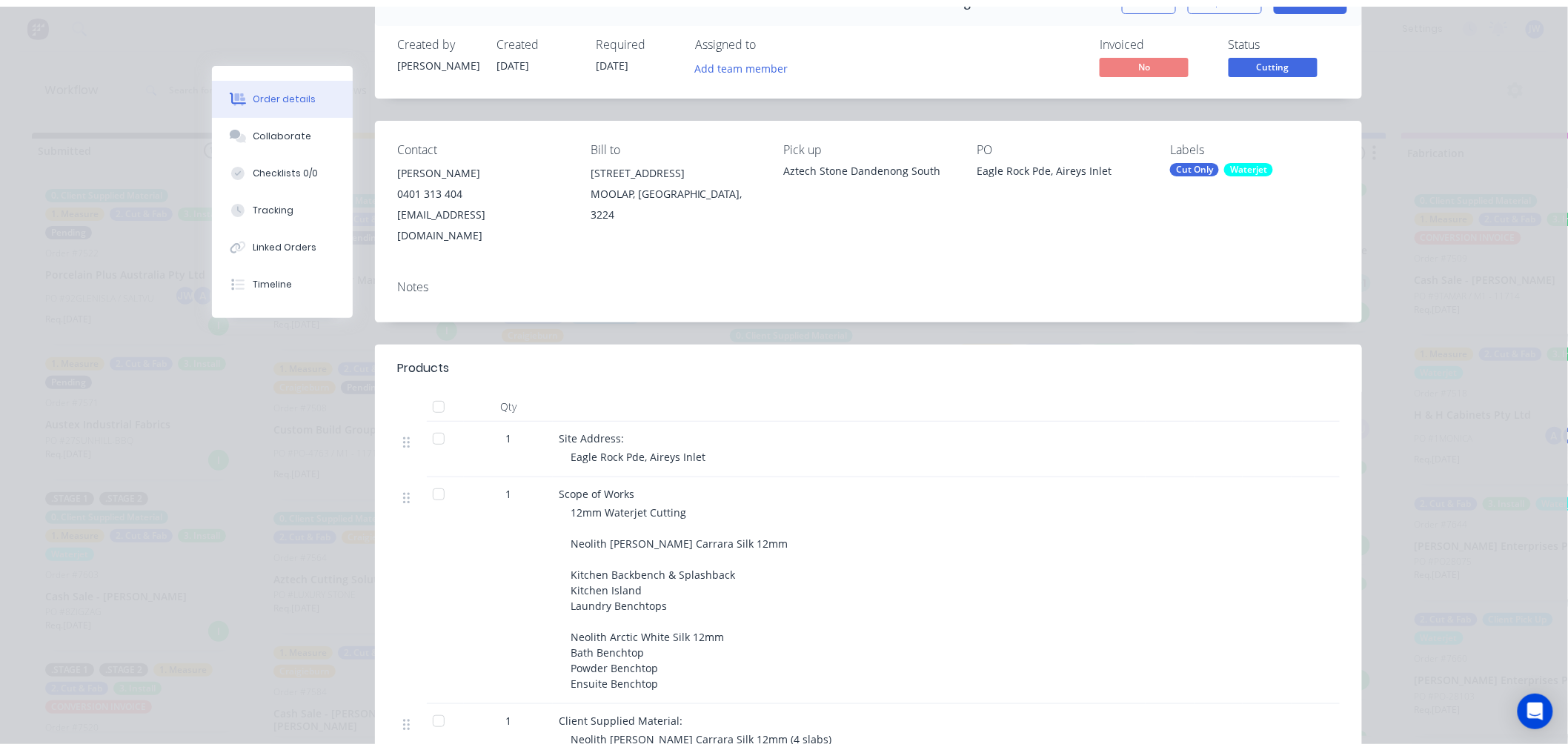
scroll to position [0, 0]
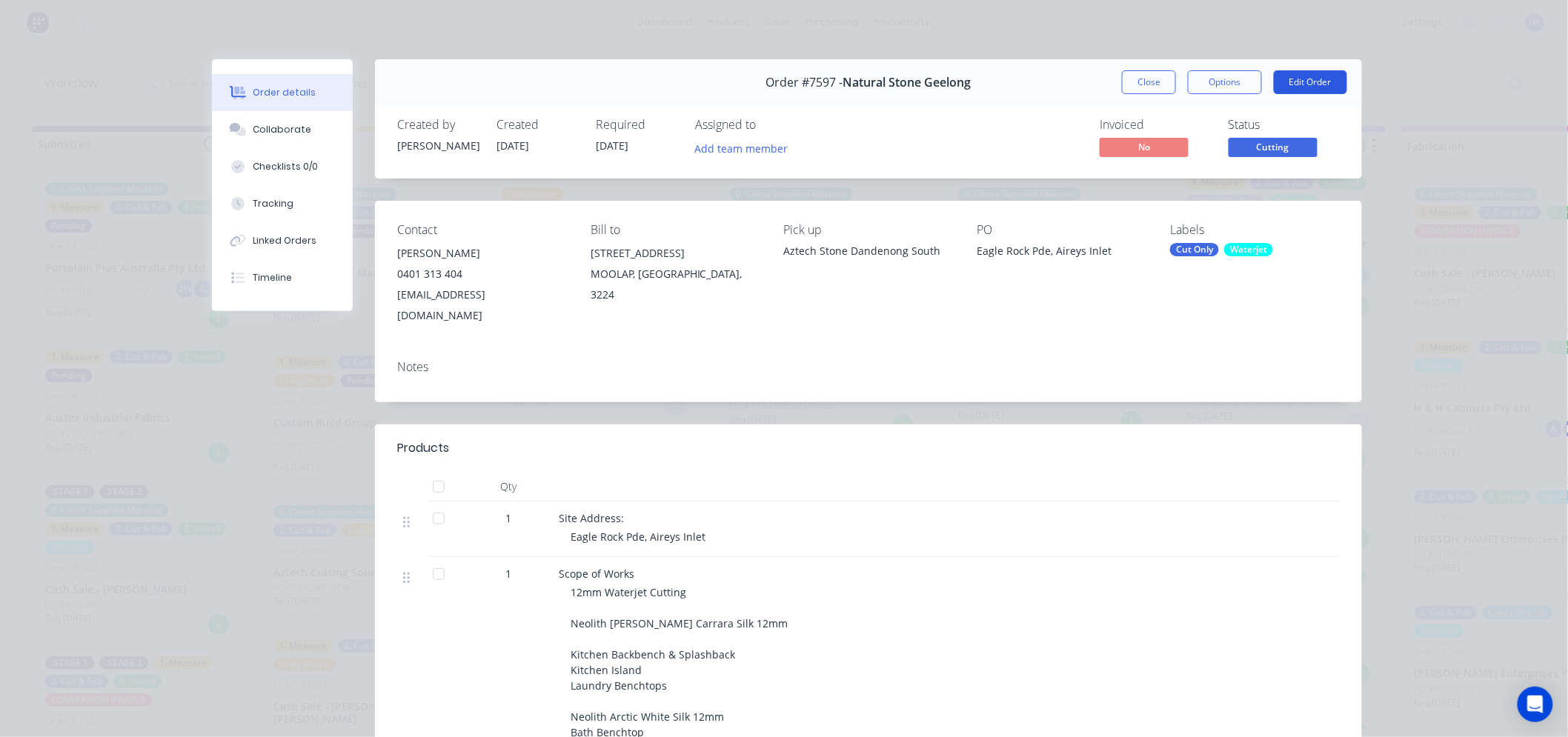
click at [1316, 83] on button "Edit Order" at bounding box center [1310, 82] width 73 height 24
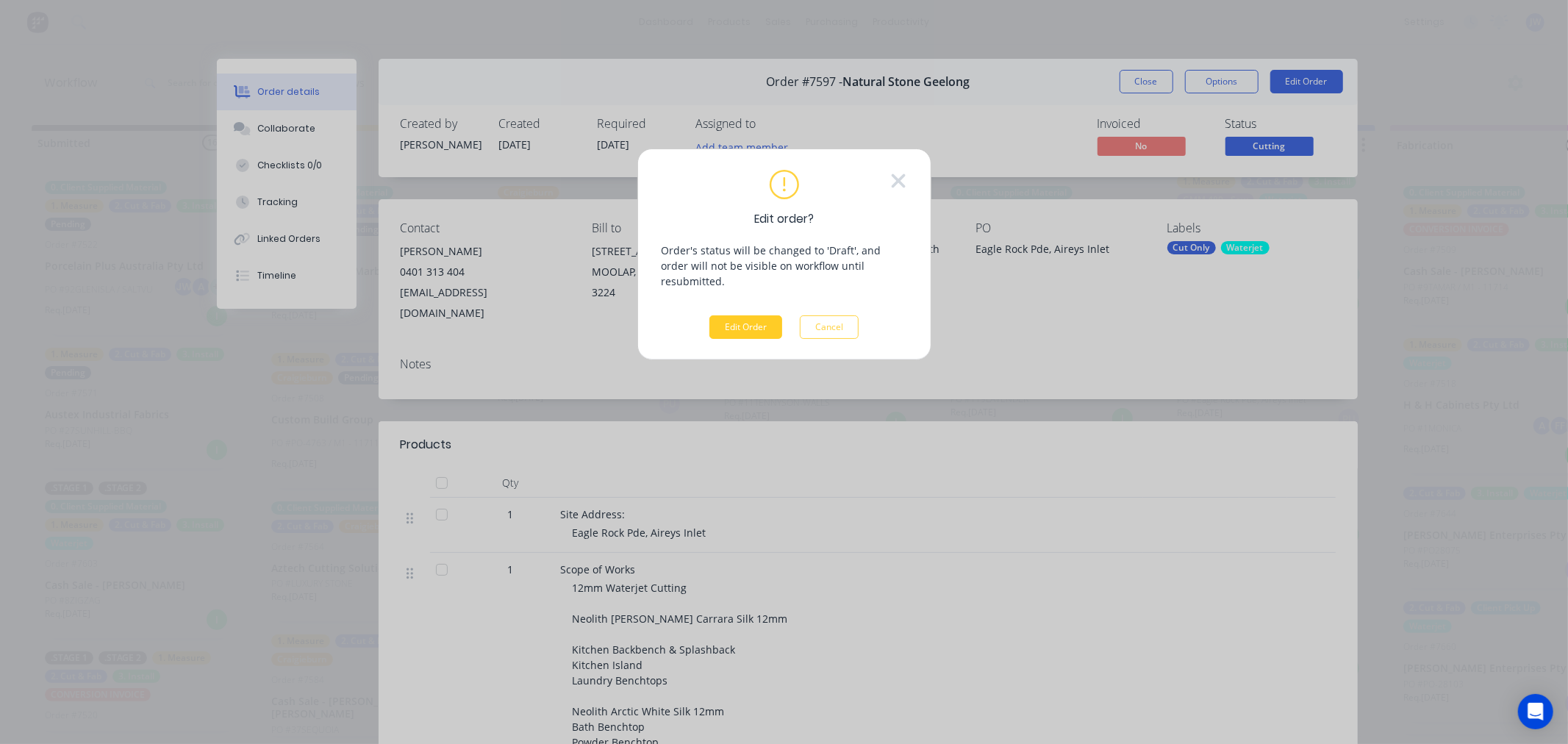
click at [766, 315] on button "Edit Order" at bounding box center [745, 327] width 72 height 24
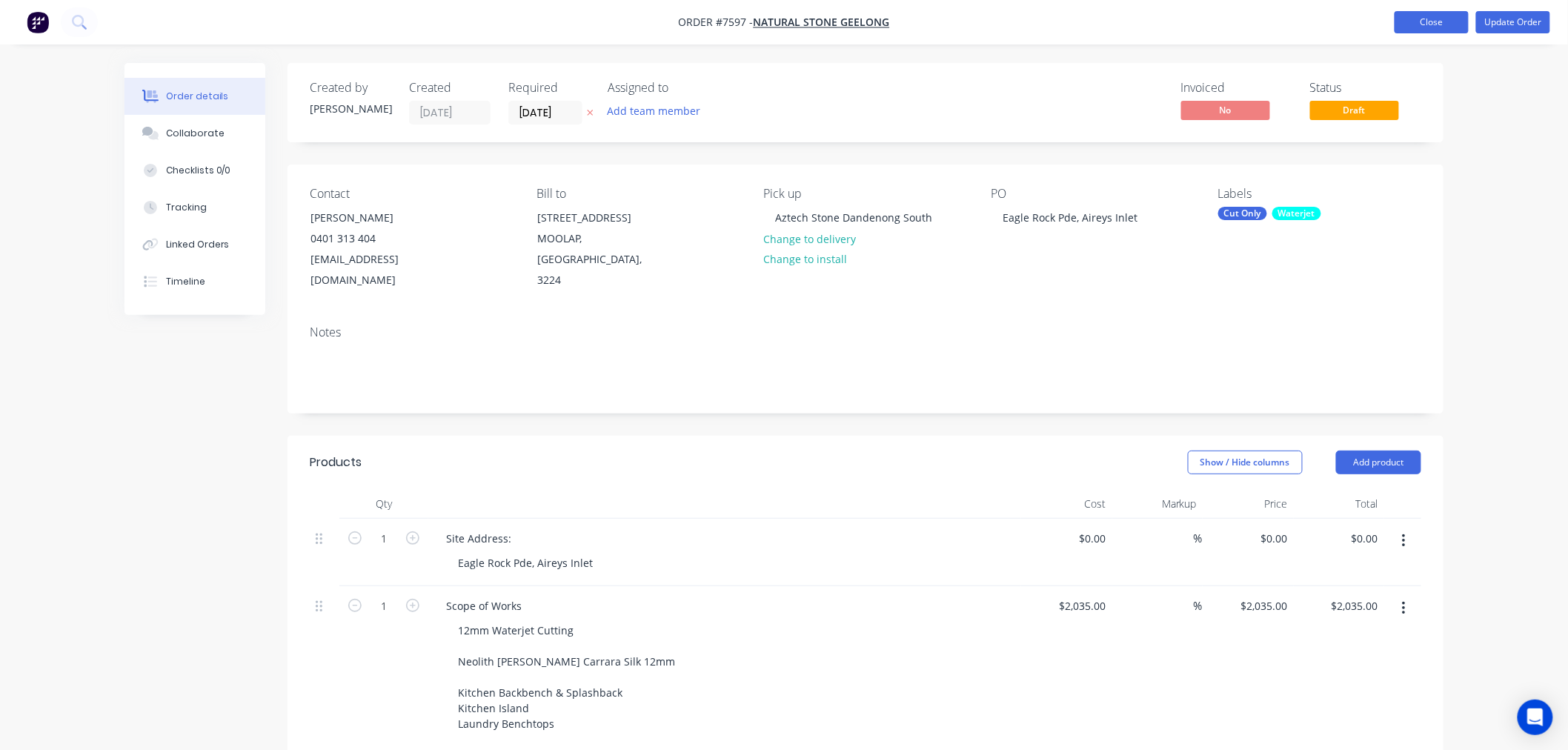
click at [1433, 20] on button "Close" at bounding box center [1432, 22] width 74 height 22
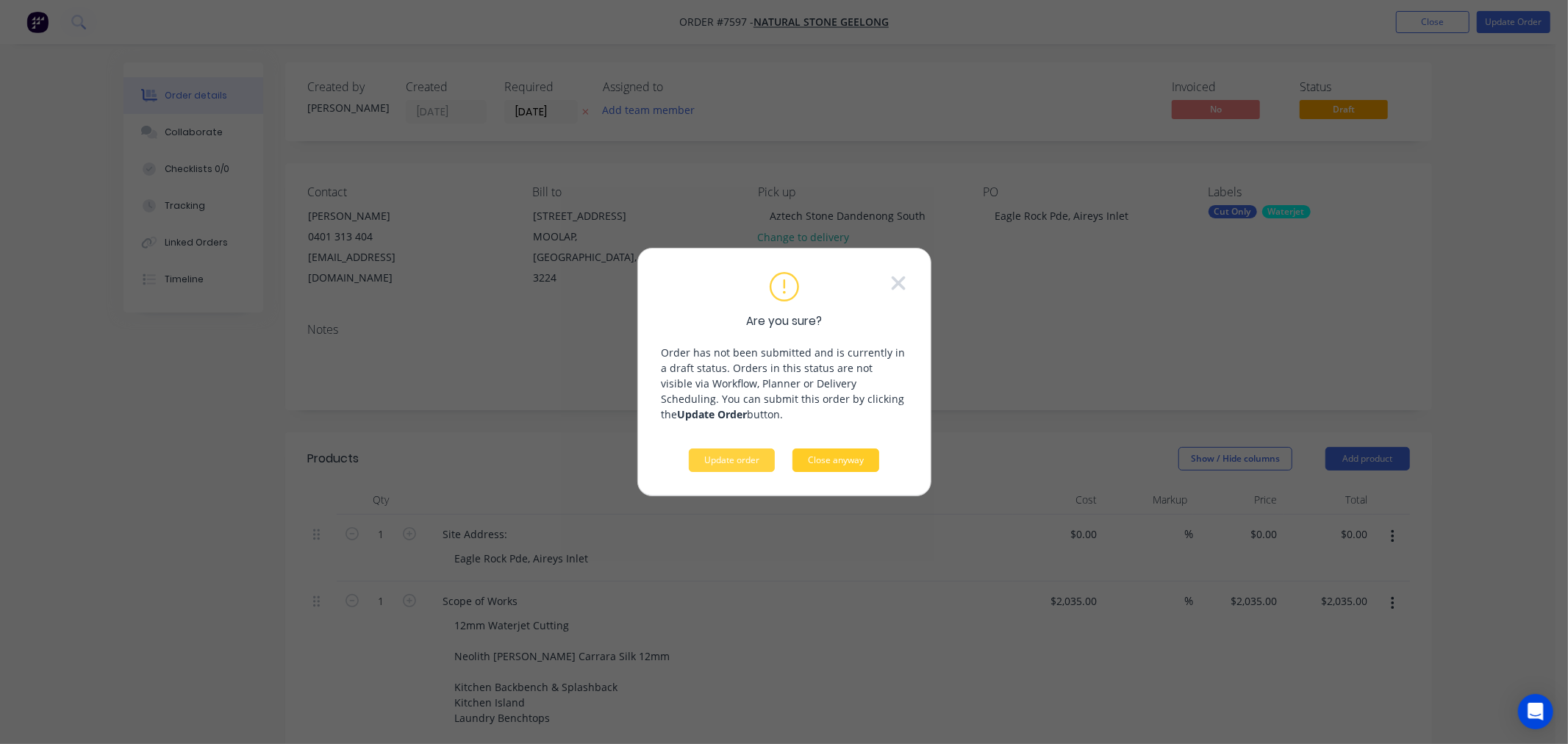
click at [826, 466] on button "Close anyway" at bounding box center [836, 461] width 87 height 24
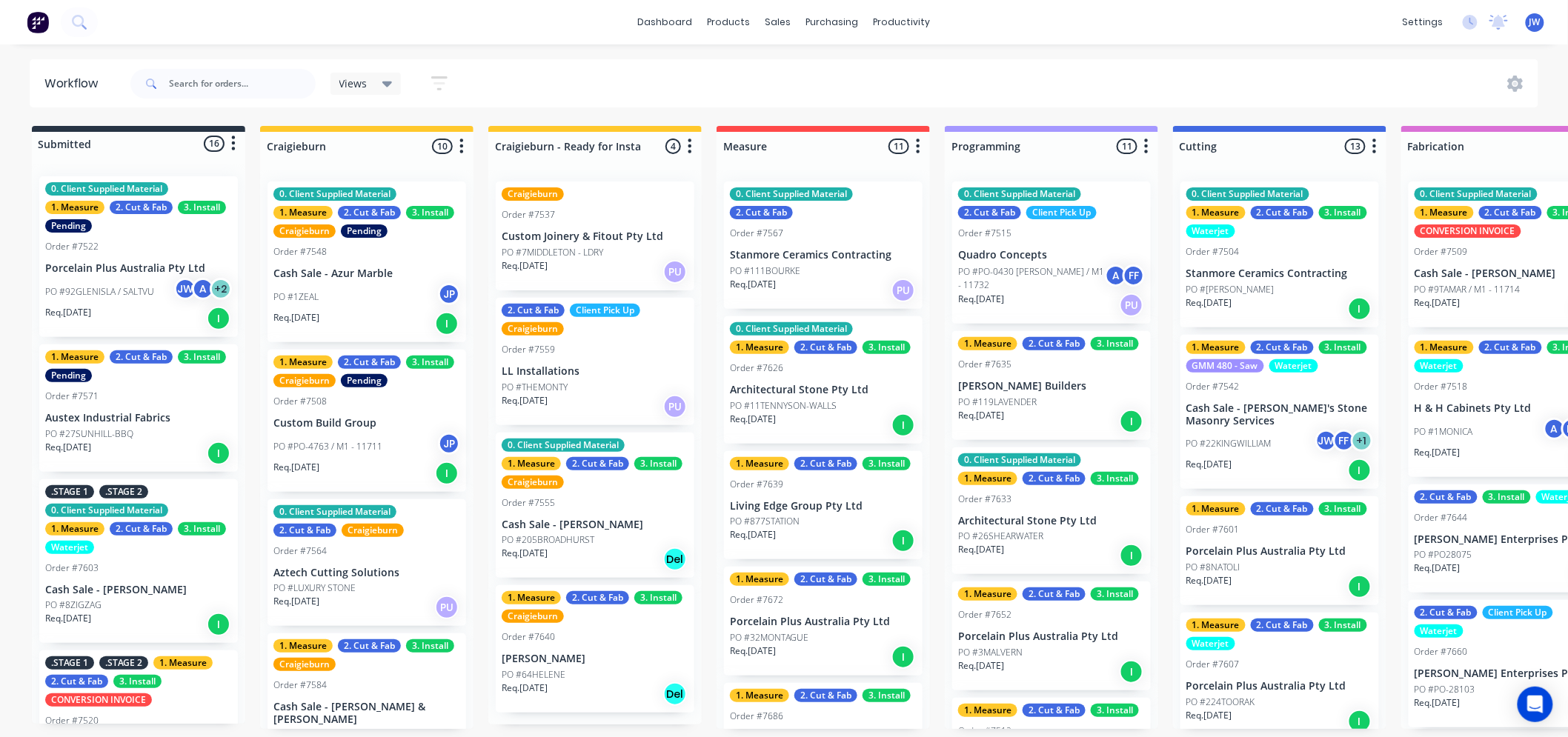
click at [1091, 53] on div "dashboard products sales purchasing productivity dashboard products Product Cat…" at bounding box center [784, 323] width 1568 height 648
click at [973, 49] on div "dashboard products sales purchasing productivity dashboard products Product Cat…" at bounding box center [784, 323] width 1568 height 648
click at [974, 50] on div "dashboard products sales purchasing productivity dashboard products Product Cat…" at bounding box center [784, 323] width 1568 height 648
click at [979, 51] on div "dashboard products sales purchasing productivity dashboard products Product Cat…" at bounding box center [784, 323] width 1568 height 648
click at [986, 46] on div "dashboard products sales purchasing productivity dashboard products Product Cat…" at bounding box center [784, 323] width 1568 height 648
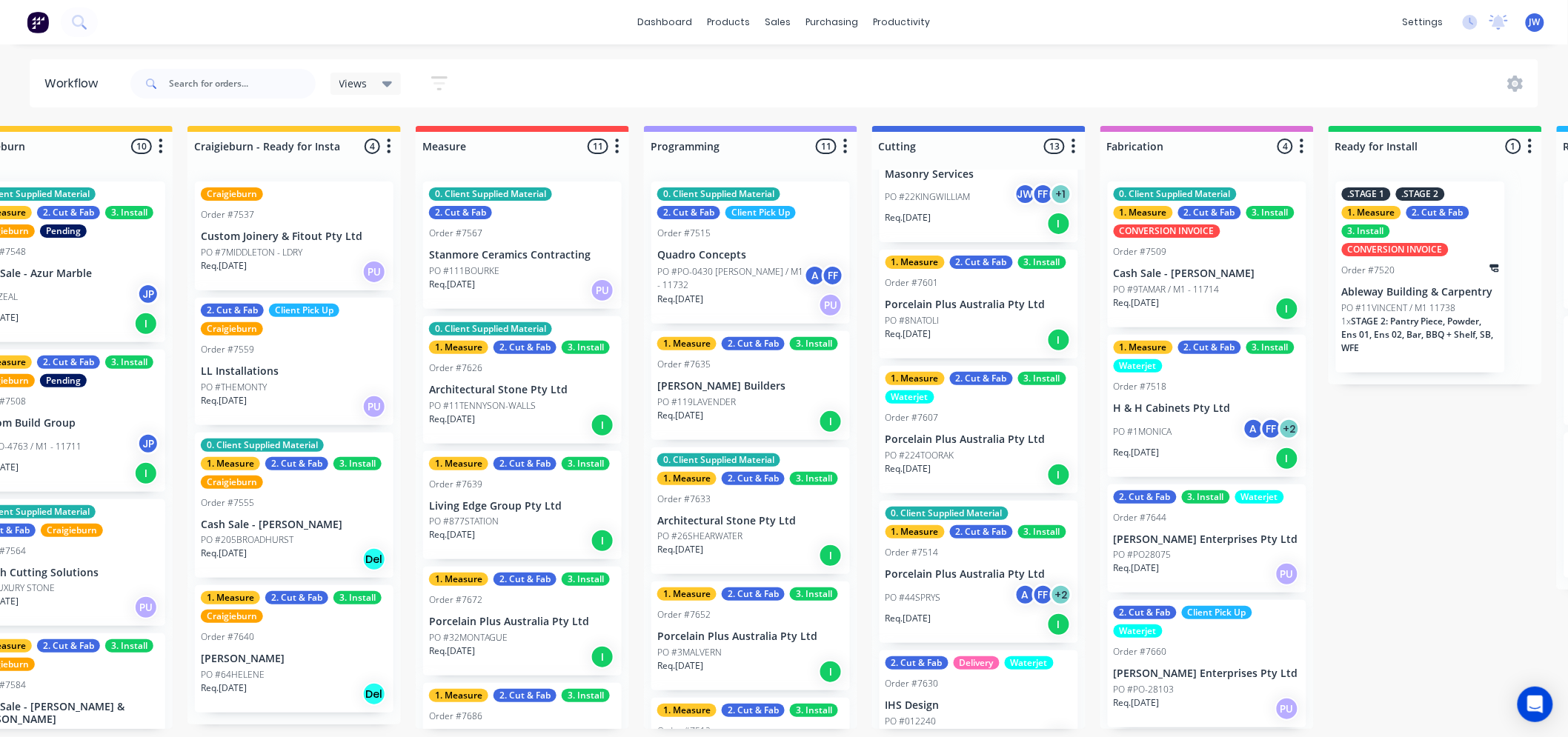
scroll to position [329, 0]
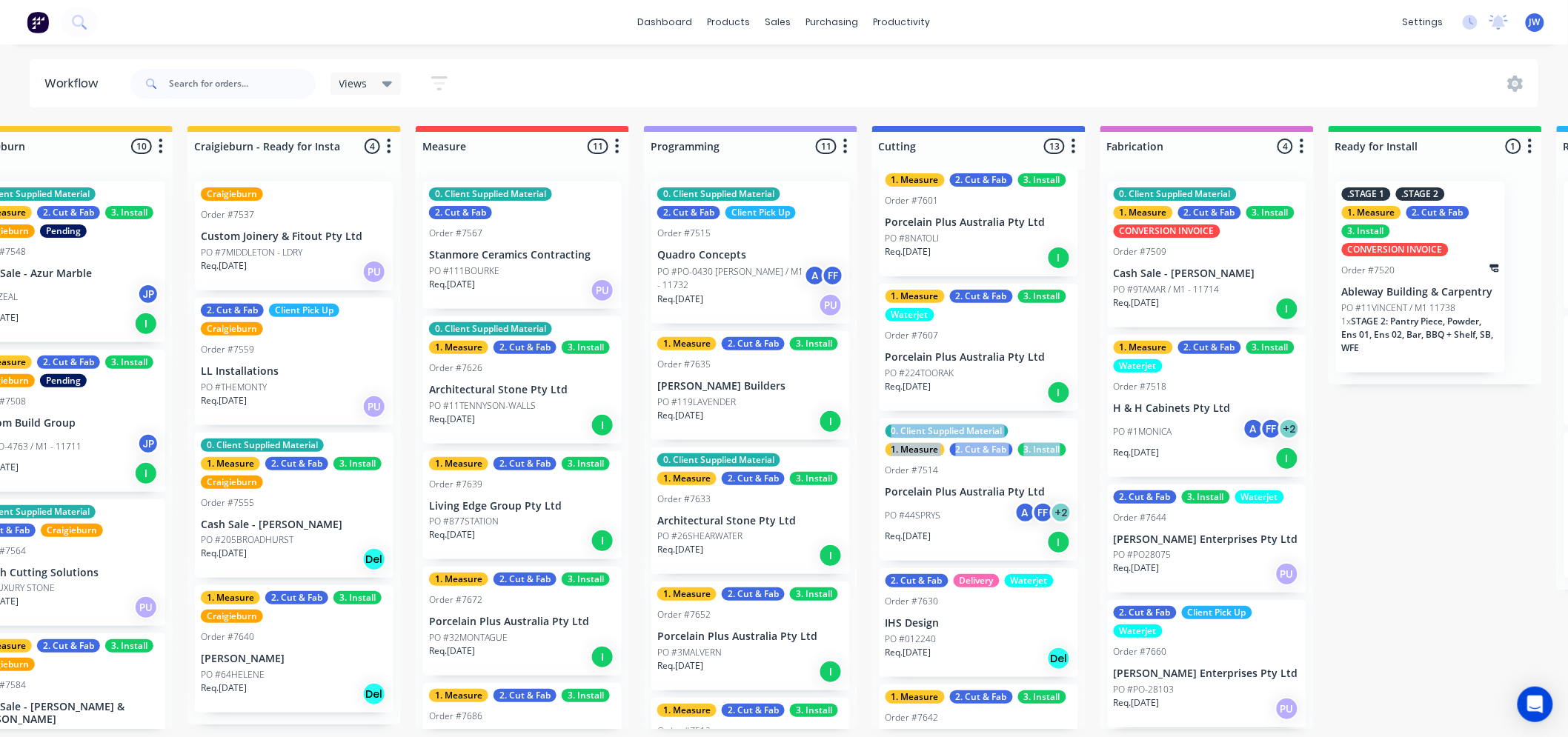
drag, startPoint x: 1085, startPoint y: 409, endPoint x: 1080, endPoint y: 426, distance: 17.7
click at [1080, 426] on div "Submitted 16 Status colour #273444 hex #273444 Save Cancel Summaries Total orde…" at bounding box center [1139, 427] width 2901 height 603
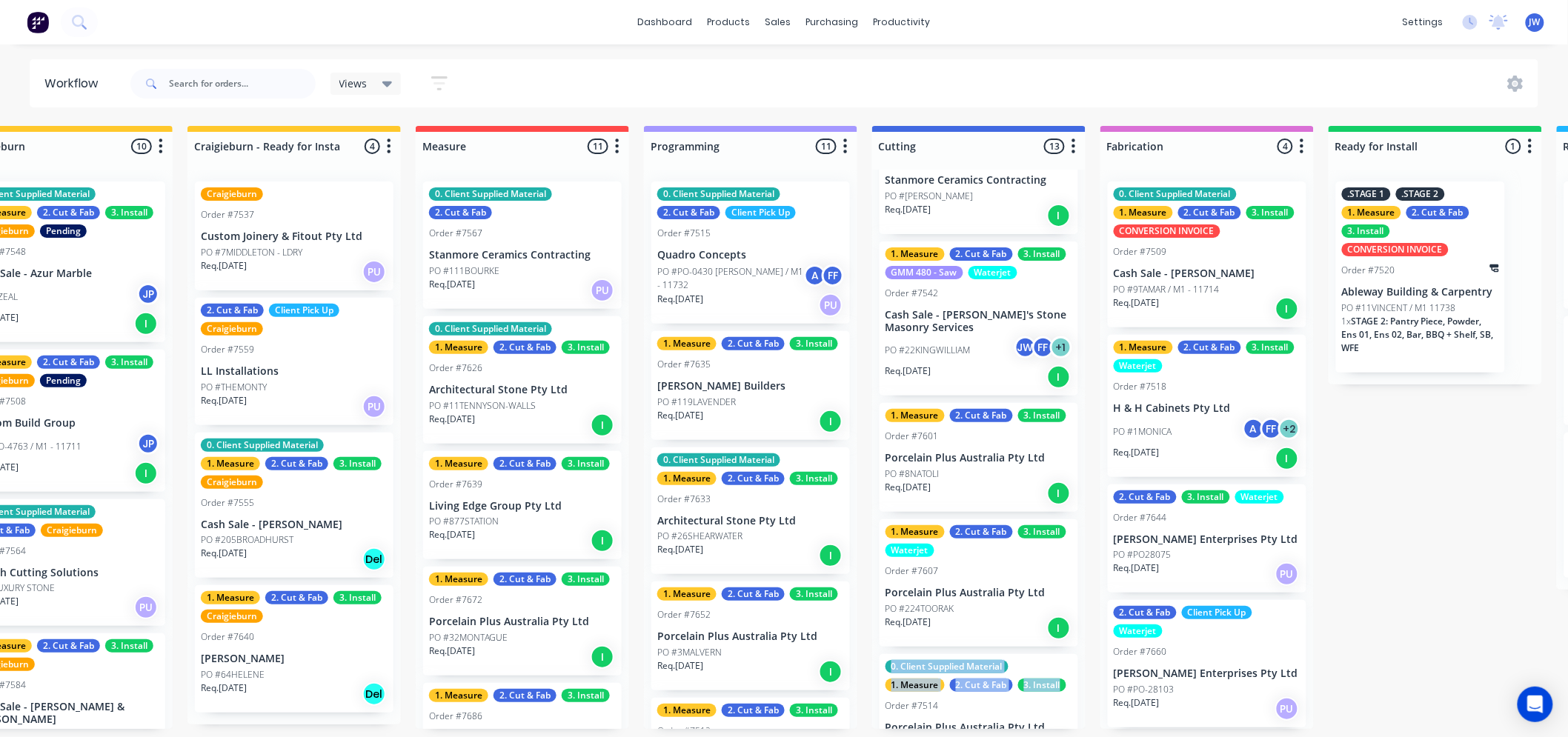
scroll to position [0, 0]
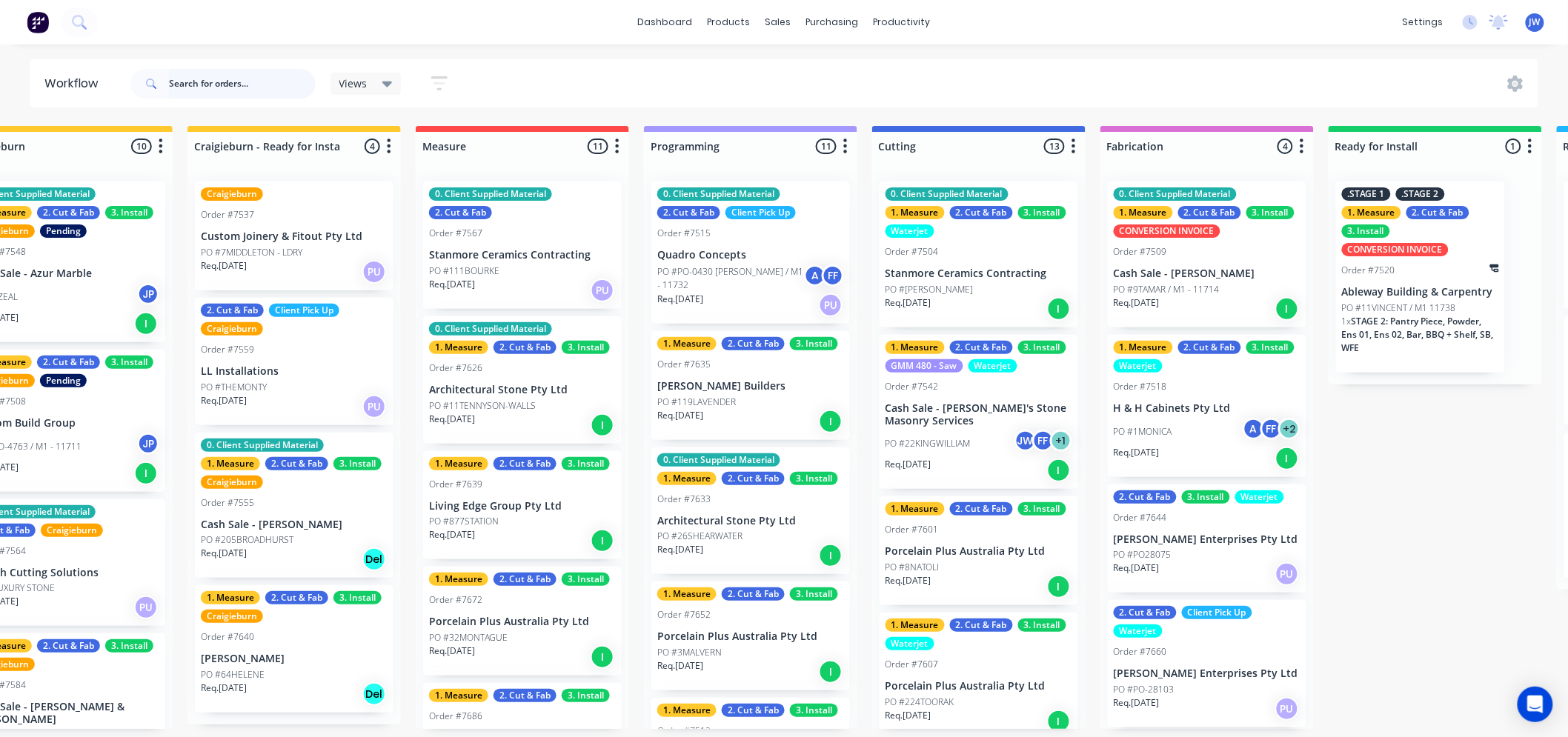
click at [205, 84] on input "text" at bounding box center [242, 83] width 147 height 30
click at [221, 74] on input "text" at bounding box center [242, 83] width 147 height 30
click at [232, 79] on input "text" at bounding box center [242, 83] width 147 height 30
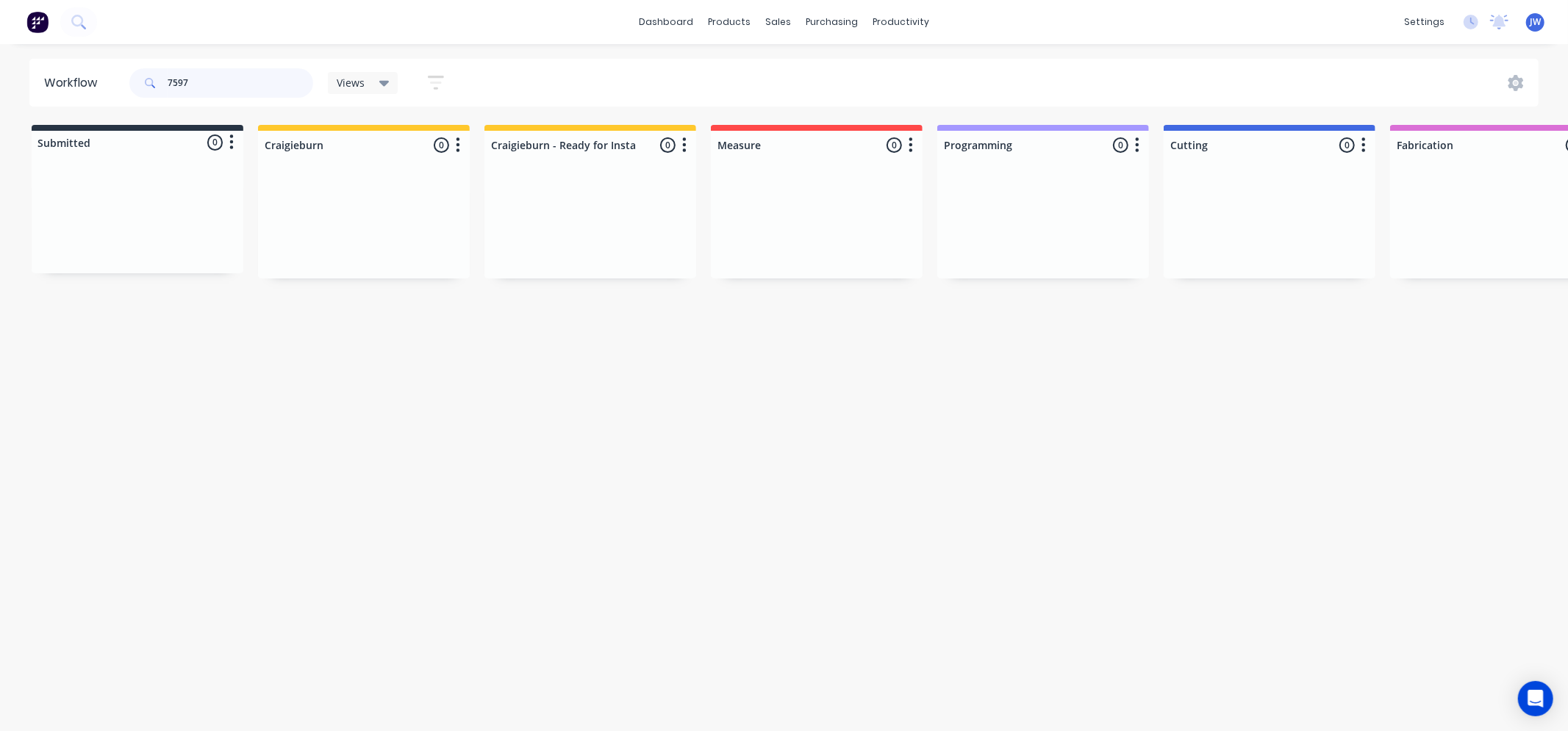
type input "7597"
click at [670, 75] on div "7597 Views Save new view None (Default) edit Value edit Show/Hide statuses Show…" at bounding box center [833, 83] width 1412 height 44
click at [818, 71] on div "Sales Orders" at bounding box center [833, 71] width 60 height 14
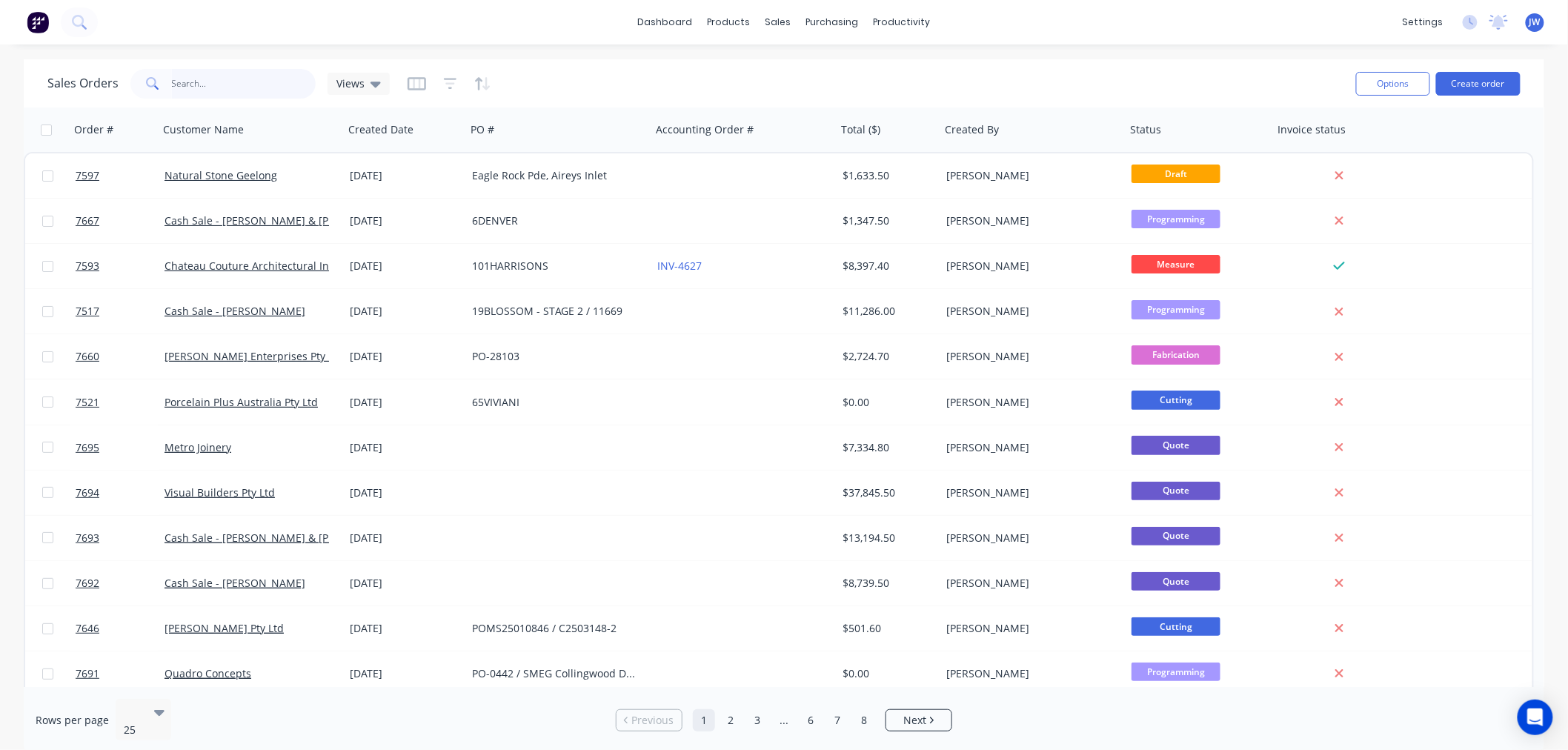
click at [221, 76] on input "text" at bounding box center [244, 83] width 144 height 30
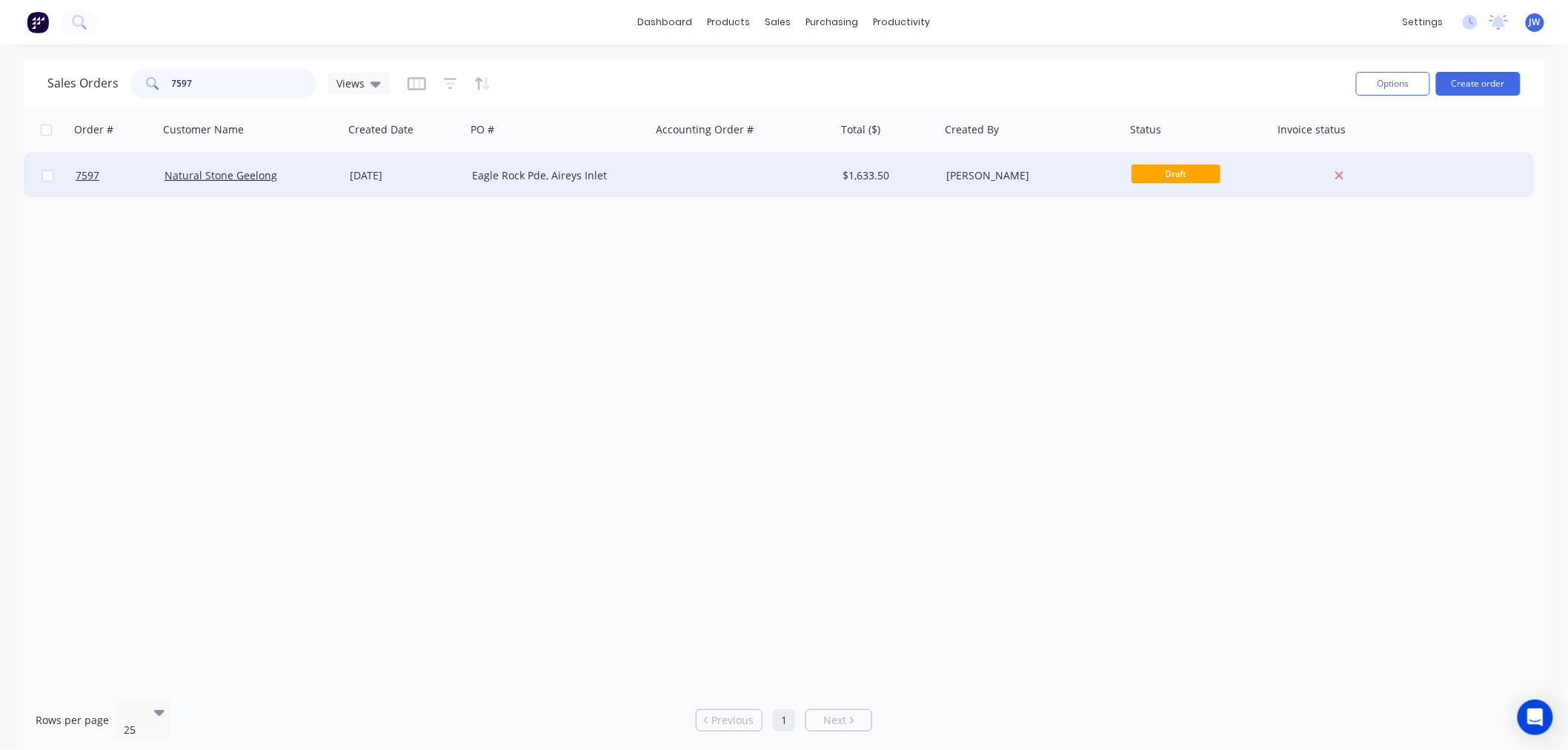
type input "7597"
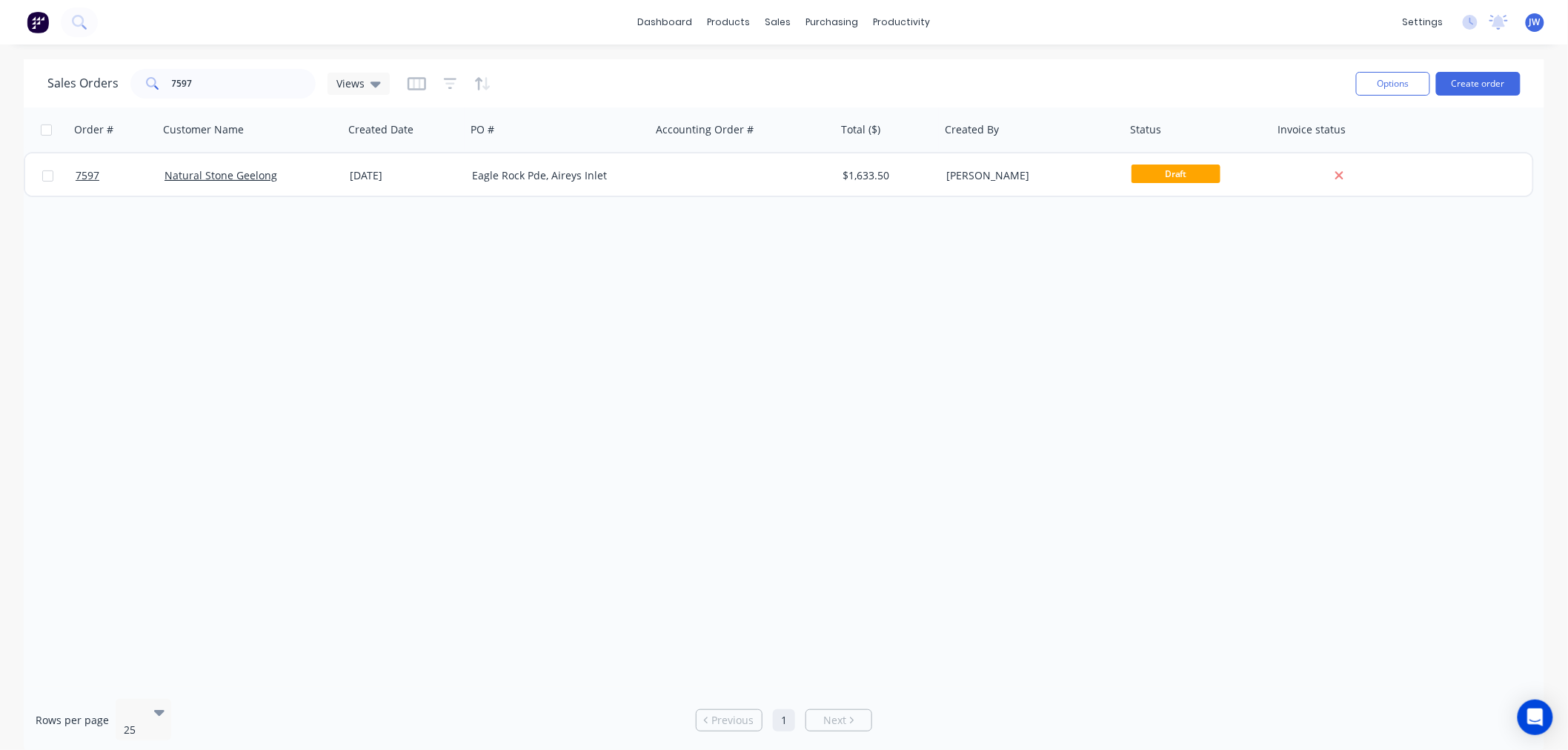
drag, startPoint x: 1166, startPoint y: 285, endPoint x: 1174, endPoint y: 240, distance: 45.7
click at [1168, 285] on div "Order # Customer Name Created Date PO # Accounting Order # Total ($) Created By…" at bounding box center [784, 396] width 1521 height 579
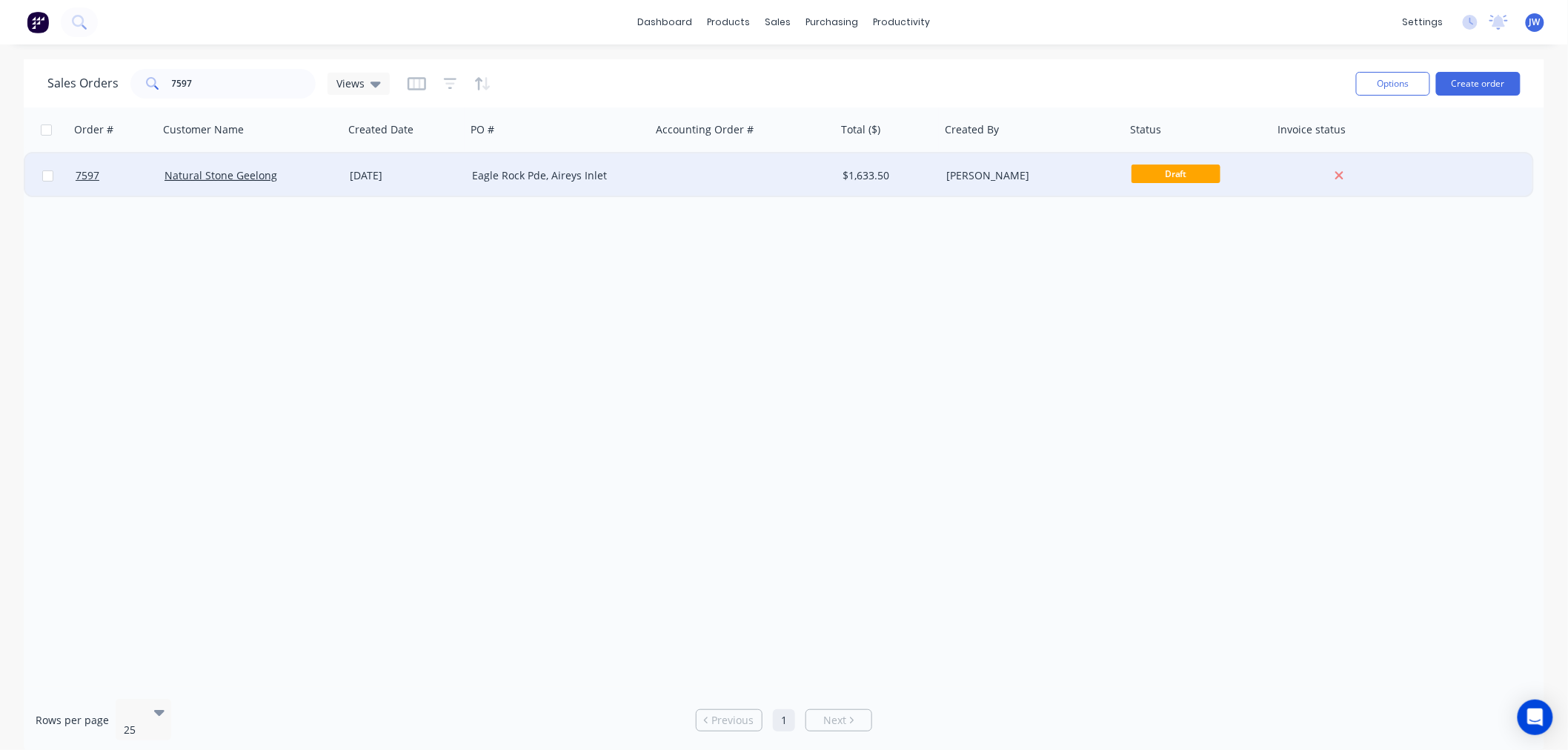
click at [1180, 174] on span "Draft" at bounding box center [1176, 174] width 89 height 19
click at [1167, 175] on span "Draft" at bounding box center [1176, 174] width 89 height 19
click at [1050, 166] on div "[PERSON_NAME]" at bounding box center [1033, 176] width 185 height 45
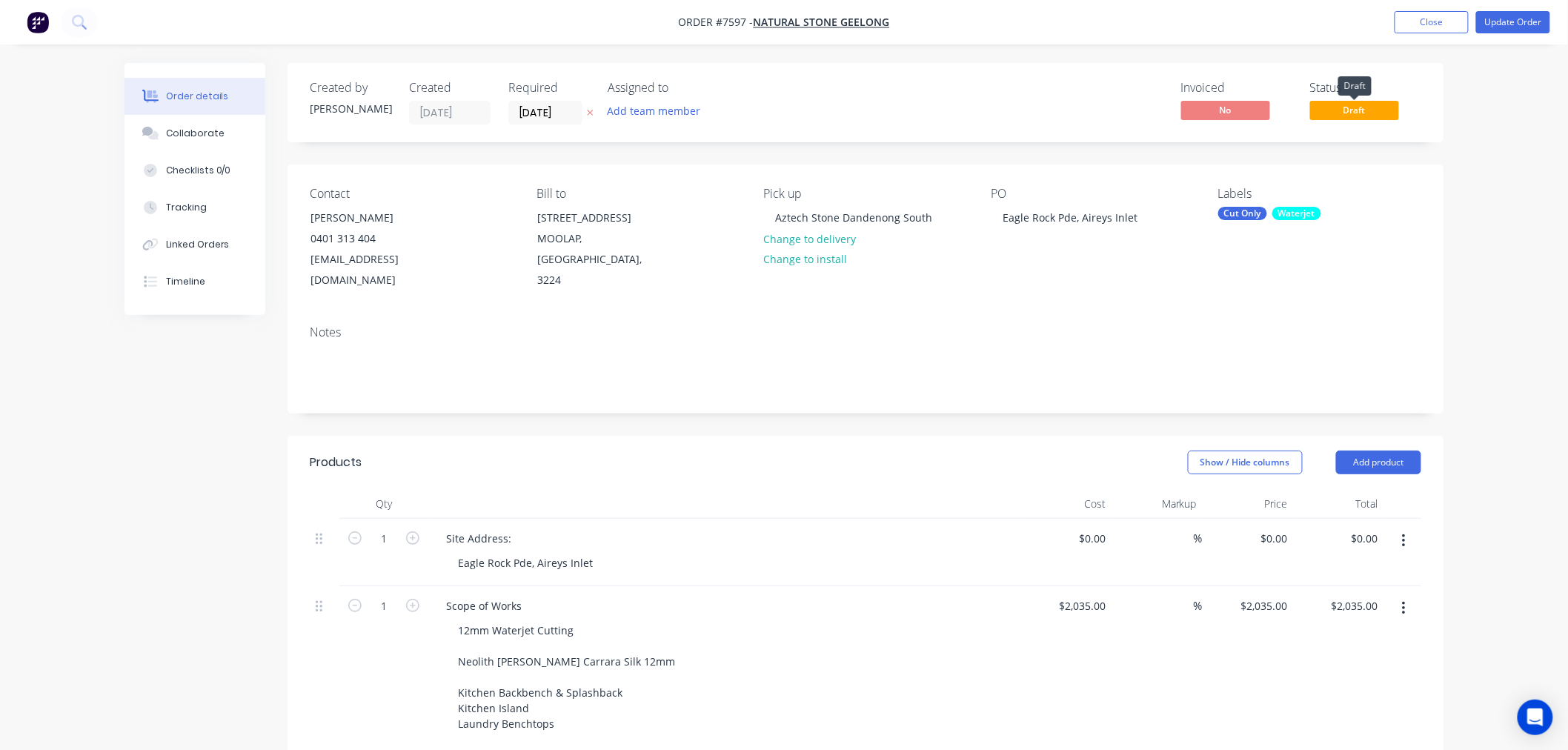
click at [1370, 106] on span "Draft" at bounding box center [1355, 110] width 89 height 19
drag, startPoint x: 1360, startPoint y: 108, endPoint x: 1371, endPoint y: 109, distance: 11.0
click at [1371, 112] on span "Draft" at bounding box center [1355, 110] width 89 height 19
click at [1337, 106] on span "Draft" at bounding box center [1355, 110] width 89 height 19
click at [1345, 141] on div "Created by [PERSON_NAME] Created [DATE] Required [DATE] Assigned to Add team me…" at bounding box center [865, 102] width 1156 height 79
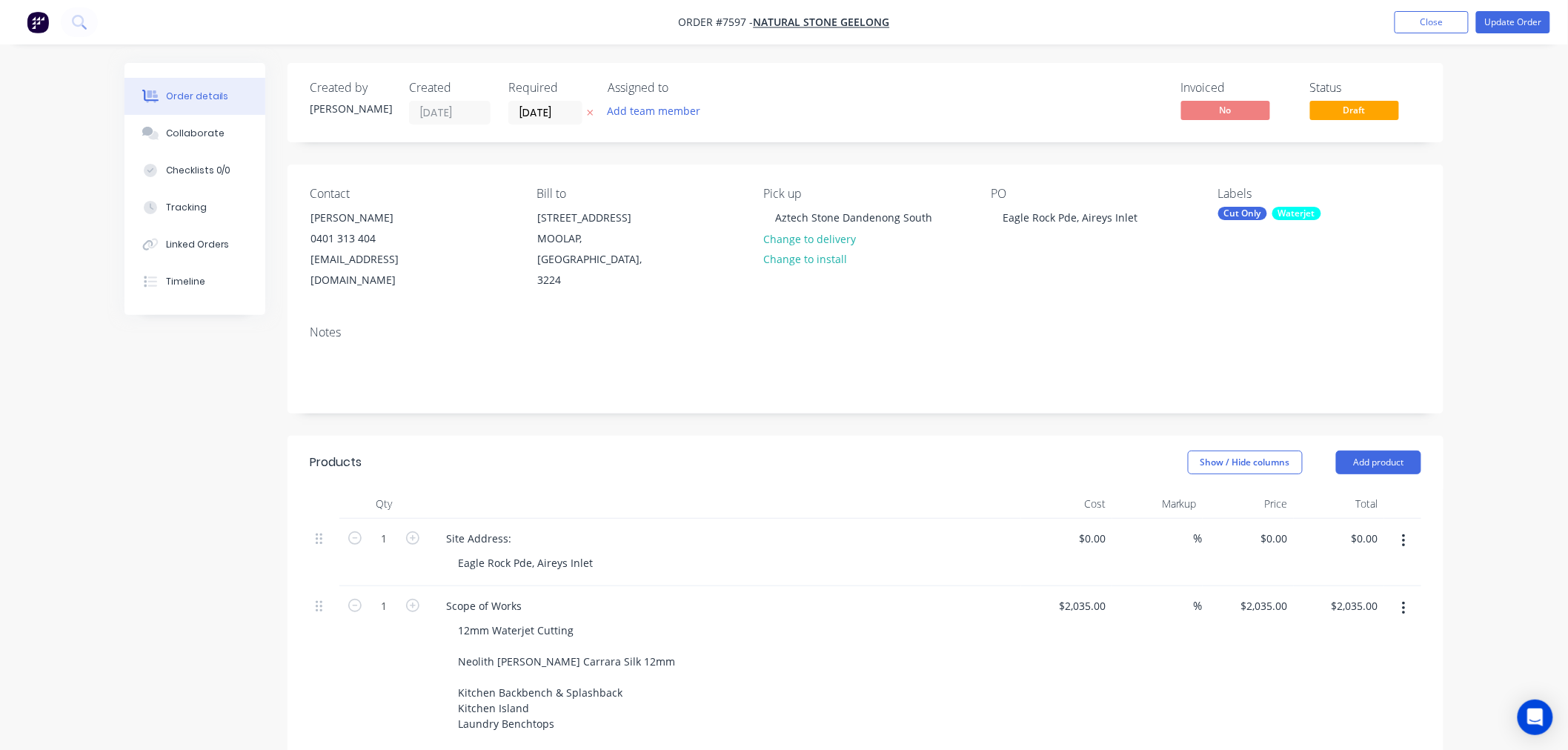
click at [1353, 190] on div "Labels" at bounding box center [1319, 194] width 203 height 14
click at [1396, 176] on div "Contact [PERSON_NAME] [PHONE_NUMBER] [EMAIL_ADDRESS][DOMAIN_NAME] Bill to [STRE…" at bounding box center [865, 239] width 1156 height 149
click at [1340, 101] on span "Draft" at bounding box center [1355, 110] width 89 height 19
click at [1365, 112] on span "Draft" at bounding box center [1355, 110] width 89 height 19
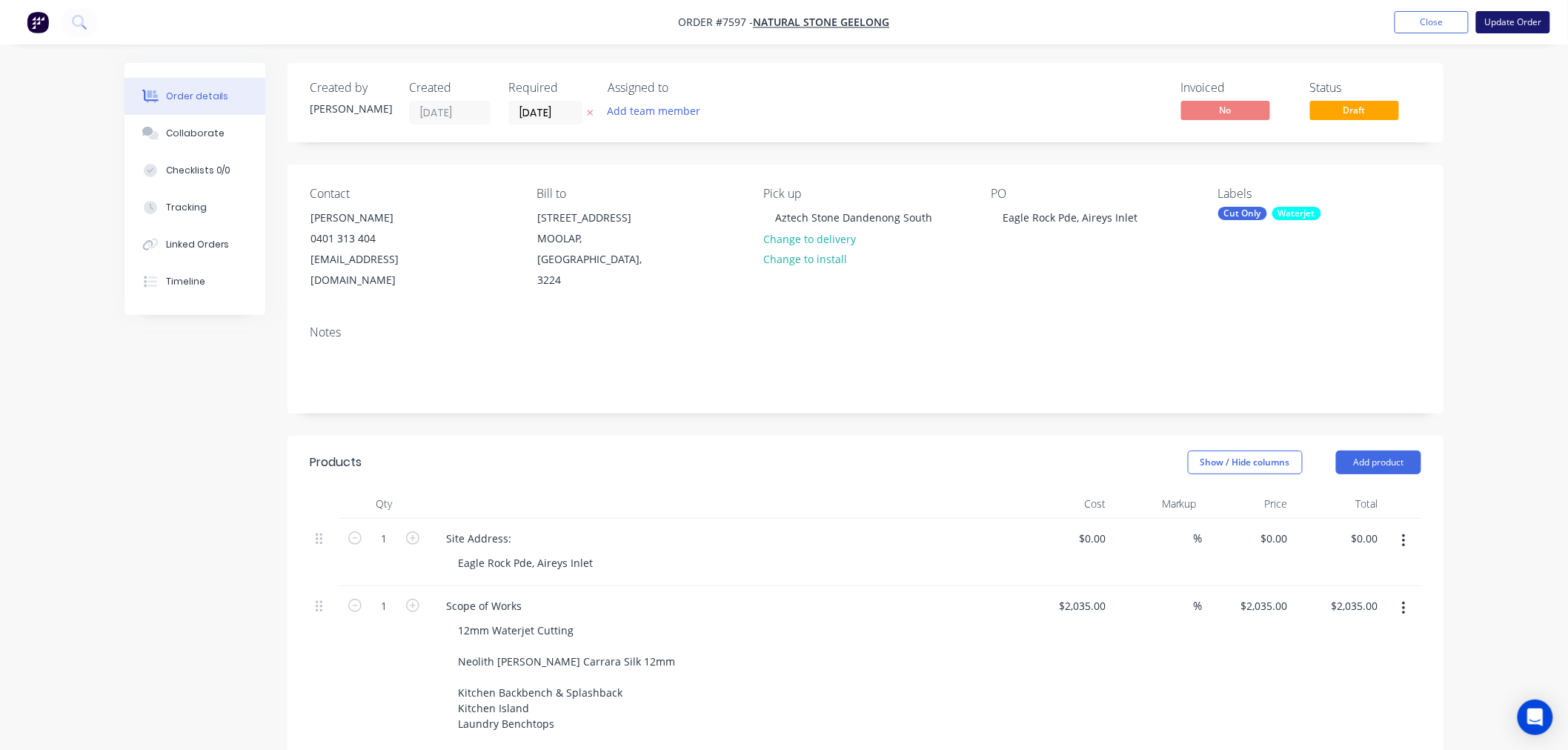
click at [1515, 27] on button "Update Order" at bounding box center [1513, 22] width 74 height 22
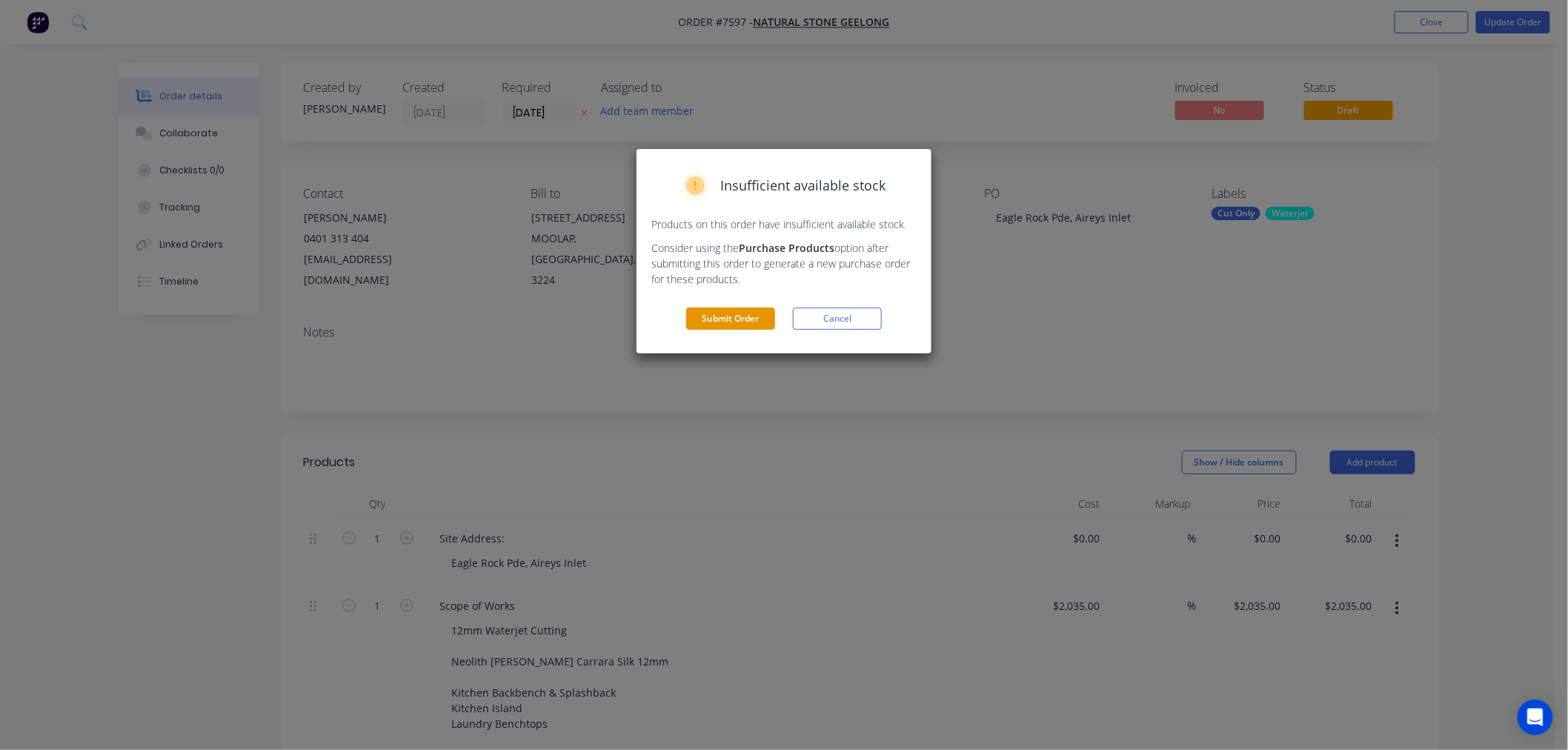
click at [753, 315] on button "Submit Order" at bounding box center [731, 318] width 89 height 22
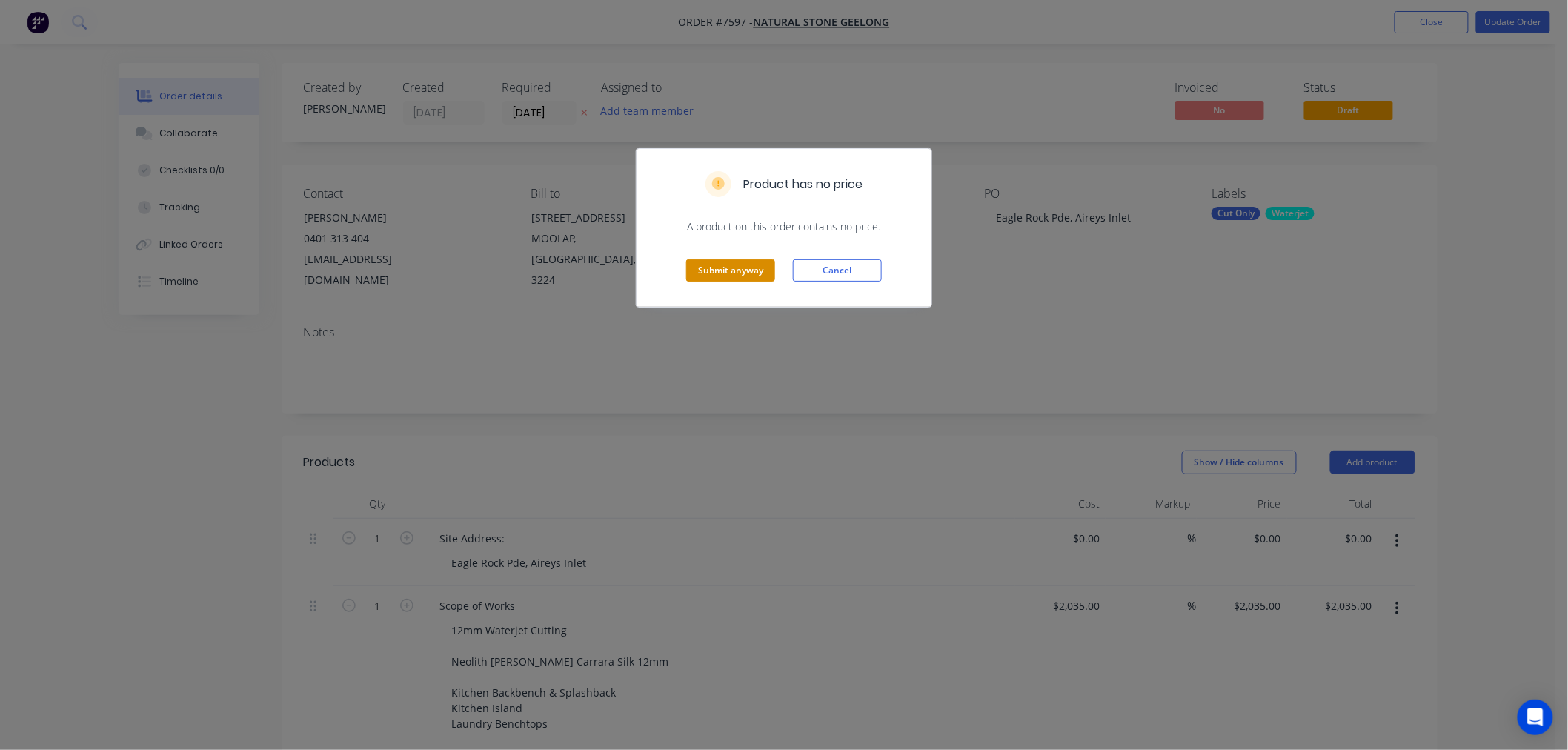
click at [745, 268] on button "Submit anyway" at bounding box center [731, 270] width 89 height 22
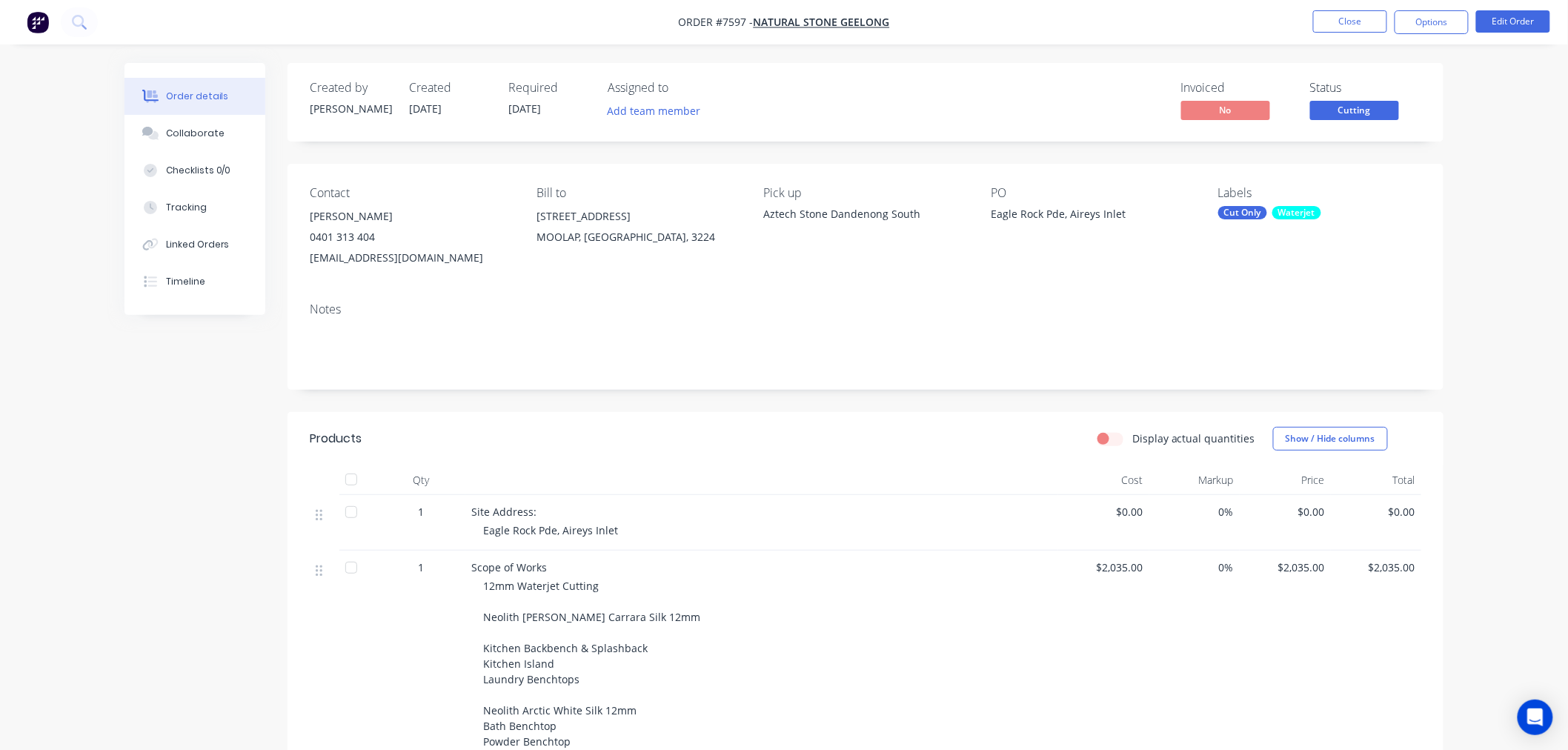
click at [1038, 79] on div "Created by [PERSON_NAME] Created [DATE] Required [DATE] Assigned to Add team me…" at bounding box center [865, 102] width 1156 height 79
click at [1486, 204] on div "Order details Collaborate Checklists 0/0 Tracking Linked Orders Timeline Order …" at bounding box center [784, 676] width 1568 height 1353
click at [1145, 50] on div "Order details Collaborate Checklists 0/0 Tracking Linked Orders Timeline Order …" at bounding box center [784, 676] width 1568 height 1353
click at [1505, 185] on div "Order details Collaborate Checklists 0/0 Tracking Linked Orders Timeline Order …" at bounding box center [784, 676] width 1568 height 1353
click at [108, 432] on div "Order details Collaborate Checklists 0/0 Tracking Linked Orders Timeline Order …" at bounding box center [784, 676] width 1568 height 1353
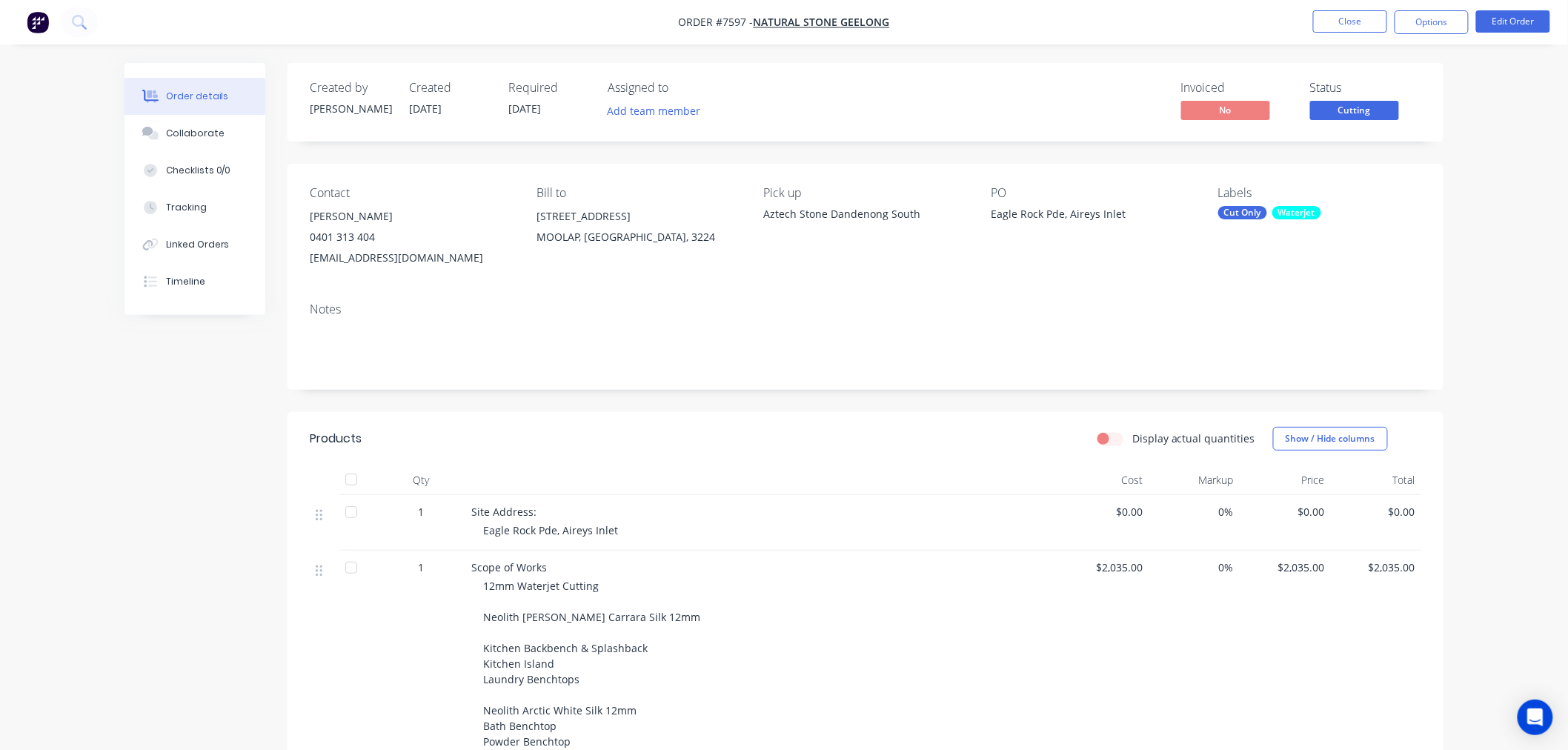
click at [195, 542] on div "Created by [PERSON_NAME] Created [DATE] Required [DATE] Assigned to Add team me…" at bounding box center [784, 708] width 1319 height 1291
click at [1358, 25] on button "Close" at bounding box center [1350, 21] width 74 height 22
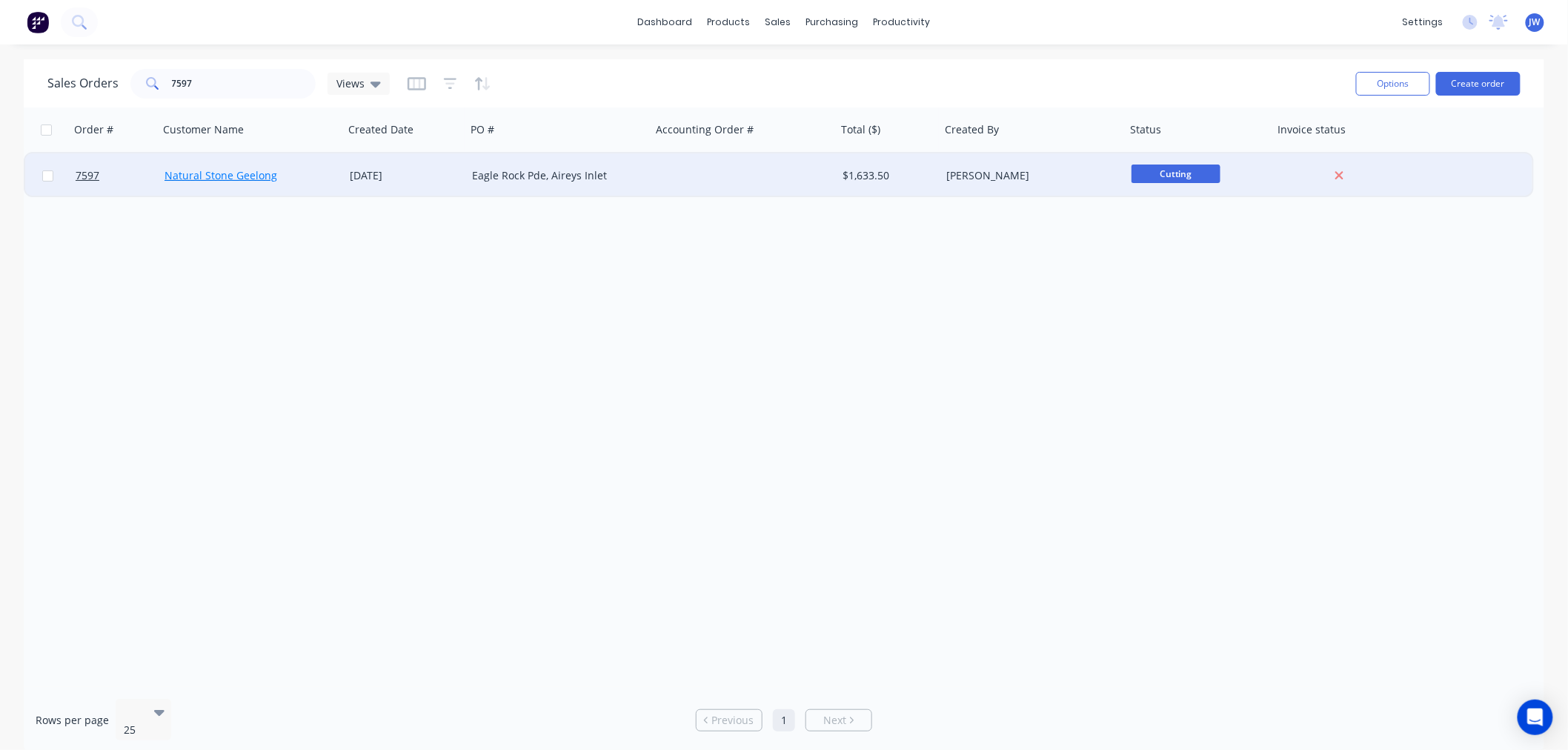
click at [269, 175] on link "Natural Stone Geelong" at bounding box center [221, 175] width 112 height 14
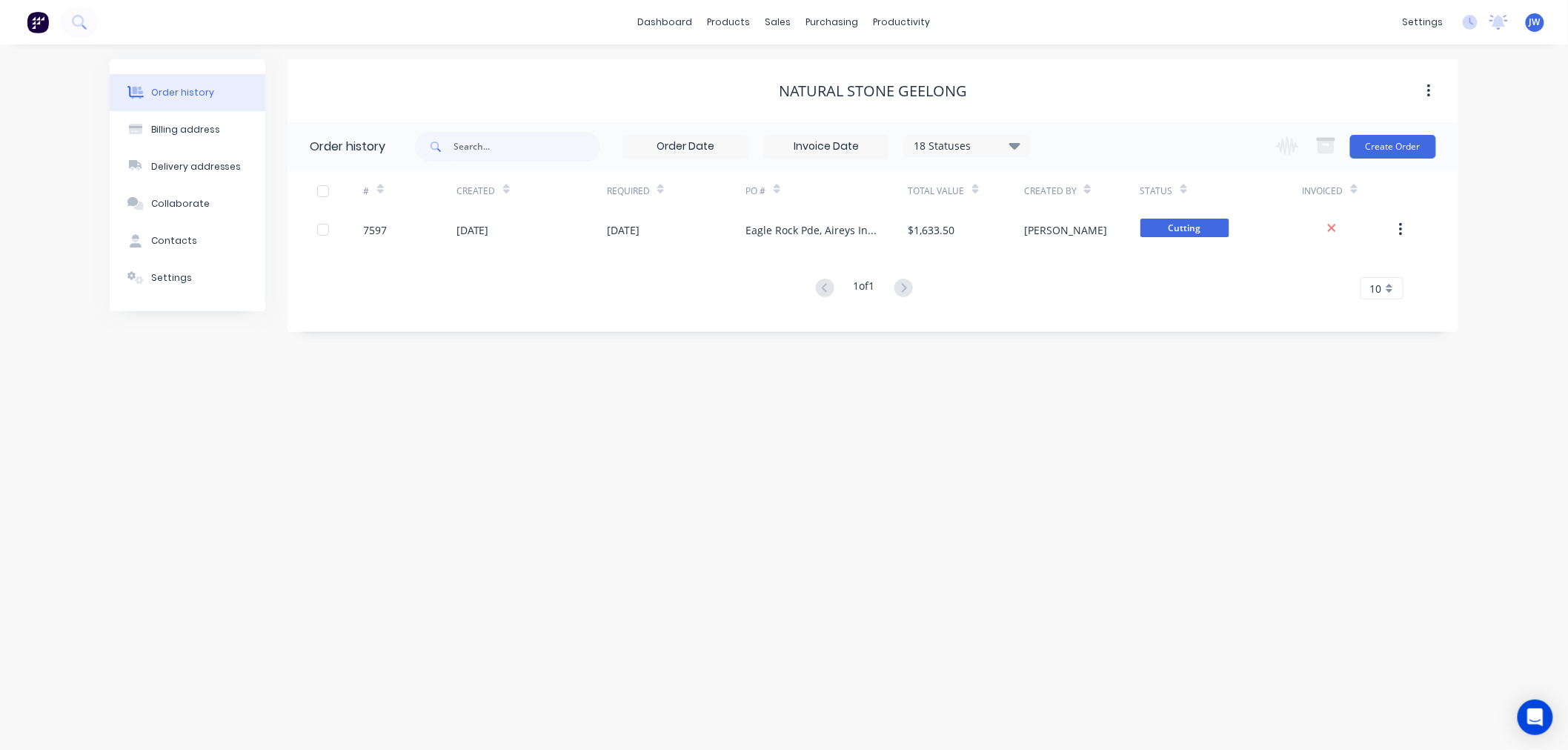
click at [1061, 53] on div "Order history Billing address Delivery addresses Collaborate Contacts Settings …" at bounding box center [784, 397] width 1568 height 705
click at [1486, 197] on div "Order history Billing address Delivery addresses Collaborate Contacts Settings …" at bounding box center [784, 397] width 1568 height 705
click at [1492, 158] on div "Order history Billing address Delivery addresses Collaborate Contacts Settings …" at bounding box center [784, 397] width 1568 height 705
click at [1492, 74] on div "Order history Billing address Delivery addresses Collaborate Contacts Settings …" at bounding box center [784, 397] width 1568 height 705
click at [1503, 64] on div "Order history Billing address Delivery addresses Collaborate Contacts Settings …" at bounding box center [784, 397] width 1568 height 705
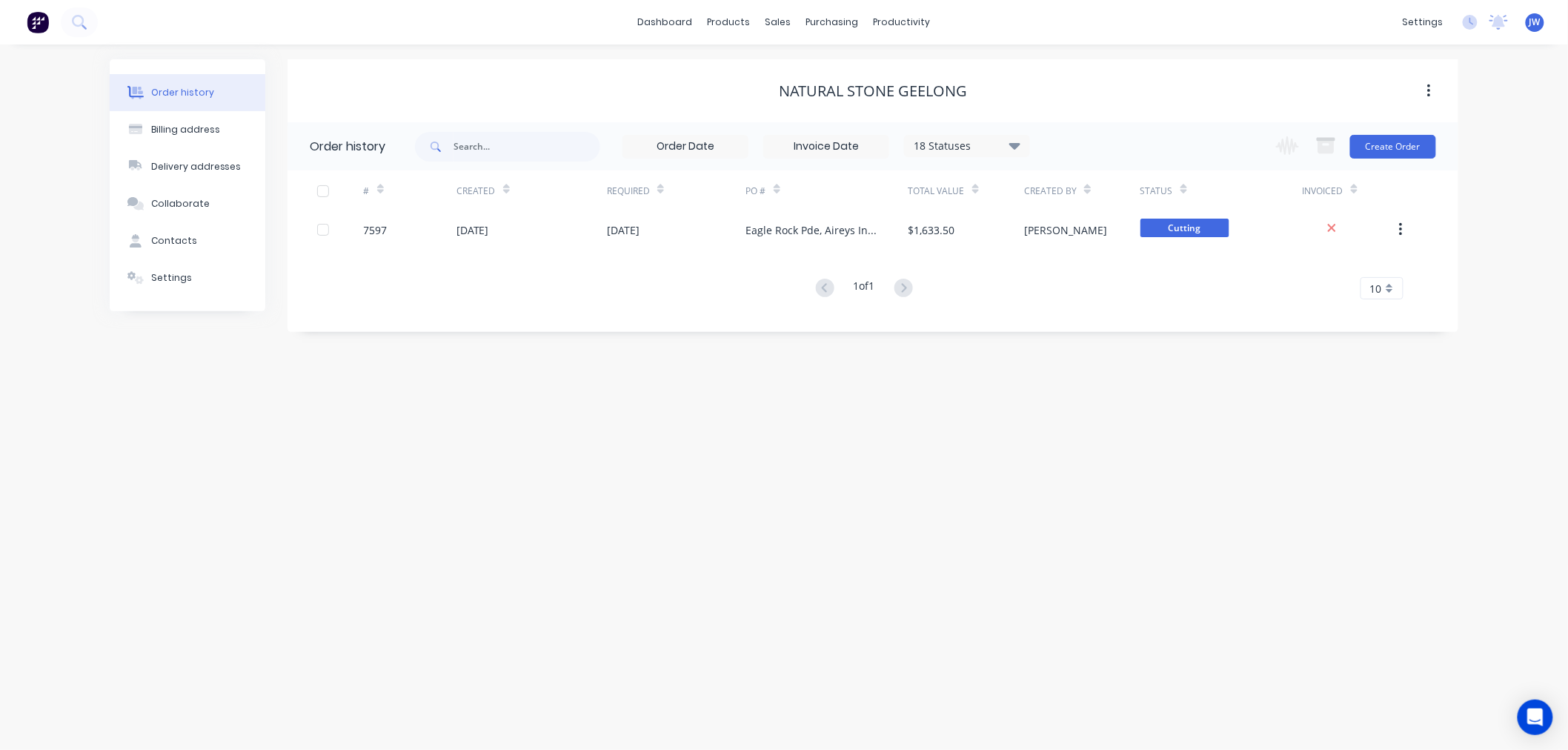
click at [1506, 57] on div "Order history Billing address Delivery addresses Collaborate Contacts Settings …" at bounding box center [784, 397] width 1568 height 705
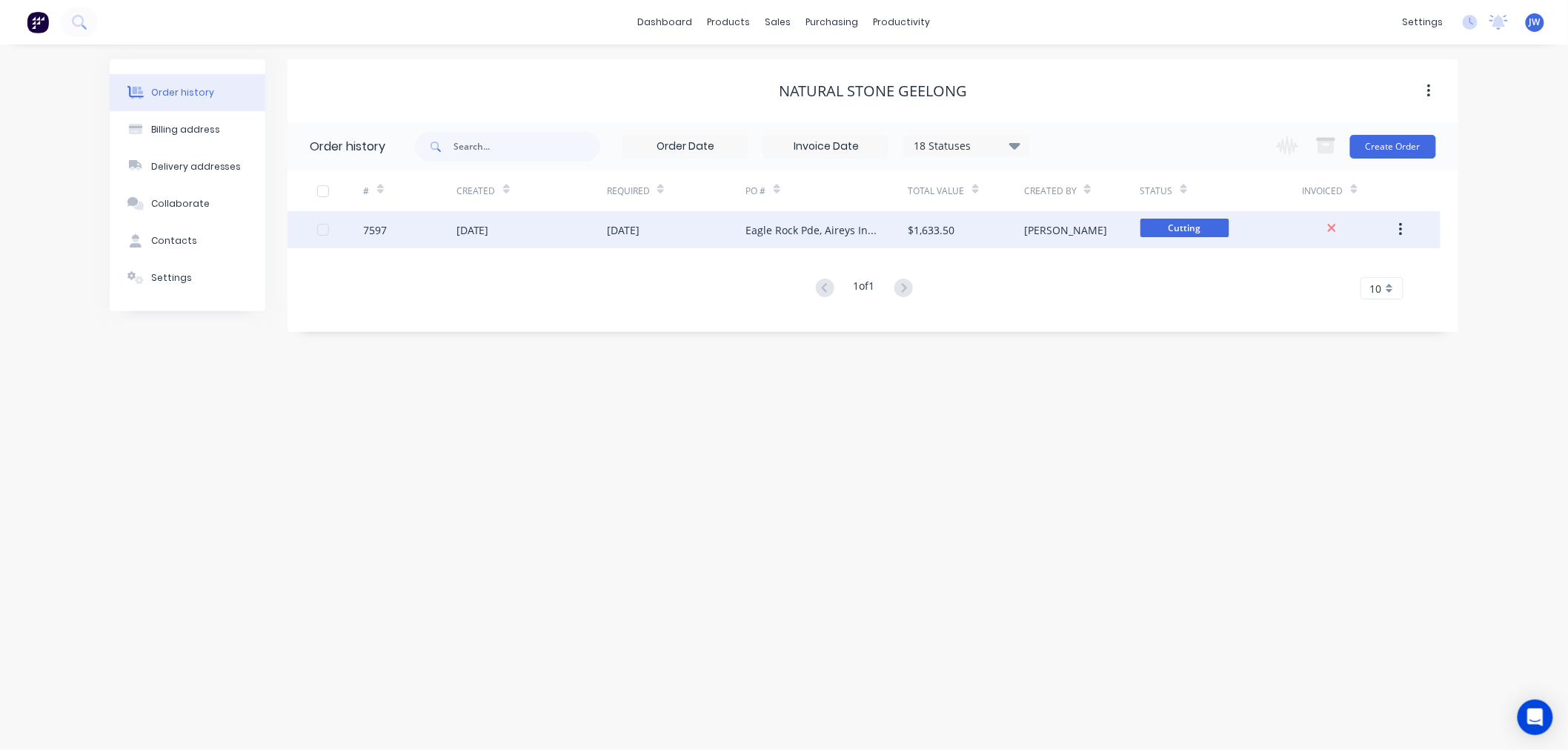
click at [618, 227] on div "[DATE]" at bounding box center [623, 230] width 33 height 15
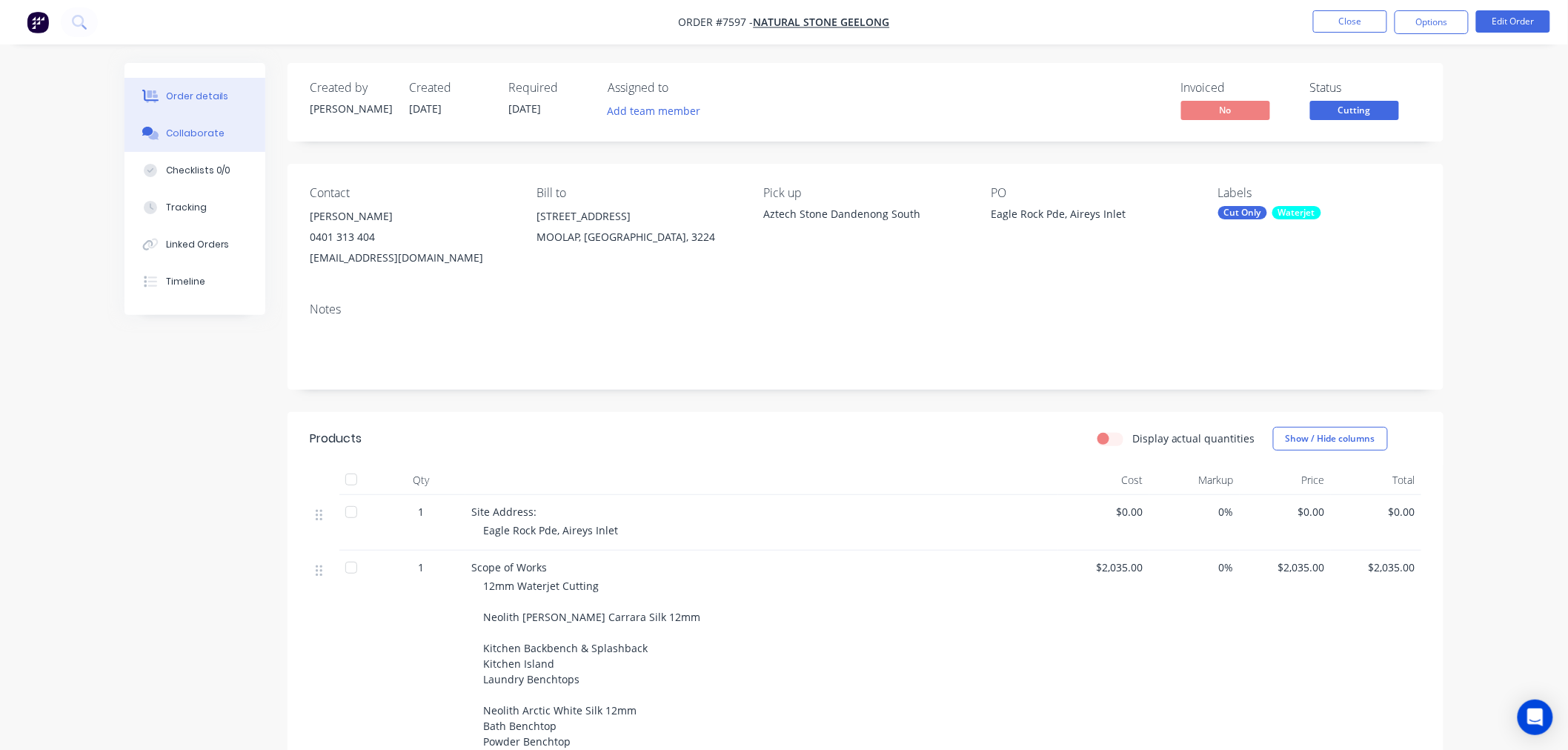
click at [198, 123] on button "Collaborate" at bounding box center [195, 133] width 141 height 37
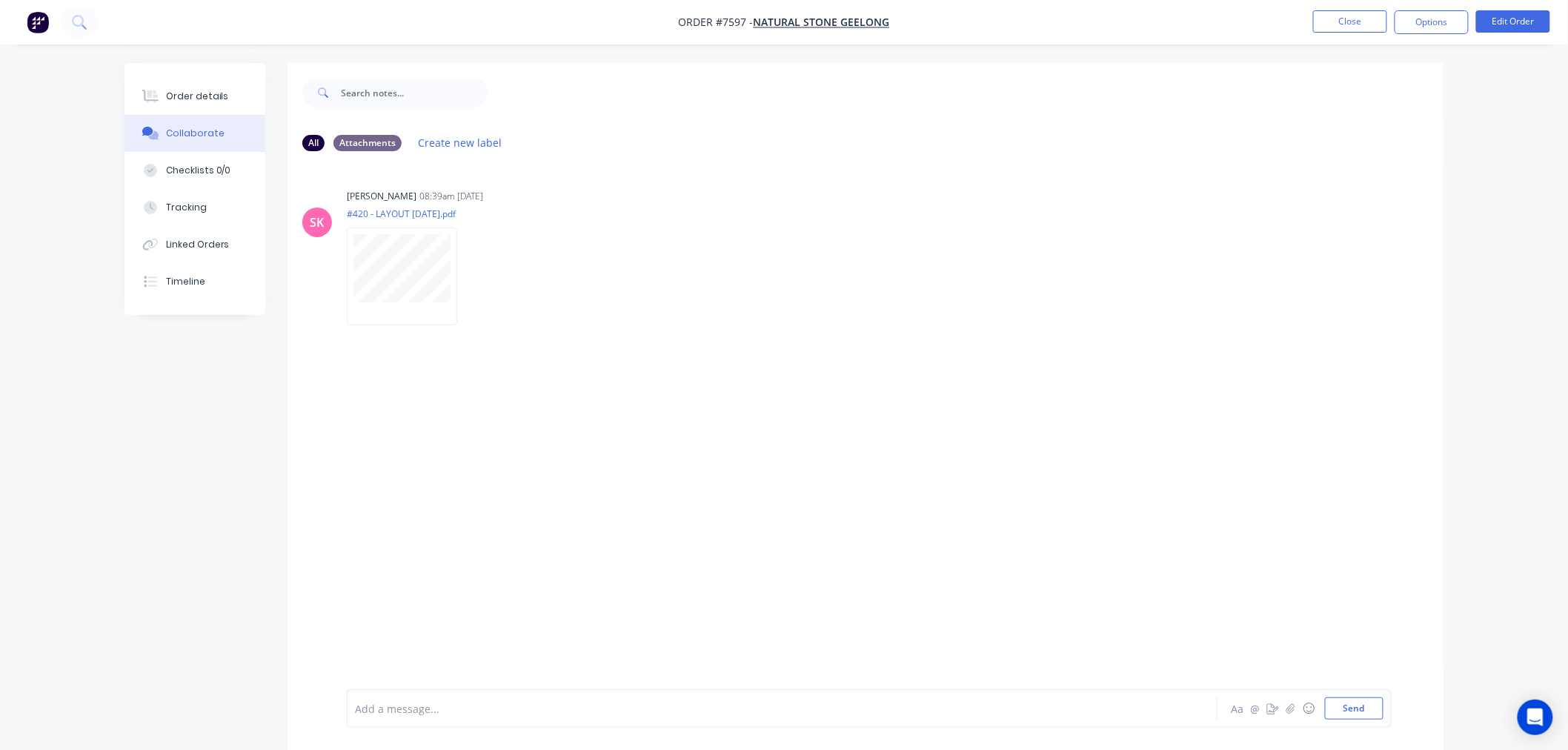
click at [653, 463] on div "SK [PERSON_NAME] 08:39am [DATE] #420 - LAYOUT [DATE].pdf Labels Download Delete" at bounding box center [865, 426] width 1156 height 526
click at [203, 410] on div "All Attachments Create new label SK [PERSON_NAME] 08:39am [DATE] #420 - LAYOUT …" at bounding box center [784, 417] width 1319 height 709
click at [182, 349] on div "All Attachments Create new label SK [PERSON_NAME] 08:39am [DATE] #420 - LAYOUT …" at bounding box center [784, 417] width 1319 height 709
click at [194, 345] on div "All Attachments Create new label SK [PERSON_NAME] 08:39am [DATE] #420 - LAYOUT …" at bounding box center [784, 417] width 1319 height 709
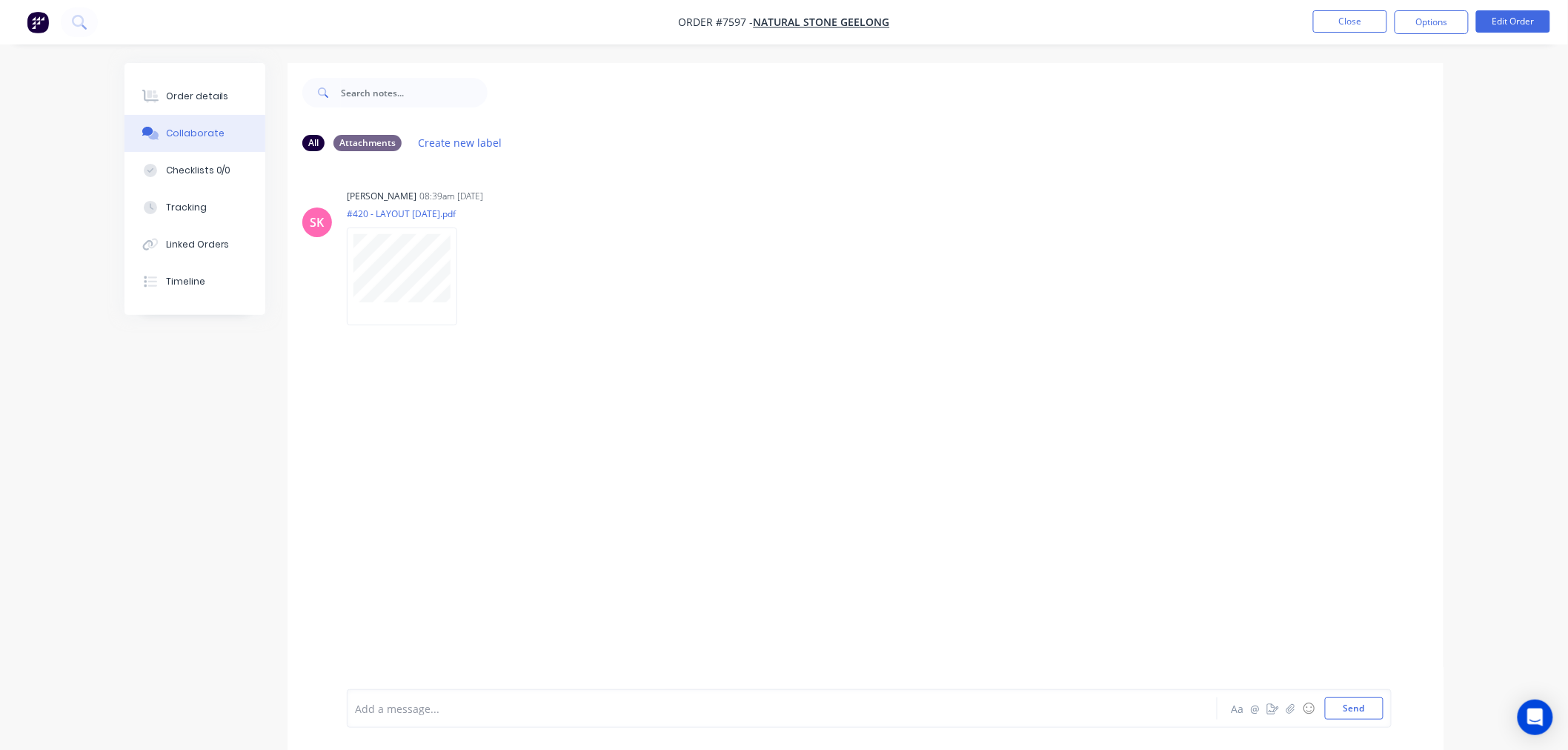
click at [194, 345] on div "All Attachments Create new label SK [PERSON_NAME] 08:39am [DATE] #420 - LAYOUT …" at bounding box center [784, 417] width 1319 height 709
click at [830, 257] on div "SK [PERSON_NAME] 08:39am [DATE] #420 - LAYOUT [DATE].pdf Labels Download Delete" at bounding box center [865, 251] width 1156 height 133
click at [475, 430] on div "SK [PERSON_NAME] 08:39am [DATE] #420 - LAYOUT [DATE].pdf Labels Download Delete" at bounding box center [865, 426] width 1156 height 526
click at [183, 408] on div "All Attachments Create new label SK [PERSON_NAME] 08:39am [DATE] #420 - LAYOUT …" at bounding box center [784, 417] width 1319 height 709
click at [397, 50] on div "Order details Collaborate Checklists 0/0 Tracking Linked Orders Timeline Order …" at bounding box center [784, 386] width 1568 height 772
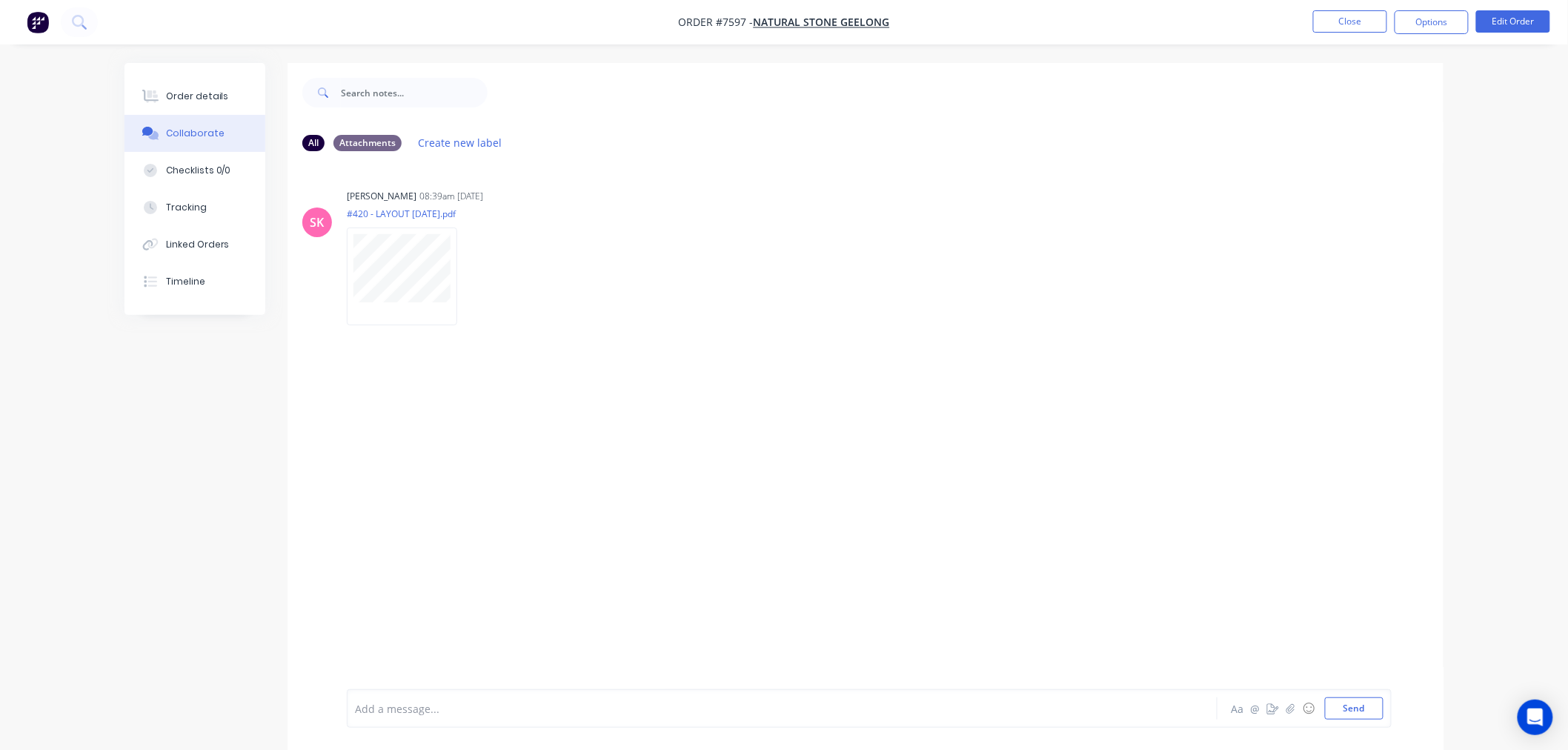
click at [489, 54] on div "Order details Collaborate Checklists 0/0 Tracking Linked Orders Timeline Order …" at bounding box center [784, 386] width 1568 height 772
click at [445, 442] on div "SK [PERSON_NAME] 08:39am [DATE] #420 - LAYOUT [DATE].pdf Labels Download Delete" at bounding box center [865, 426] width 1156 height 526
click at [235, 413] on div "All Attachments Create new label SK [PERSON_NAME] 08:39am [DATE] #420 - LAYOUT …" at bounding box center [784, 417] width 1319 height 709
click at [397, 428] on div "SK [PERSON_NAME] 08:39am [DATE] #420 - LAYOUT [DATE].pdf Labels Download Delete" at bounding box center [865, 426] width 1156 height 526
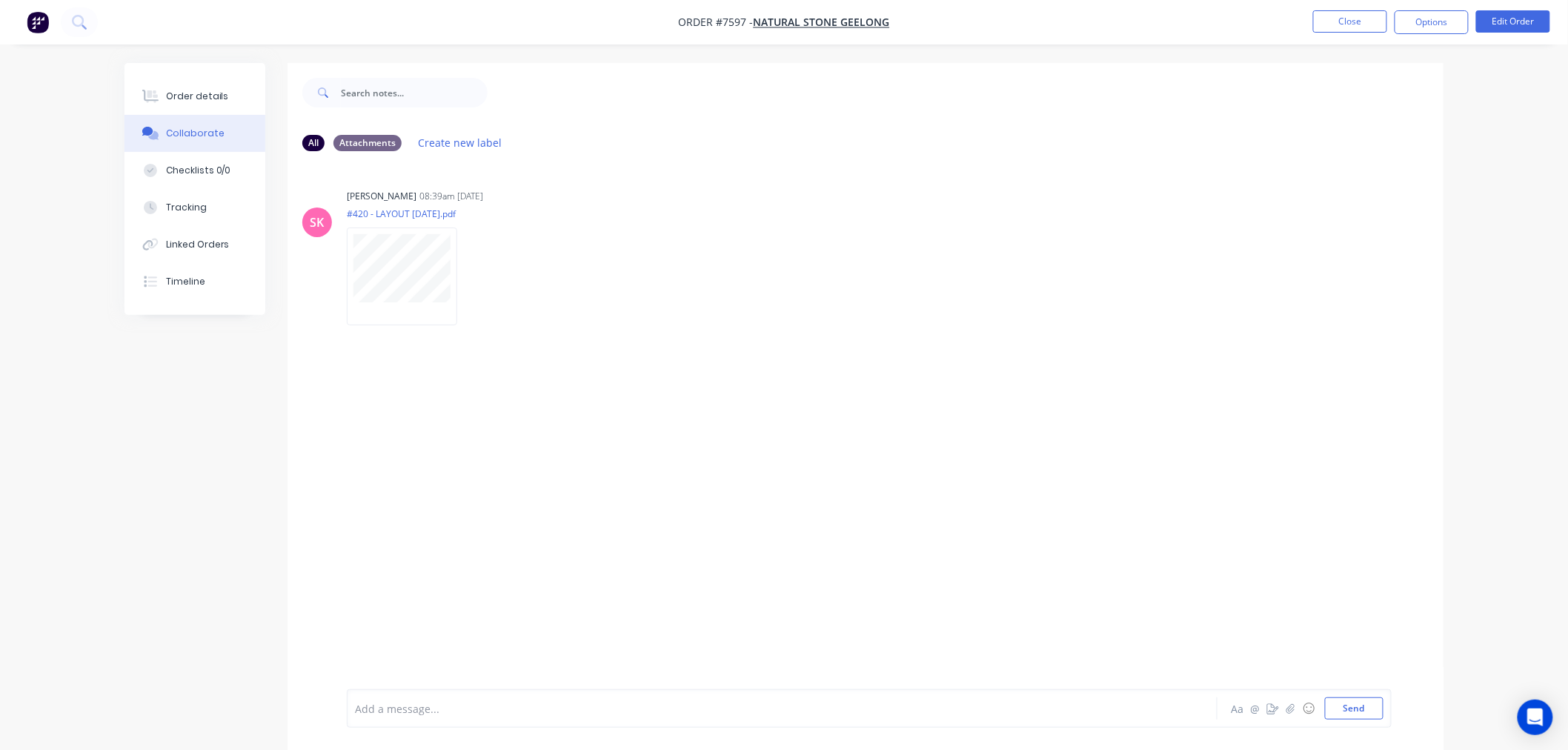
click at [400, 401] on div "SK [PERSON_NAME] 08:39am [DATE] #420 - LAYOUT [DATE].pdf Labels Download Delete" at bounding box center [865, 426] width 1156 height 526
